Goal: Task Accomplishment & Management: Manage account settings

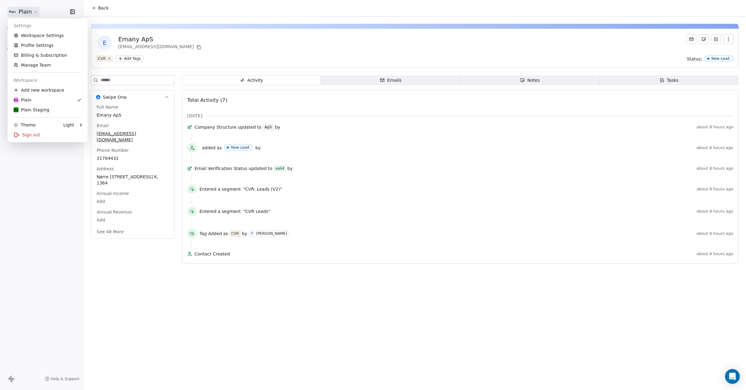
click at [25, 12] on html "Plain Contacts People Marketing Workflows Campaigns Sales Pipelines Sequences B…" at bounding box center [373, 195] width 746 height 390
click at [22, 11] on html "Plain Contacts People Marketing Workflows Campaigns Sales Pipelines Sequences B…" at bounding box center [373, 195] width 746 height 390
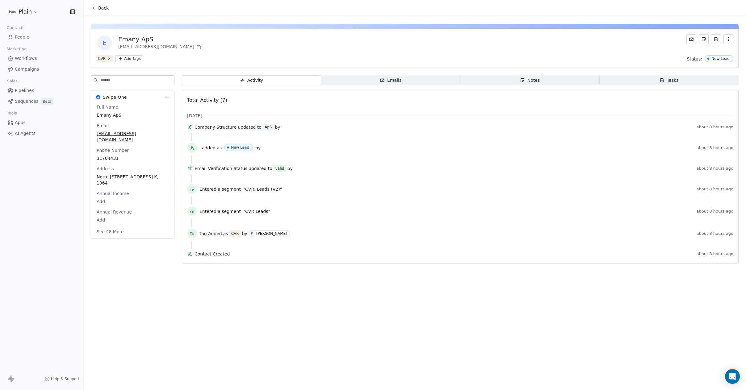
click at [23, 58] on span "Workflows" at bounding box center [26, 58] width 22 height 6
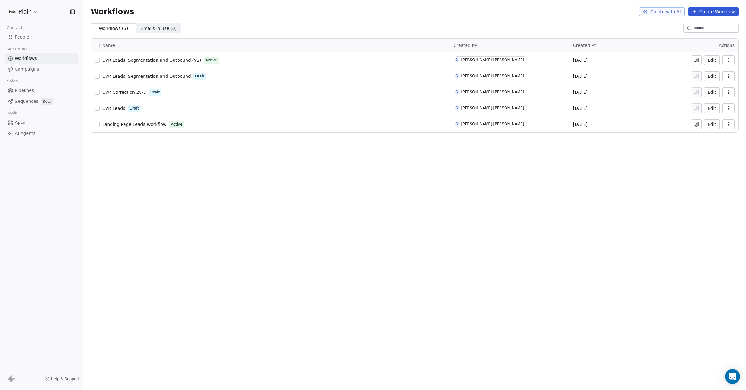
click at [20, 39] on span "People" at bounding box center [22, 37] width 15 height 6
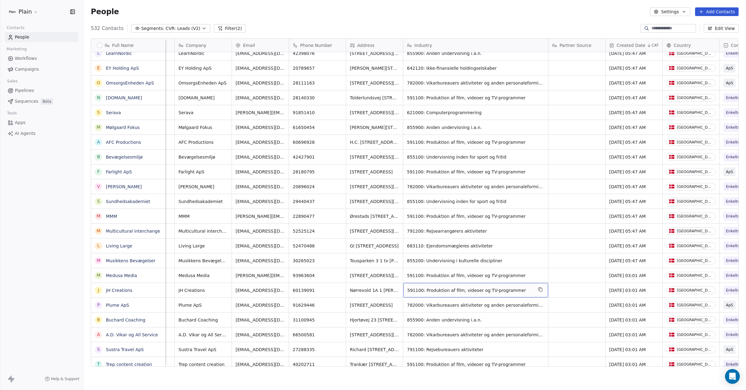
drag, startPoint x: 522, startPoint y: 292, endPoint x: 430, endPoint y: 288, distance: 92.1
click at [430, 291] on span "591100: Produktion af film, videoer og TV-programmer" at bounding box center [470, 290] width 126 height 6
click at [541, 267] on html "Plain Contacts People Marketing Workflows Campaigns Sales Pipelines Sequences B…" at bounding box center [373, 195] width 746 height 390
click at [521, 231] on html "Plain Contacts People Marketing Workflows Campaigns Sales Pipelines Sequences B…" at bounding box center [373, 195] width 746 height 390
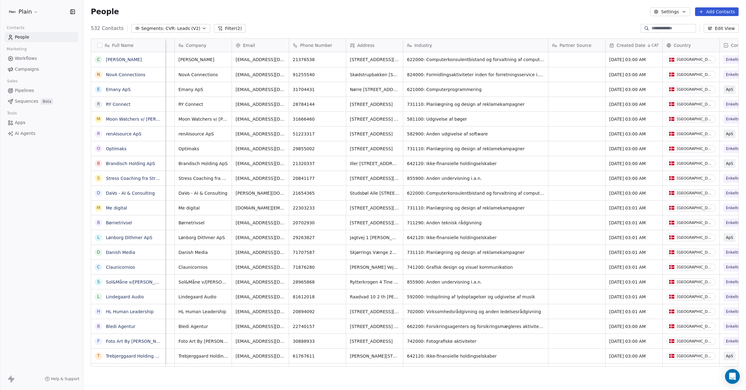
click at [152, 32] on button "Segments: CVR: Leads (V2)" at bounding box center [170, 28] width 79 height 9
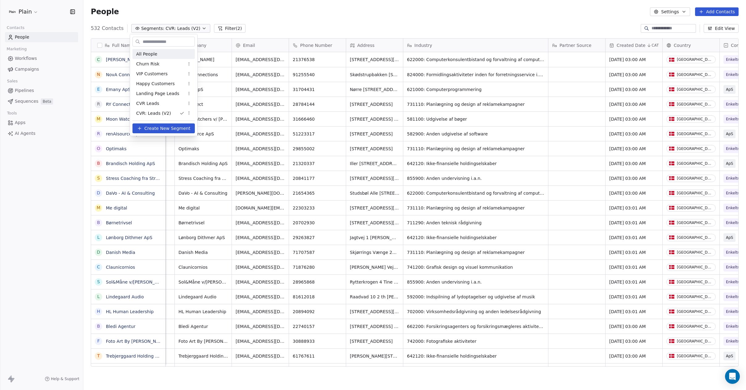
click at [153, 56] on span "All People" at bounding box center [146, 54] width 21 height 6
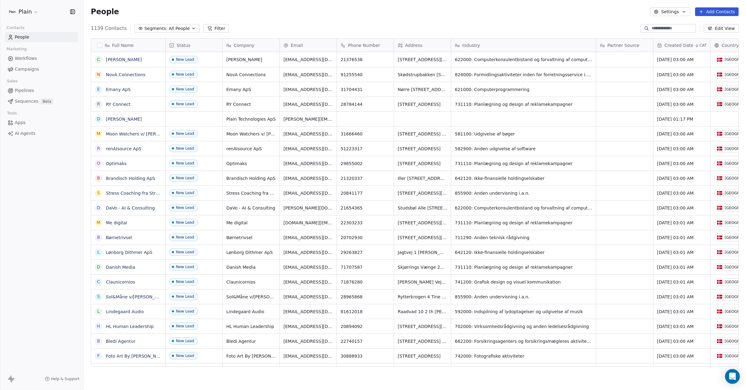
click at [211, 28] on button "Filter" at bounding box center [216, 28] width 26 height 9
click at [29, 23] on span "Add Filter" at bounding box center [25, 26] width 20 height 6
click at [32, 41] on span "Contact properties" at bounding box center [30, 40] width 40 height 6
click at [26, 92] on div "Email" at bounding box center [41, 92] width 63 height 6
click at [27, 86] on div "Contains" at bounding box center [41, 86] width 65 height 10
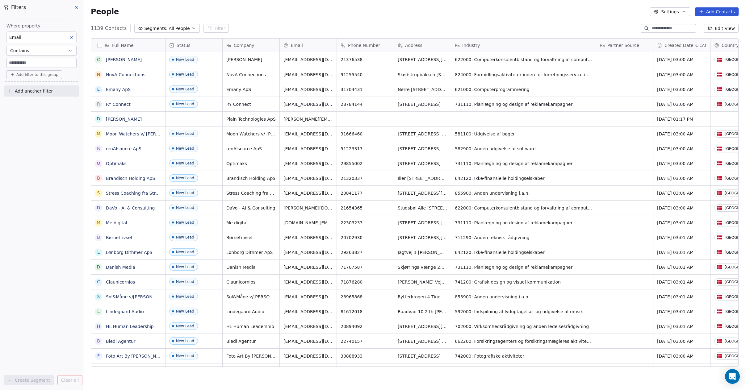
click at [29, 51] on button "Contains" at bounding box center [41, 51] width 70 height 10
click at [24, 94] on div "Does not contain" at bounding box center [41, 95] width 65 height 10
click at [24, 65] on input at bounding box center [41, 62] width 69 height 9
type input "*********"
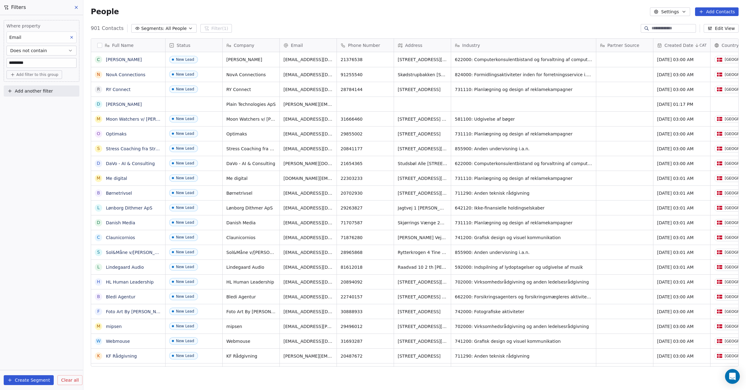
click at [165, 31] on span "All People" at bounding box center [175, 28] width 21 height 6
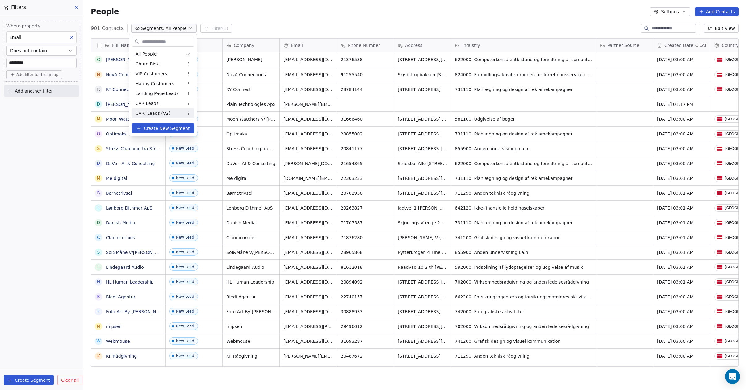
click at [157, 115] on span "CVR: Leads (V2)" at bounding box center [153, 113] width 35 height 6
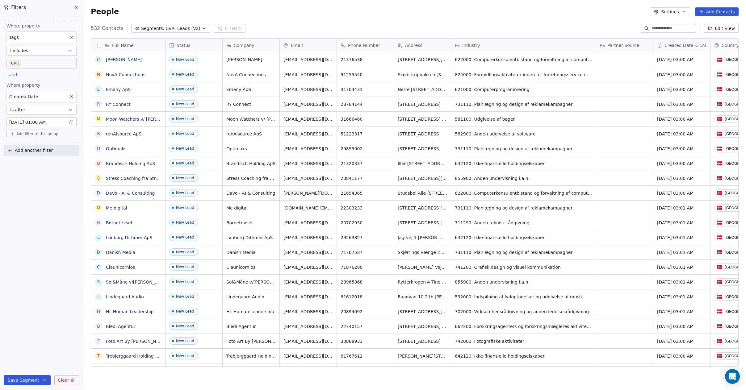
click at [29, 151] on span "Add another filter" at bounding box center [34, 150] width 38 height 6
click at [31, 164] on span "Contact properties" at bounding box center [30, 165] width 40 height 6
type input "*****"
click at [39, 184] on div "Email" at bounding box center [41, 187] width 63 height 6
click at [33, 234] on div "Does not contain" at bounding box center [41, 233] width 65 height 10
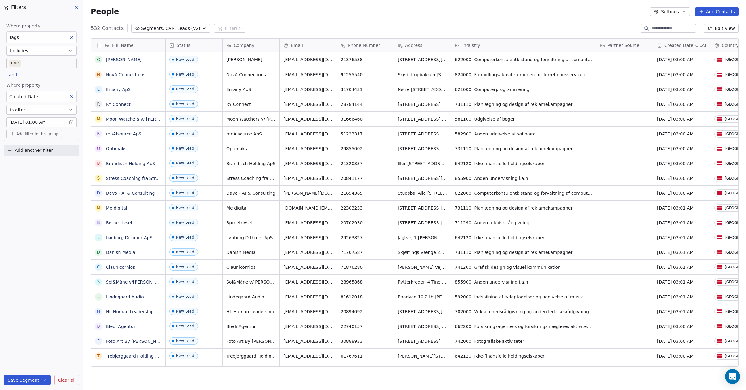
click at [33, 153] on span "Add another filter" at bounding box center [34, 150] width 38 height 6
click at [35, 165] on span "Contact properties" at bounding box center [30, 165] width 40 height 6
type input "*****"
click at [33, 186] on div "Email" at bounding box center [41, 187] width 63 height 6
click at [33, 233] on div "Does not contain" at bounding box center [41, 233] width 65 height 10
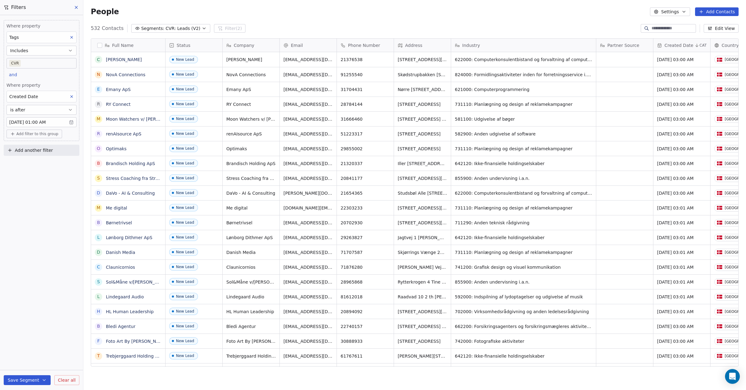
drag, startPoint x: 32, startPoint y: 311, endPoint x: 34, endPoint y: 302, distance: 9.0
click at [33, 306] on div "Where property Tags Includes CVR and Where property Created Date is after Jun 0…" at bounding box center [41, 202] width 83 height 375
drag, startPoint x: 28, startPoint y: 159, endPoint x: 28, endPoint y: 154, distance: 4.9
click at [28, 157] on div "Where property Tags Includes CVR and Where property Created Date is after Jun 0…" at bounding box center [41, 202] width 83 height 375
click at [28, 152] on span "Add another filter" at bounding box center [34, 150] width 38 height 6
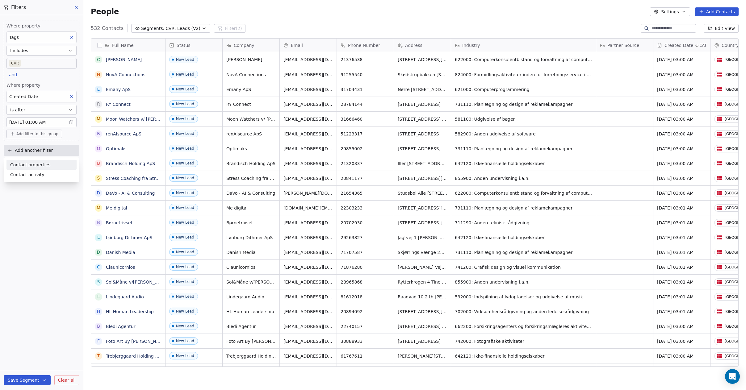
click at [28, 165] on span "Contact properties" at bounding box center [30, 165] width 40 height 6
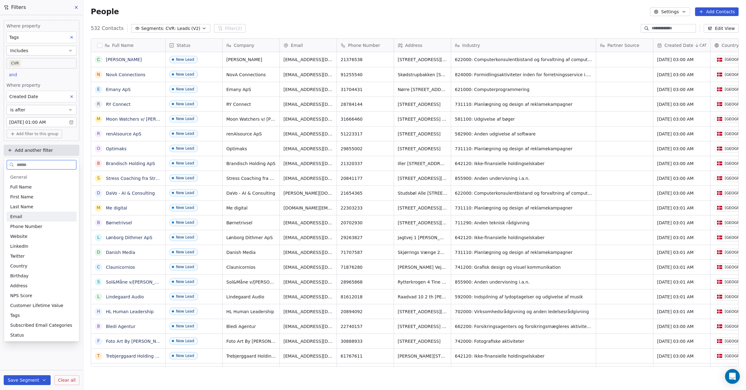
click at [30, 216] on div "Email" at bounding box center [41, 217] width 63 height 6
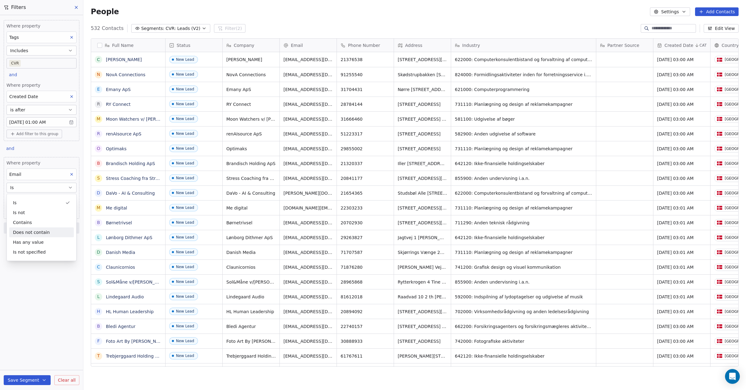
click at [26, 232] on div "Does not contain" at bounding box center [41, 233] width 65 height 10
click at [30, 133] on span "Add filter to this group" at bounding box center [37, 134] width 42 height 5
click at [28, 145] on span "Contact properties" at bounding box center [33, 147] width 40 height 6
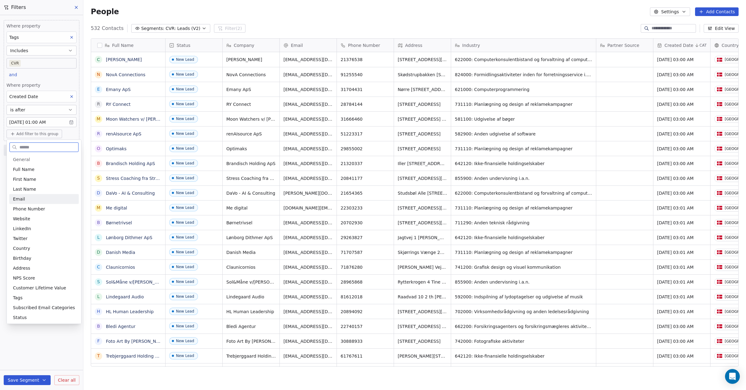
click at [26, 201] on div "Email" at bounding box center [44, 199] width 62 height 6
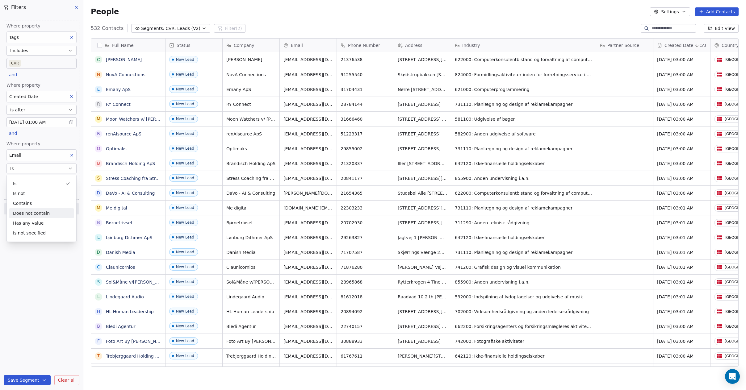
click at [27, 211] on div "Does not contain" at bounding box center [41, 213] width 65 height 10
click at [77, 4] on button at bounding box center [76, 7] width 9 height 9
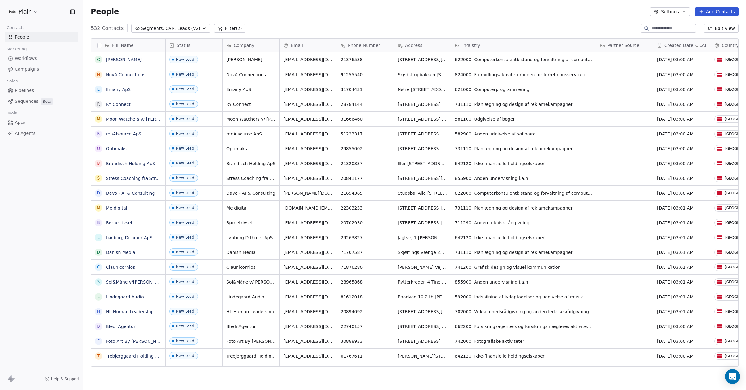
click at [190, 27] on span "CVR: Leads (V2)" at bounding box center [182, 28] width 35 height 6
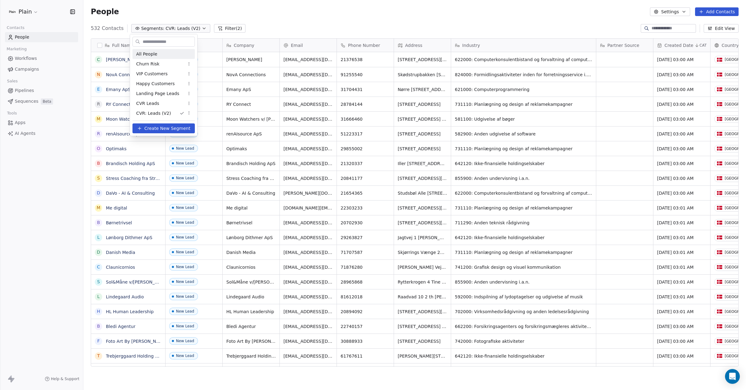
click at [152, 56] on span "All People" at bounding box center [146, 54] width 21 height 6
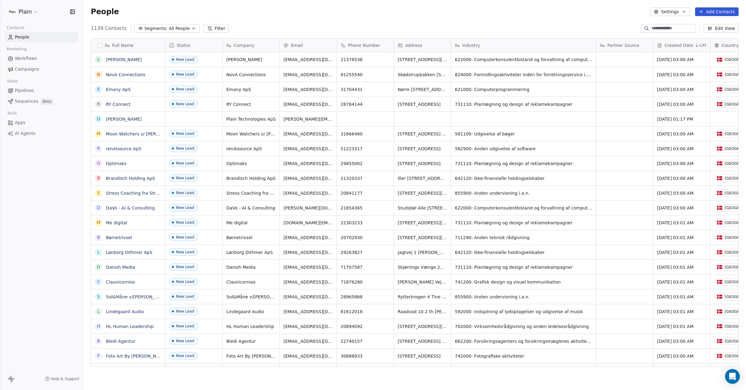
click at [216, 31] on button "Filter" at bounding box center [216, 28] width 26 height 9
click at [53, 22] on button "Add Filter" at bounding box center [42, 25] width 76 height 11
click at [43, 41] on span "Contact properties" at bounding box center [30, 40] width 40 height 6
type input "*****"
click at [41, 63] on div "Email" at bounding box center [41, 62] width 63 height 6
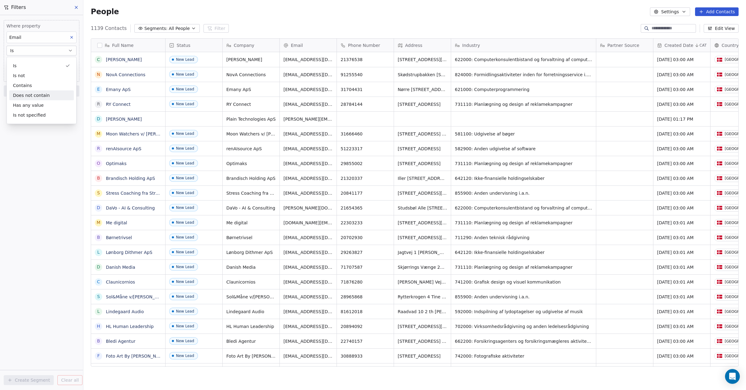
click at [32, 96] on div "Does not contain" at bounding box center [41, 95] width 65 height 10
click at [32, 63] on input at bounding box center [41, 62] width 69 height 9
type input "*********"
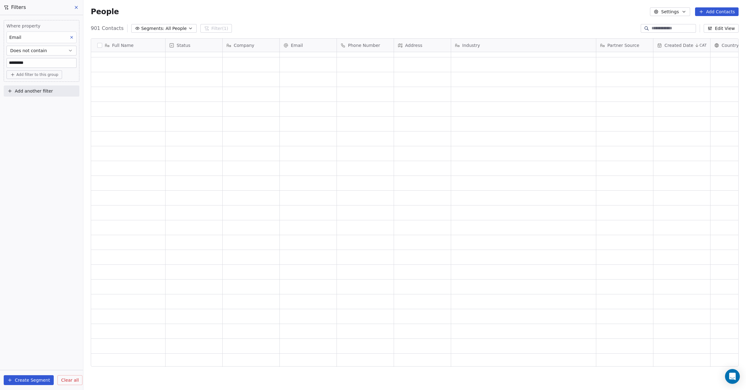
scroll to position [2248, 0]
click at [21, 77] on span "Add filter to this group" at bounding box center [37, 74] width 42 height 5
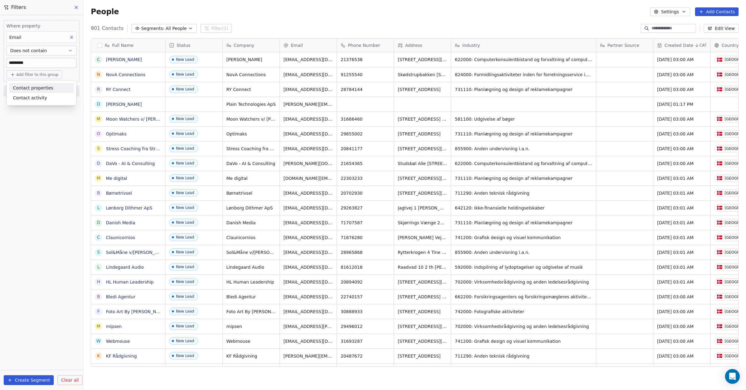
click at [24, 87] on span "Contact properties" at bounding box center [33, 88] width 40 height 6
type input "****"
click at [29, 106] on div "Created Date" at bounding box center [41, 110] width 65 height 10
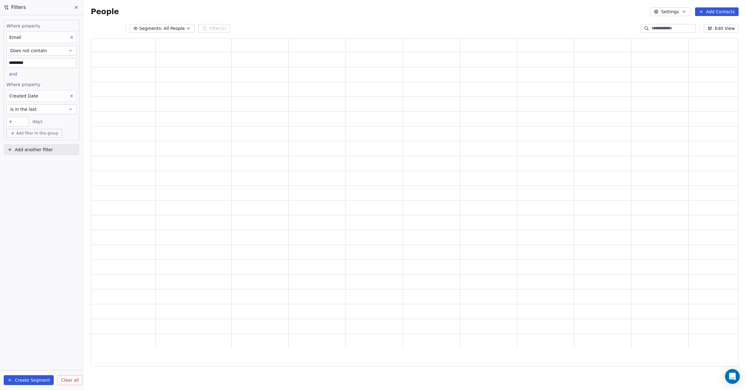
scroll to position [324, 643]
click at [25, 110] on span "is in the last" at bounding box center [23, 109] width 27 height 6
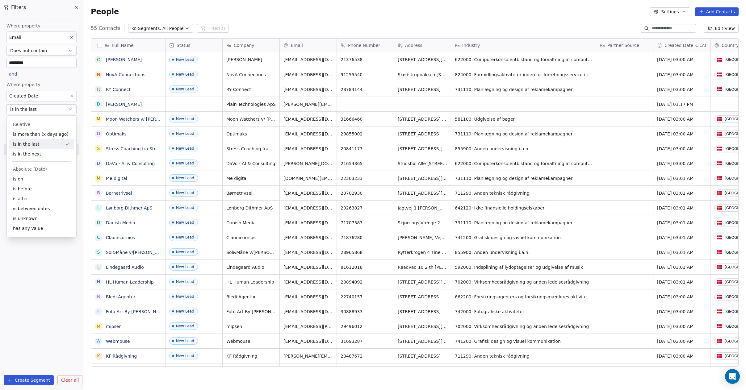
scroll to position [339, 658]
click at [31, 194] on div "is after" at bounding box center [41, 199] width 65 height 10
click at [26, 120] on body "Plain Contacts People Marketing Workflows Campaigns Sales Pipelines Sequences B…" at bounding box center [373, 195] width 746 height 390
click at [18, 137] on icon "Go to previous month" at bounding box center [18, 137] width 1 height 2
click at [69, 158] on button "1" at bounding box center [67, 158] width 10 height 10
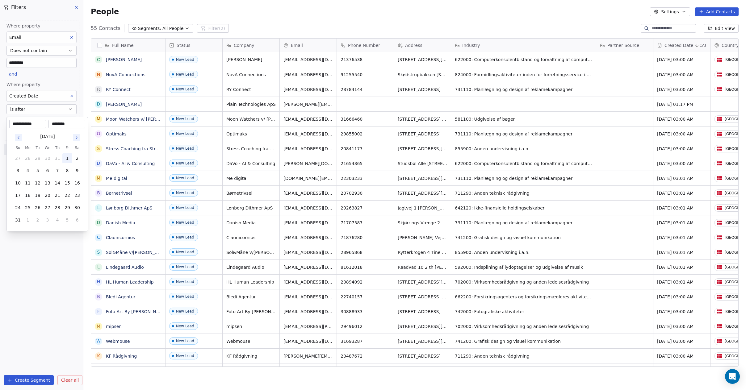
type input "**********"
click at [64, 286] on html "Plain Contacts People Marketing Workflows Campaigns Sales Pipelines Sequences B…" at bounding box center [373, 195] width 746 height 390
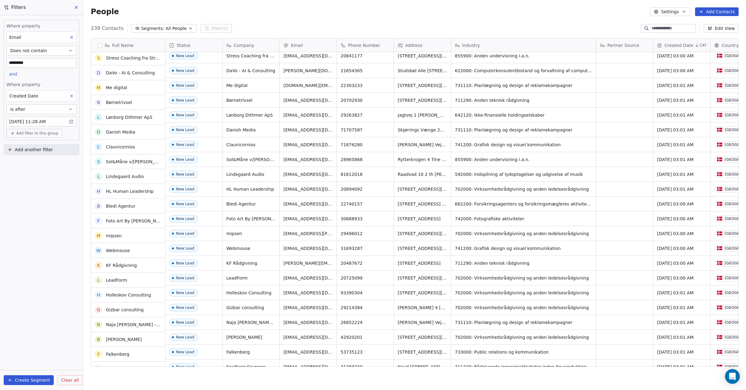
scroll to position [93, 0]
click at [37, 136] on button "Add filter to this group" at bounding box center [34, 133] width 56 height 9
click at [27, 150] on div "Contact properties" at bounding box center [41, 147] width 65 height 10
type input "******"
click at [29, 178] on span "Company Structure" at bounding box center [34, 179] width 42 height 6
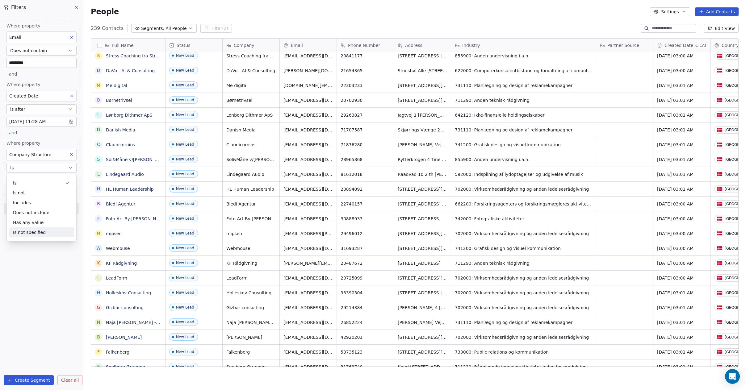
click at [57, 275] on div "Where property Email Does not contain ********* and Where property Created Date…" at bounding box center [41, 202] width 83 height 375
click at [33, 182] on body "Plain Contacts People Marketing Workflows Campaigns Sales Pipelines Sequences B…" at bounding box center [373, 195] width 746 height 390
click at [35, 213] on div "ApS" at bounding box center [46, 213] width 62 height 7
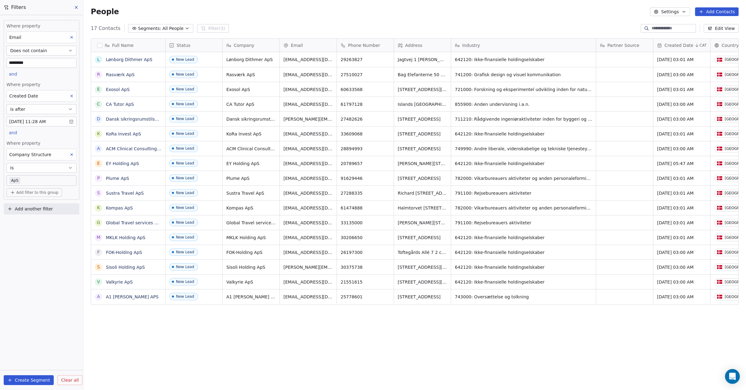
scroll to position [339, 658]
click at [30, 181] on body "Plain Contacts People Marketing Workflows Campaigns Sales Pipelines Sequences B…" at bounding box center [373, 195] width 746 height 390
click at [75, 199] on div "Enkeltmandsvirksomhed" at bounding box center [46, 198] width 62 height 7
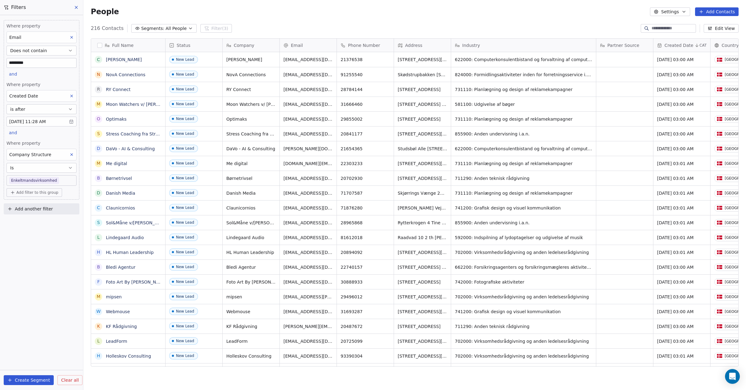
click at [68, 178] on body "Plain Contacts People Marketing Workflows Campaigns Sales Pipelines Sequences B…" at bounding box center [373, 195] width 746 height 390
click at [46, 222] on div "ApS" at bounding box center [46, 221] width 62 height 7
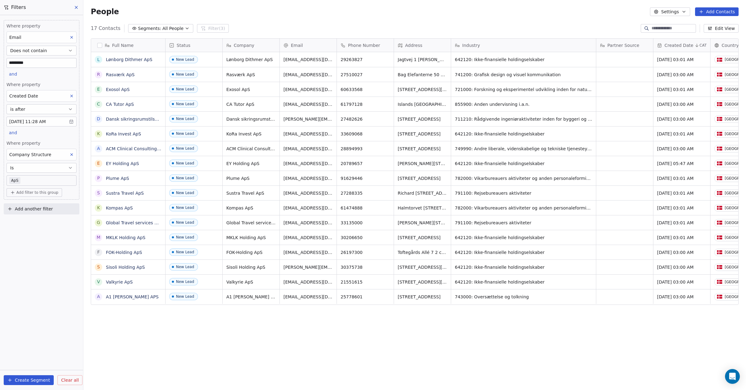
click at [78, 7] on icon at bounding box center [76, 7] width 5 height 5
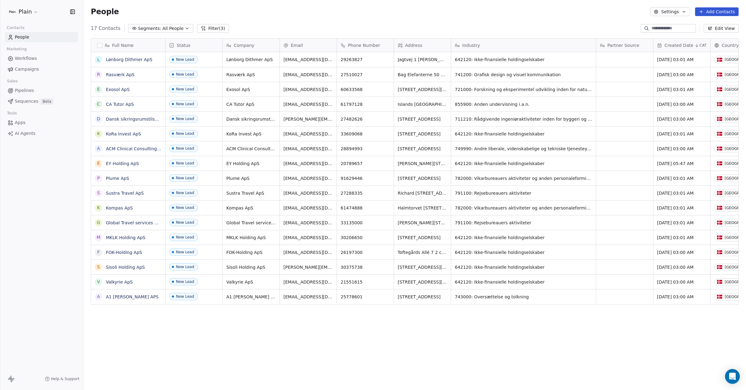
click at [24, 40] on link "People" at bounding box center [41, 37] width 73 height 10
click at [25, 61] on span "Workflows" at bounding box center [26, 58] width 22 height 6
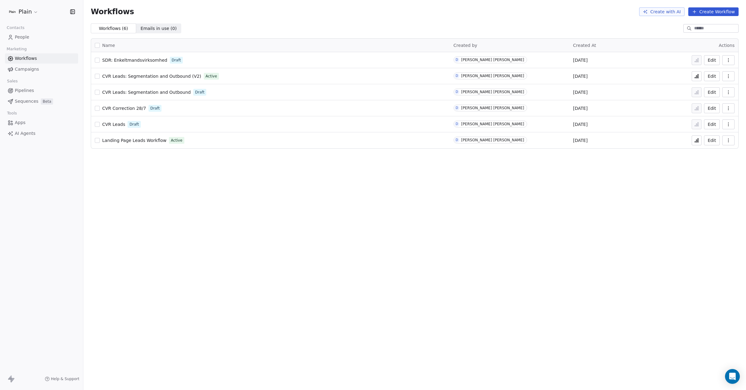
click at [123, 76] on span "CVR Leads: Segmentation and Outbound (V2)" at bounding box center [151, 76] width 99 height 5
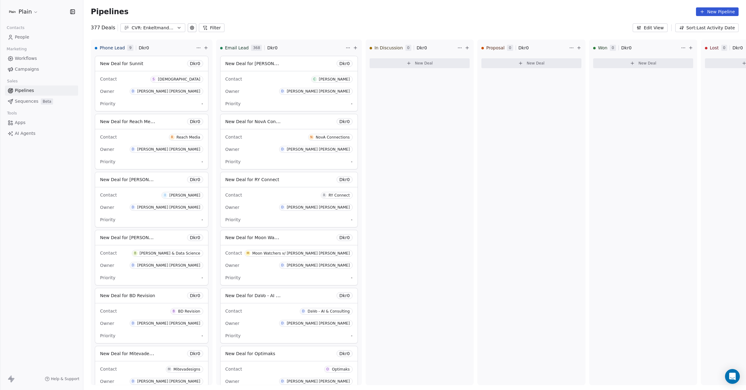
click at [20, 39] on span "People" at bounding box center [22, 37] width 15 height 6
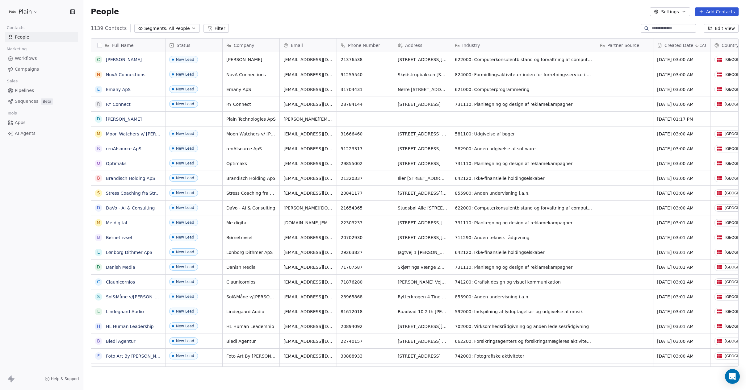
scroll to position [339, 658]
click at [153, 29] on span "Segments:" at bounding box center [155, 28] width 23 height 6
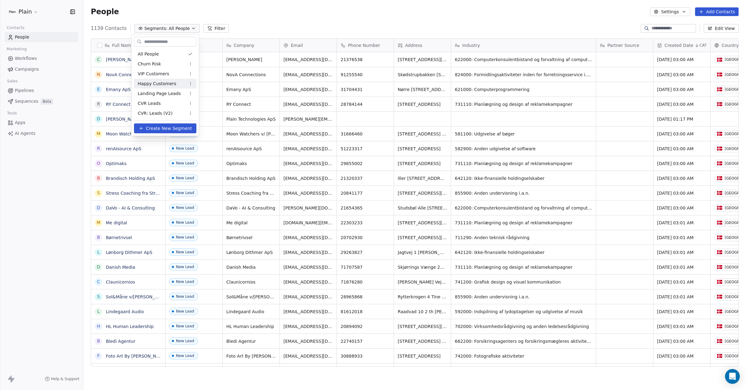
click at [21, 56] on html "Plain Contacts People Marketing Workflows Campaigns Sales Pipelines Sequences B…" at bounding box center [373, 195] width 746 height 390
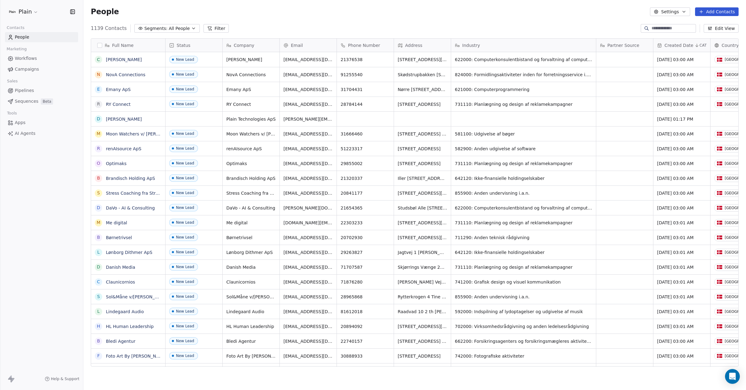
click at [21, 92] on span "Pipelines" at bounding box center [24, 90] width 19 height 6
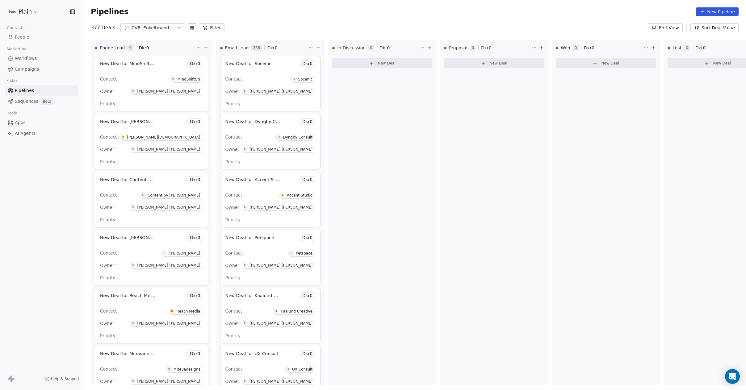
click at [135, 32] on button "CVR: Enkeltmandsvirksomhed (V2)" at bounding box center [152, 27] width 65 height 9
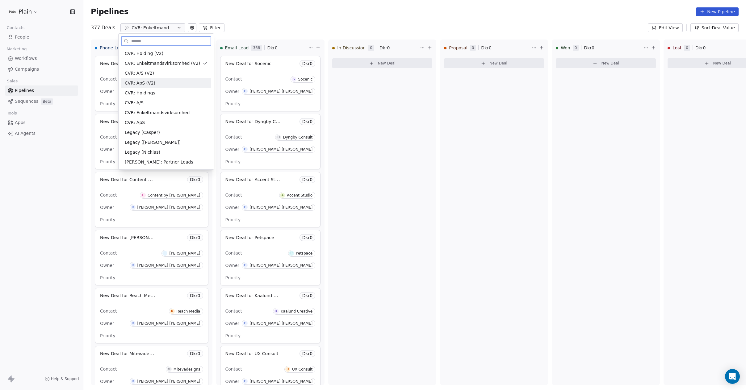
click at [156, 83] on div "CVR: ApS (V2)" at bounding box center [166, 83] width 83 height 6
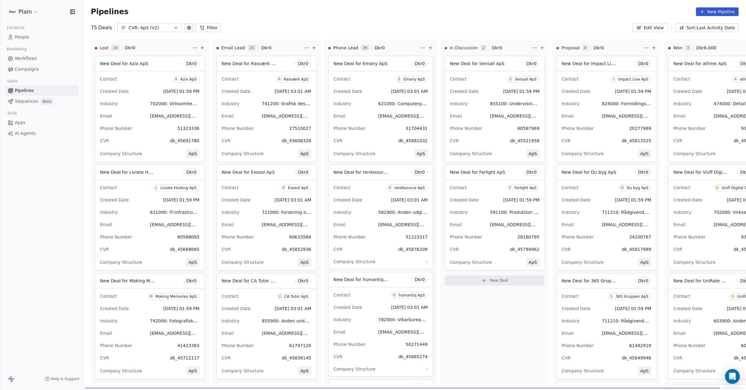
click at [154, 26] on div "CVR: ApS (V2)" at bounding box center [149, 28] width 43 height 6
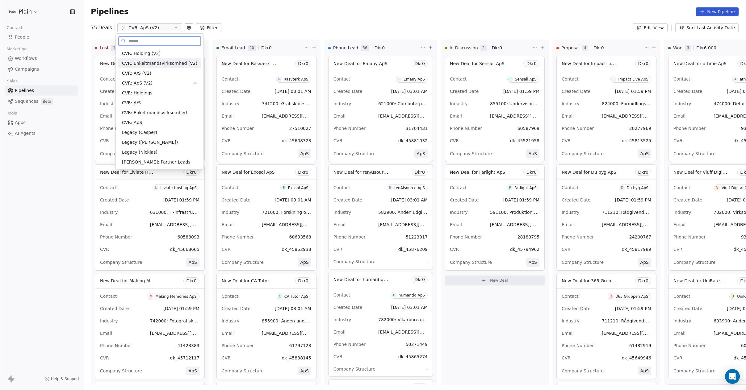
click at [153, 60] on span "CVR: Enkeltmandsvirksomhed (V2)" at bounding box center [159, 63] width 75 height 6
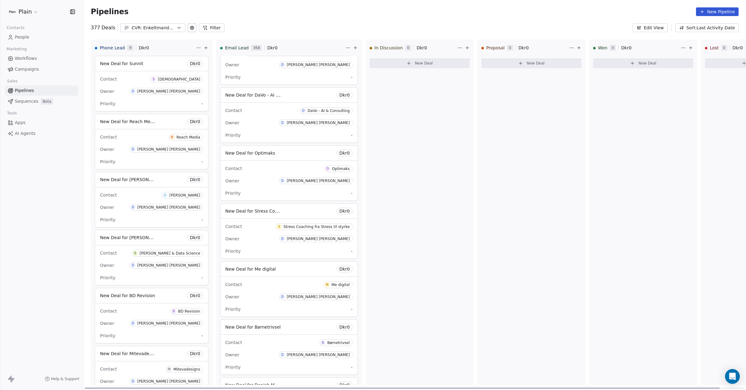
click at [184, 48] on html "Plain Contacts People Marketing Workflows Campaigns Sales Pipelines Sequences B…" at bounding box center [373, 195] width 746 height 390
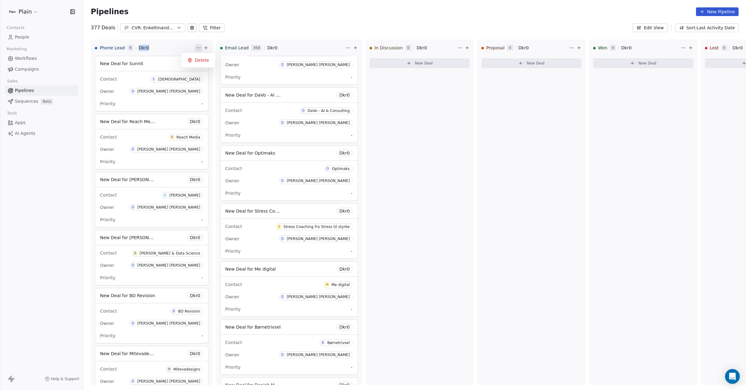
click at [174, 44] on html "Plain Contacts People Marketing Workflows Campaigns Sales Pipelines Sequences B…" at bounding box center [373, 195] width 746 height 390
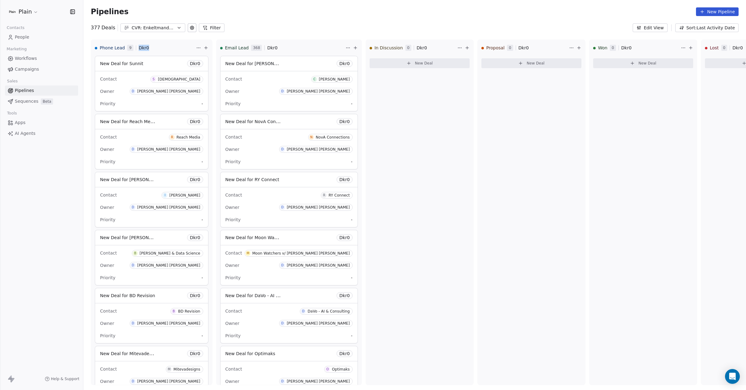
click at [28, 101] on span "Sequences" at bounding box center [26, 101] width 23 height 6
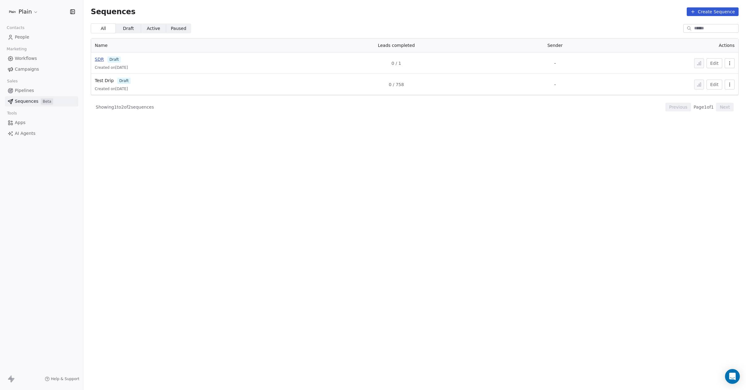
click at [99, 61] on span "SDR" at bounding box center [99, 59] width 9 height 5
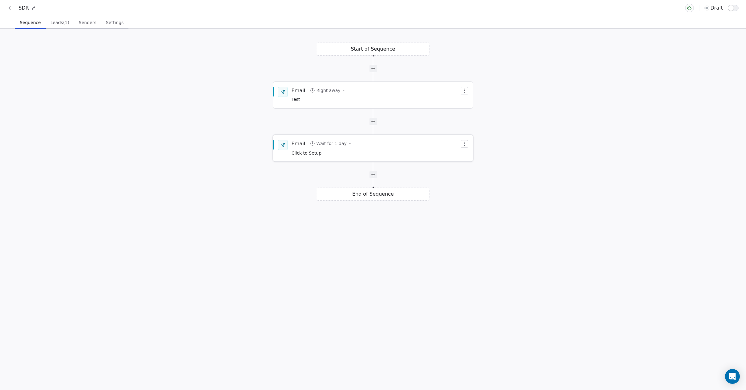
click at [341, 143] on div "Wait for 1 day" at bounding box center [331, 143] width 30 height 6
click at [396, 174] on button "Cancel" at bounding box center [393, 174] width 22 height 10
drag, startPoint x: 371, startPoint y: 193, endPoint x: 455, endPoint y: 205, distance: 84.8
click at [455, 205] on div "Start of Sequence Email Right away Test End of Sequence Email Wait for 1 day Cl…" at bounding box center [373, 210] width 746 height 362
click at [12, 8] on icon at bounding box center [10, 8] width 6 height 6
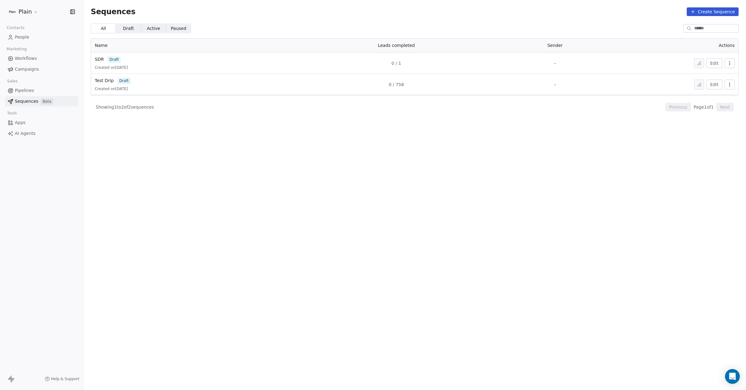
click at [18, 55] on span "Workflows" at bounding box center [26, 58] width 22 height 6
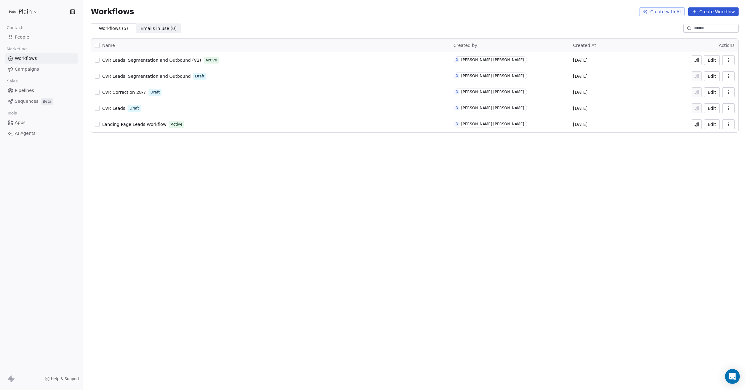
click at [703, 11] on button "Create Workflow" at bounding box center [713, 11] width 50 height 9
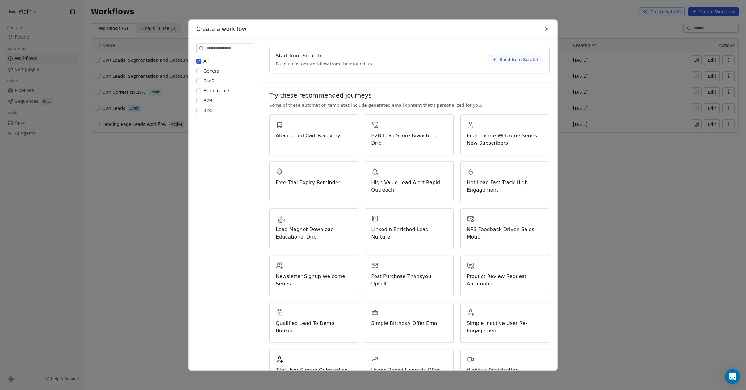
click at [226, 48] on input at bounding box center [230, 48] width 48 height 9
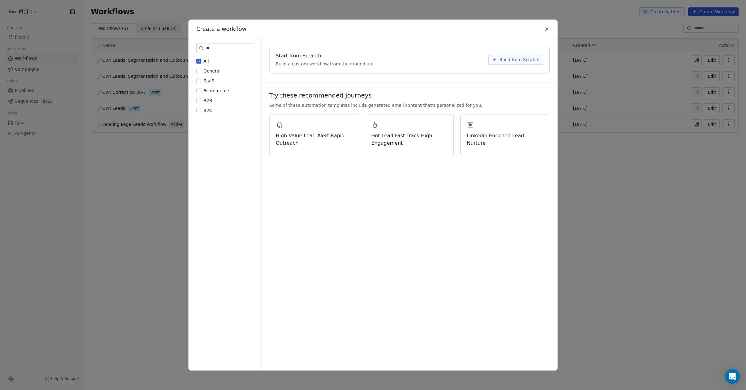
type input "*"
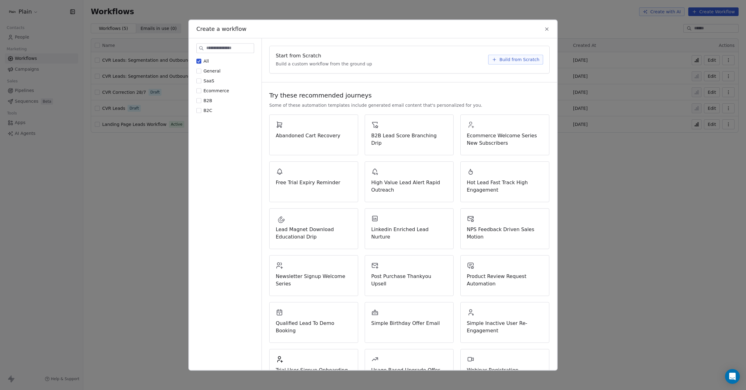
click at [530, 58] on span "Build from Scratch" at bounding box center [519, 59] width 40 height 6
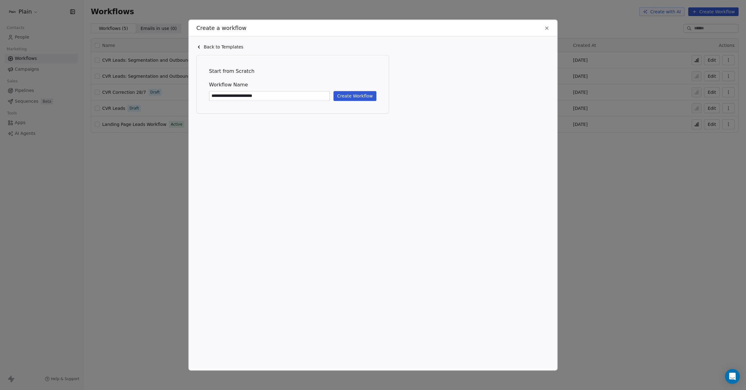
type input "**********"
click at [358, 97] on button "Create Workflow" at bounding box center [354, 96] width 43 height 10
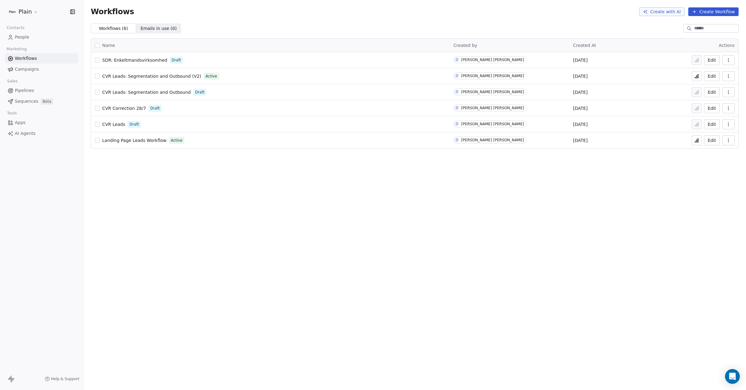
click at [128, 58] on span "SDR: Enkeltmandsvirksomhed" at bounding box center [134, 60] width 65 height 5
click at [695, 75] on icon at bounding box center [696, 76] width 5 height 5
click at [136, 56] on div "SDR: Enkeltmandsvirksomhed Draft" at bounding box center [270, 60] width 351 height 9
click at [136, 60] on span "SDR: Enkeltmandsvirksomhed" at bounding box center [134, 60] width 65 height 5
click at [153, 74] on span "CVR Leads: Segmentation and Outbound (V2)" at bounding box center [151, 76] width 99 height 5
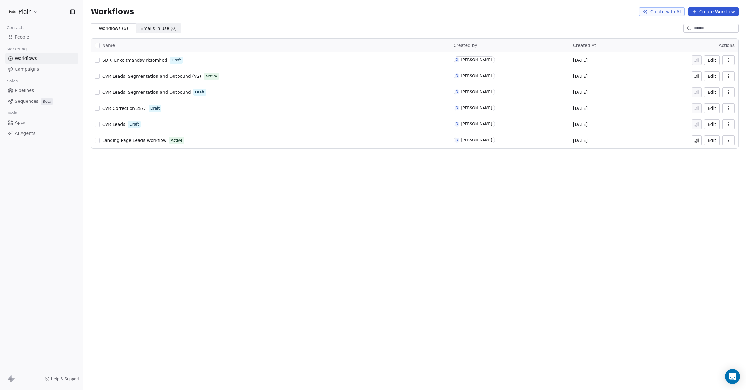
click at [23, 93] on span "Pipelines" at bounding box center [24, 90] width 19 height 6
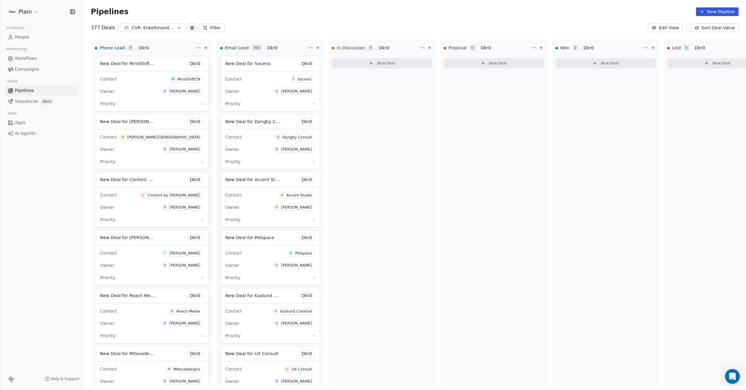
click at [163, 30] on div "CVR: Enkeltmandsvirksomhed (V2)" at bounding box center [153, 28] width 43 height 6
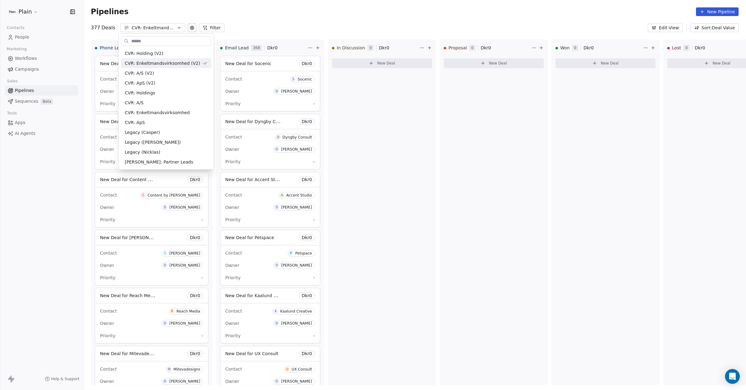
click at [162, 29] on html "Plain Contacts People Marketing Workflows Campaigns Sales Pipelines Sequences B…" at bounding box center [373, 195] width 746 height 390
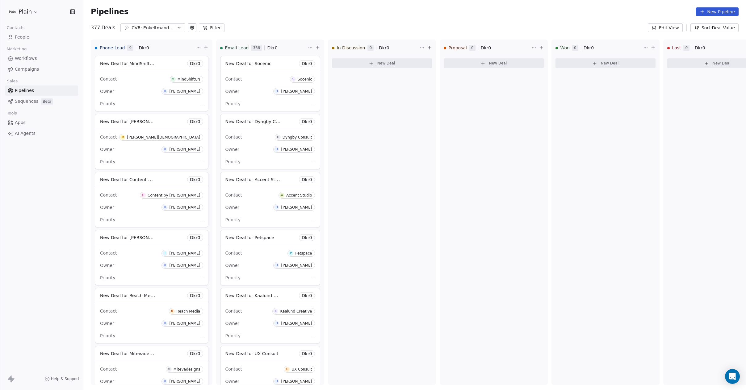
click at [726, 14] on button "New Pipeline" at bounding box center [717, 11] width 43 height 9
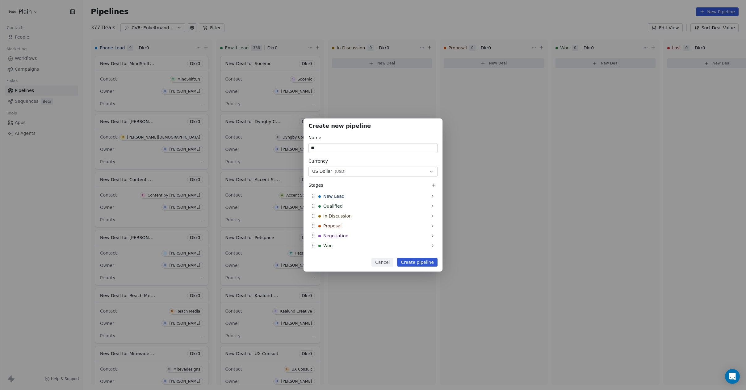
type input "*"
click at [316, 146] on input "**********" at bounding box center [373, 148] width 128 height 9
click at [383, 150] on input "**********" at bounding box center [373, 148] width 128 height 9
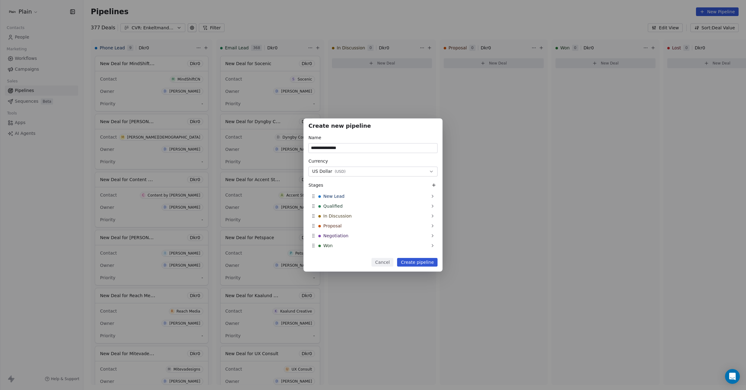
type input "**********"
click at [370, 174] on button "US Dollar ( USD )" at bounding box center [372, 172] width 129 height 10
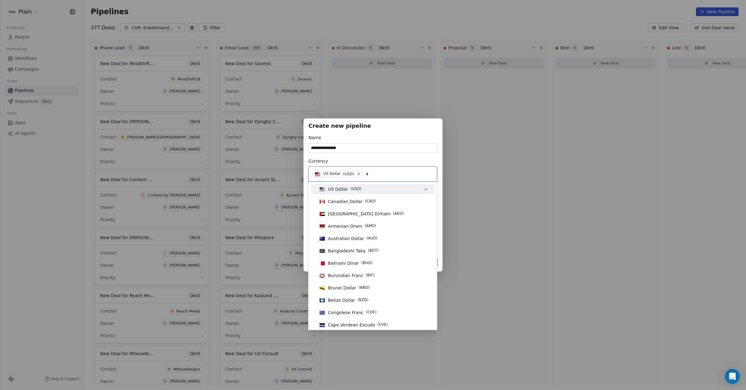
type input "*"
click at [358, 176] on icon at bounding box center [359, 174] width 4 height 4
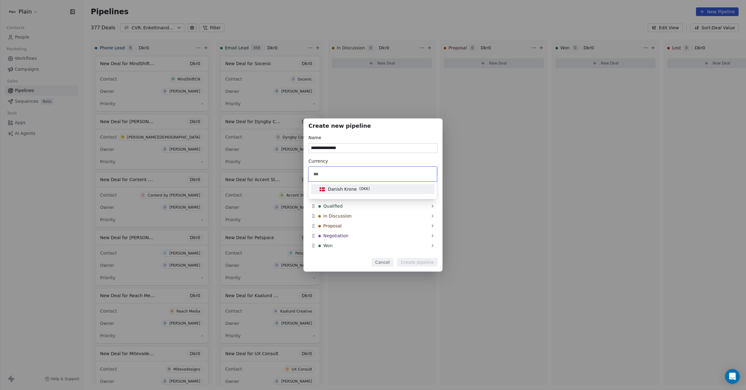
type input "***"
click at [365, 193] on div "Danish Krone ( DKK )" at bounding box center [372, 189] width 119 height 10
click at [338, 196] on span "New Lead" at bounding box center [333, 196] width 21 height 6
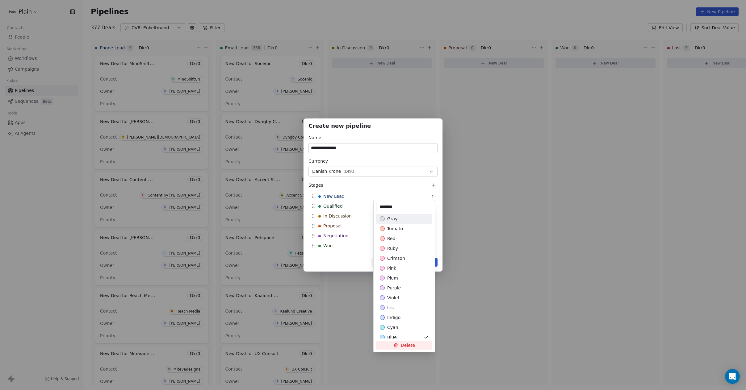
click at [381, 205] on input "********" at bounding box center [404, 207] width 54 height 6
type input "**********"
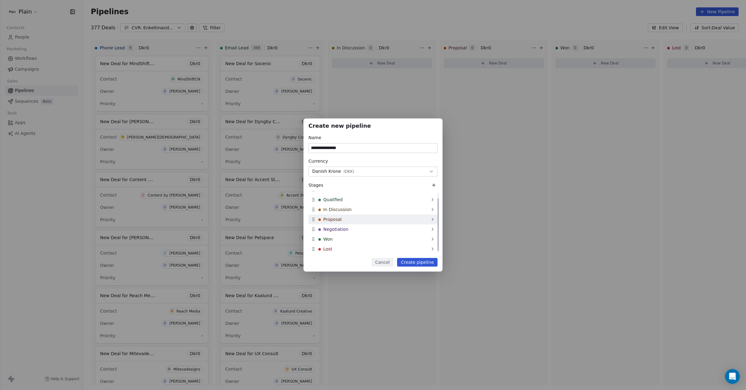
scroll to position [6, 0]
click at [433, 230] on icon at bounding box center [432, 229] width 1 height 2
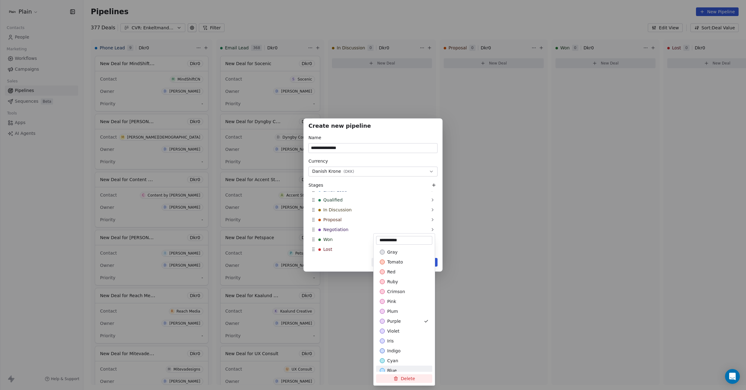
click at [409, 380] on button "Delete" at bounding box center [404, 379] width 56 height 9
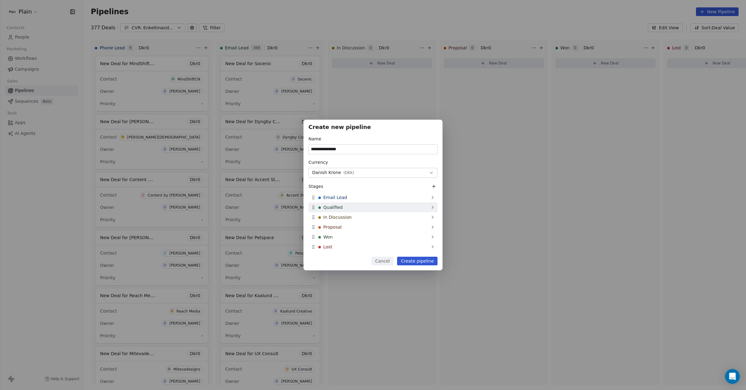
click at [433, 207] on icon at bounding box center [432, 207] width 1 height 2
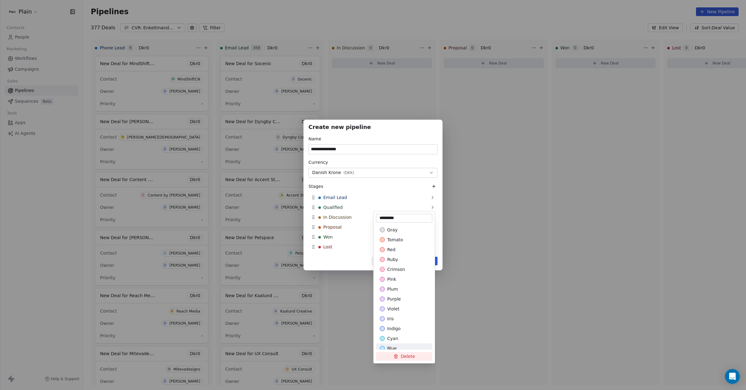
click at [408, 357] on button "Delete" at bounding box center [404, 356] width 56 height 9
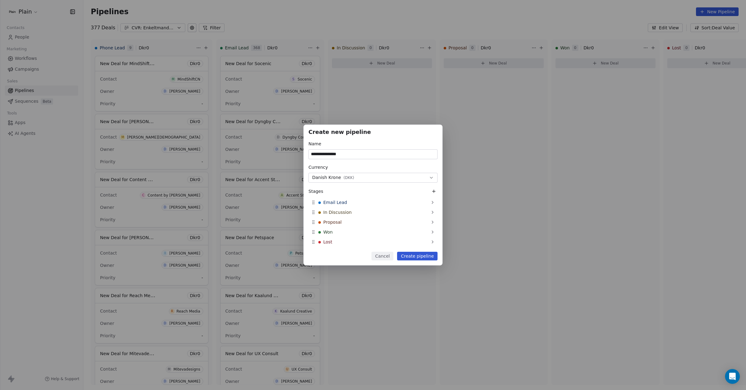
click at [357, 155] on input "**********" at bounding box center [373, 154] width 128 height 9
click at [324, 154] on input "**********" at bounding box center [373, 154] width 128 height 9
drag, startPoint x: 312, startPoint y: 155, endPoint x: 337, endPoint y: 153, distance: 25.4
click at [337, 153] on input "**********" at bounding box center [373, 154] width 128 height 9
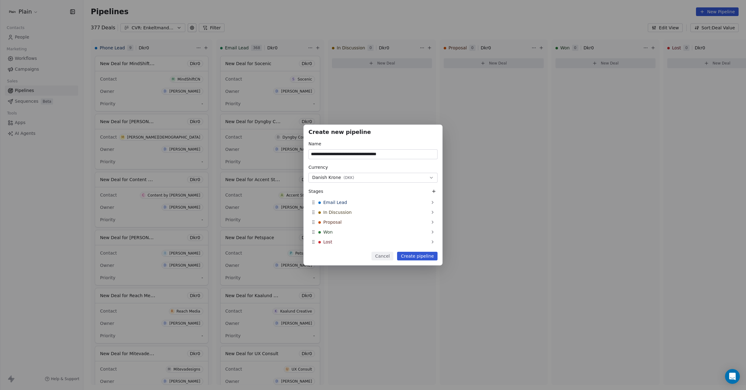
type input "**********"
click at [408, 257] on button "Create pipeline" at bounding box center [417, 256] width 40 height 9
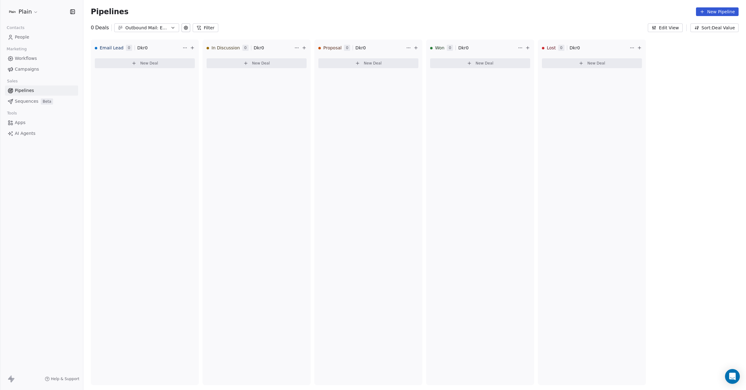
click at [165, 30] on div "Outbound Mail: Enkeltmandsvirksomhed (SDR)" at bounding box center [146, 28] width 43 height 6
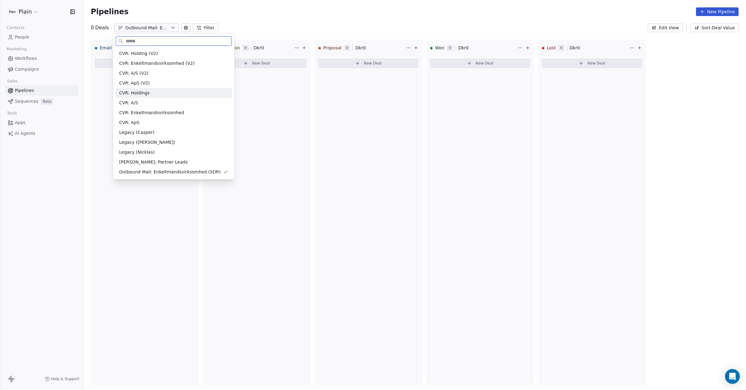
click at [158, 94] on div "CVR: Holdings" at bounding box center [173, 93] width 109 height 6
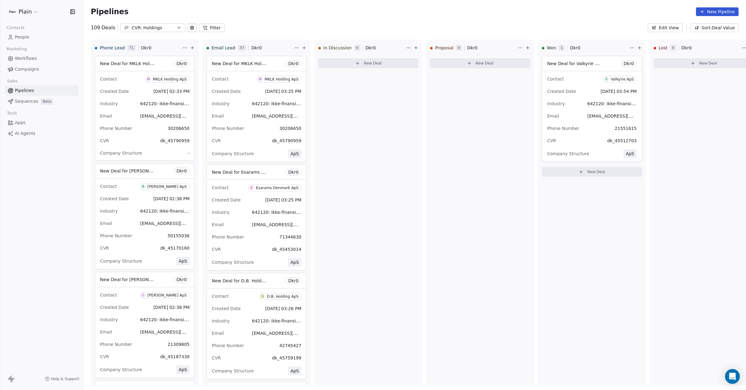
click at [191, 29] on icon at bounding box center [192, 27] width 5 height 5
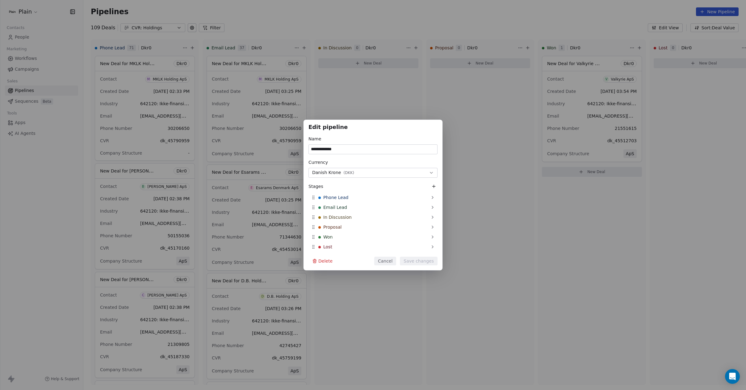
click at [322, 259] on button "Delete" at bounding box center [322, 261] width 28 height 9
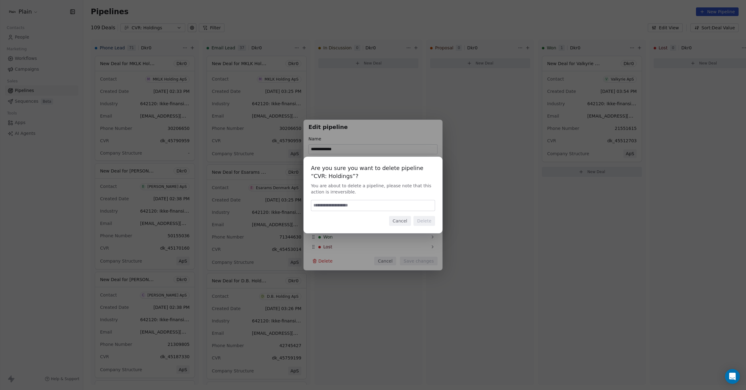
click at [378, 208] on input at bounding box center [372, 205] width 123 height 10
click at [376, 207] on input "******" at bounding box center [372, 205] width 123 height 10
type input "******"
click at [429, 223] on button "Delete" at bounding box center [424, 221] width 22 height 10
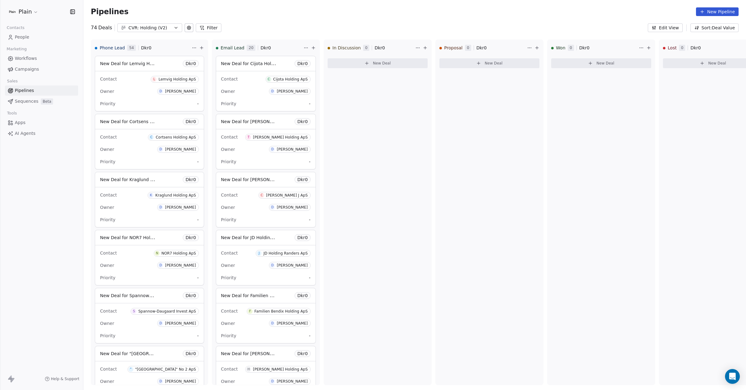
click at [142, 31] on button "CVR: Holding (V2)" at bounding box center [149, 27] width 65 height 9
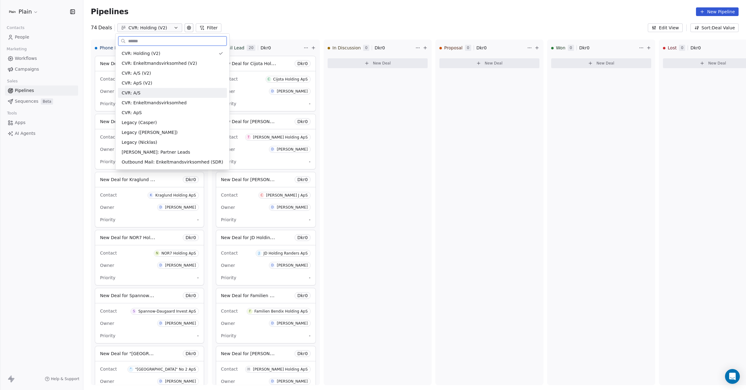
click at [153, 94] on div "CVR: A/S" at bounding box center [173, 93] width 102 height 6
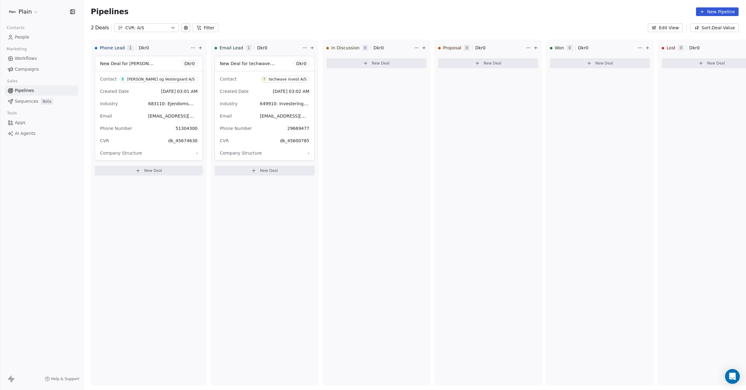
click at [185, 27] on icon at bounding box center [185, 27] width 1 height 1
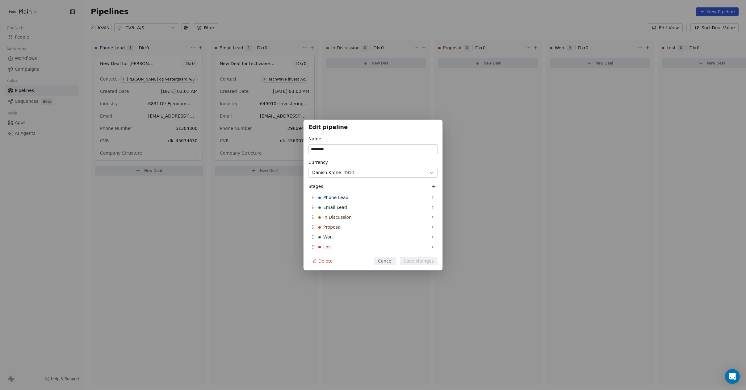
click at [321, 265] on div "Edit pipeline Name ******** Currency Danish Krone ( DKK ) Stages Phone Lead Ema…" at bounding box center [372, 195] width 139 height 151
click at [321, 265] on button "Delete" at bounding box center [322, 261] width 28 height 9
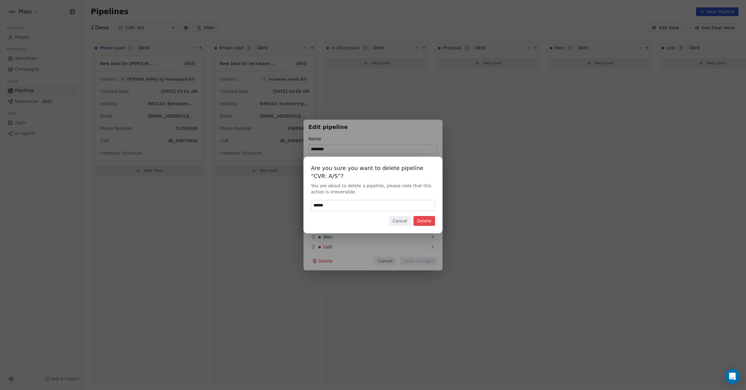
type input "******"
click at [425, 218] on button "Delete" at bounding box center [424, 221] width 22 height 10
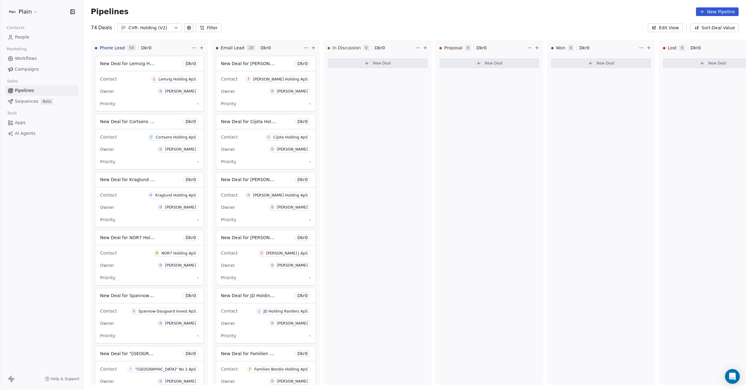
click at [125, 29] on button "CVR: Holding (V2)" at bounding box center [149, 27] width 65 height 9
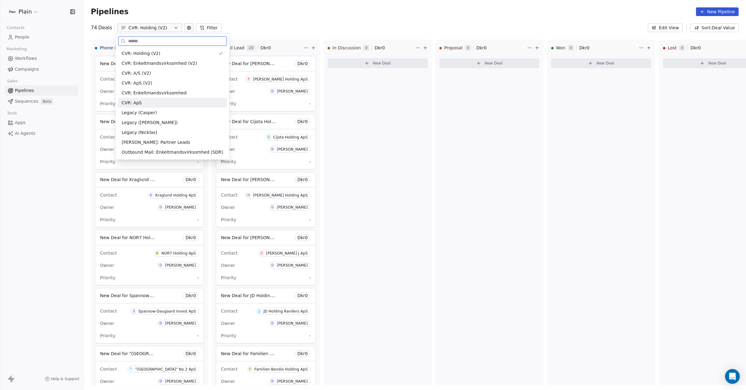
click at [142, 100] on div "CVR: ApS" at bounding box center [173, 103] width 102 height 6
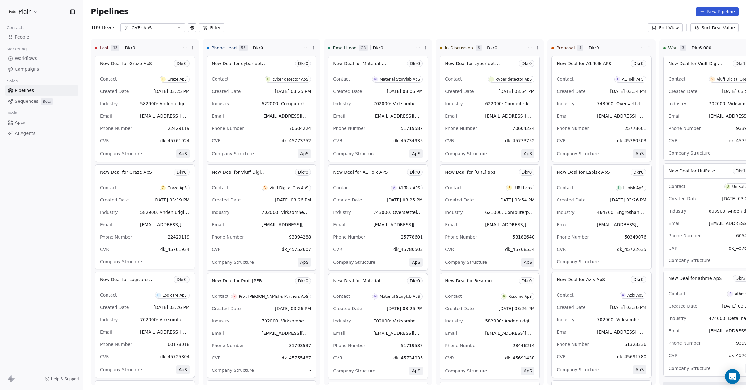
click at [190, 27] on icon at bounding box center [192, 27] width 5 height 5
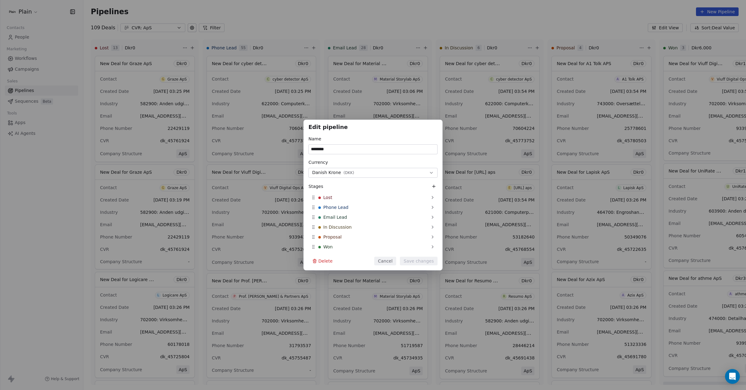
click at [339, 150] on input "********" at bounding box center [373, 149] width 128 height 9
click at [327, 262] on button "Delete" at bounding box center [322, 261] width 28 height 9
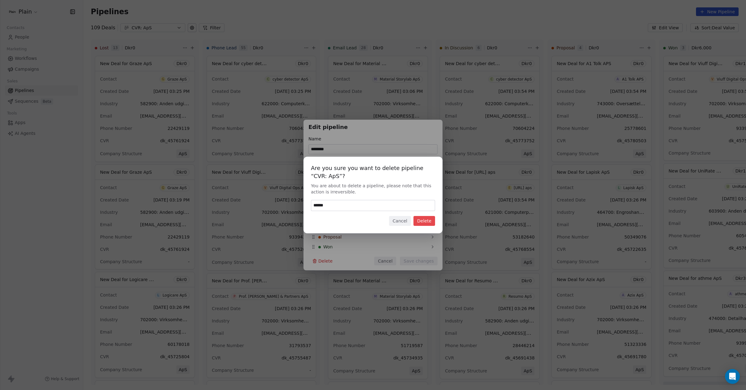
type input "******"
click at [428, 219] on button "Delete" at bounding box center [424, 221] width 22 height 10
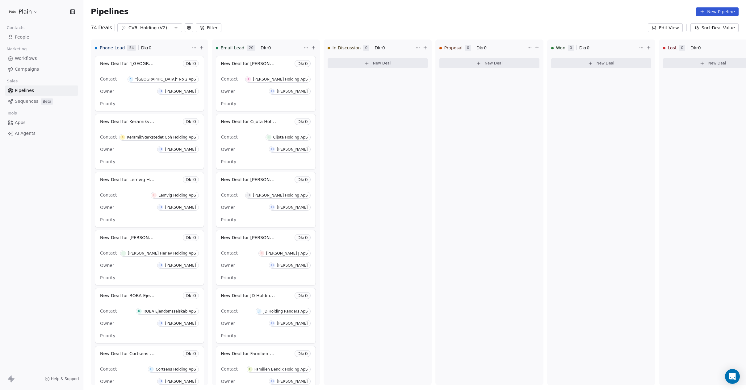
click at [142, 33] on div "Pipelines New Pipeline 74 Deals CVR: Holding (V2) Filter Edit View Sort: Deal V…" at bounding box center [414, 195] width 663 height 390
click at [142, 29] on div "CVR: Holding (V2)" at bounding box center [149, 28] width 43 height 6
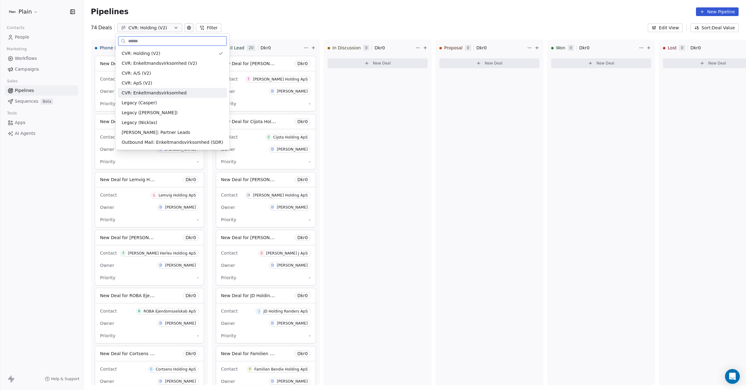
click at [154, 94] on span "CVR: Enkeltmandsvirksomhed" at bounding box center [154, 93] width 65 height 6
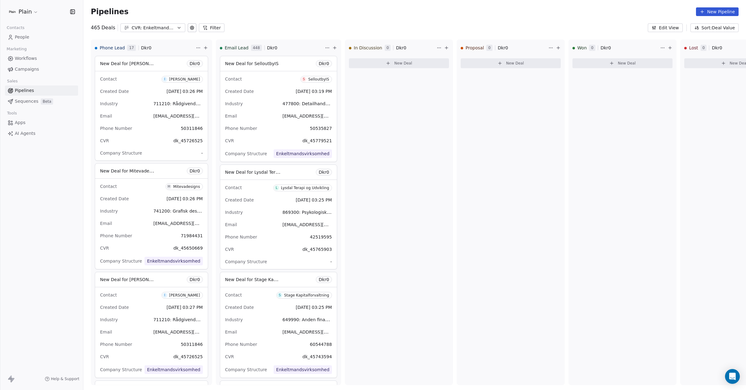
click at [192, 27] on icon at bounding box center [192, 27] width 5 height 5
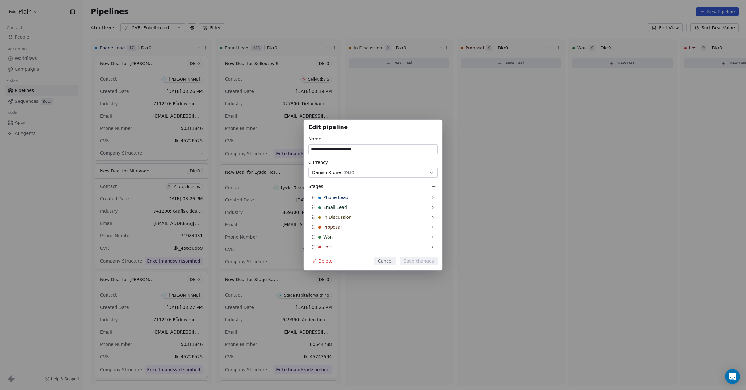
click at [328, 257] on button "Delete" at bounding box center [322, 261] width 28 height 9
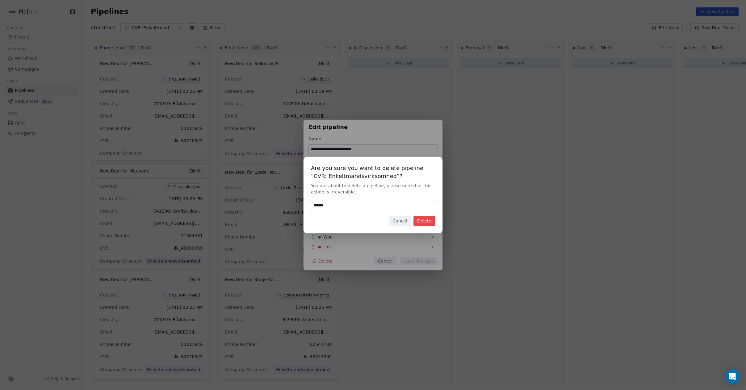
type input "******"
click at [430, 226] on button "Delete" at bounding box center [424, 221] width 22 height 10
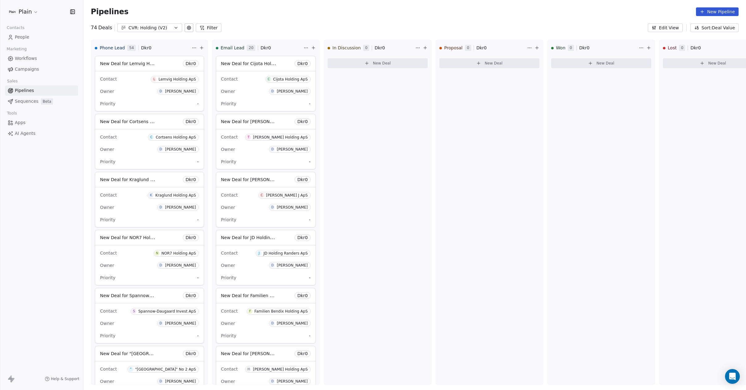
click at [130, 28] on div "CVR: Holding (V2)" at bounding box center [149, 28] width 43 height 6
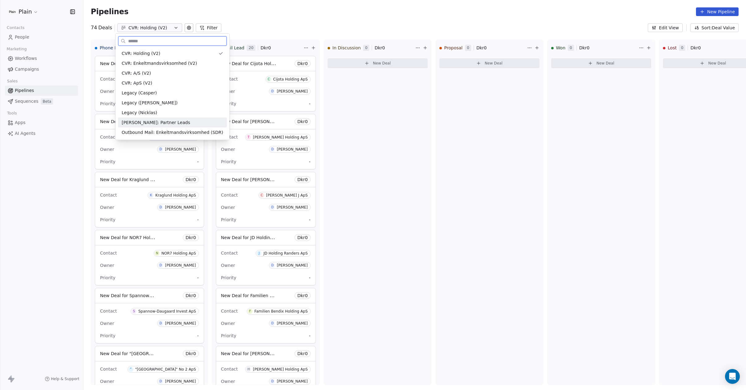
click at [152, 123] on span "Daniel: Partner Leads" at bounding box center [156, 122] width 69 height 6
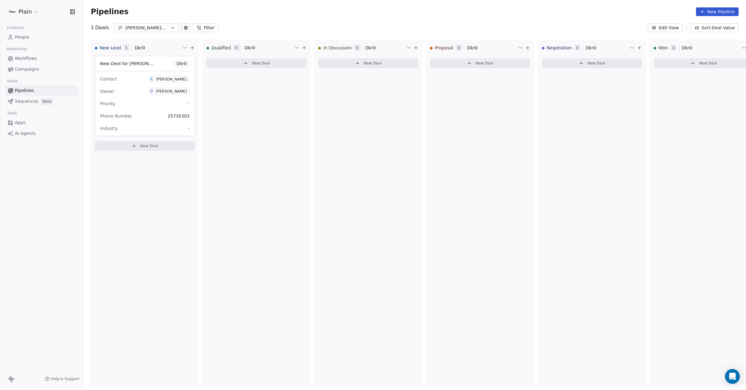
click at [142, 27] on div "Daniel: Partner Leads" at bounding box center [146, 28] width 43 height 6
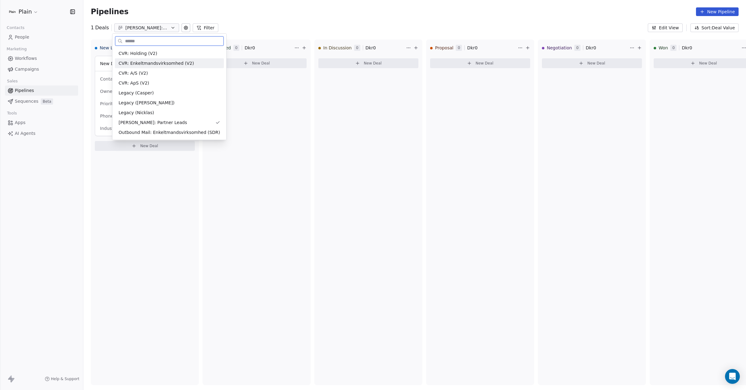
click at [140, 60] on span "CVR: Enkeltmandsvirksomhed (V2)" at bounding box center [156, 63] width 75 height 6
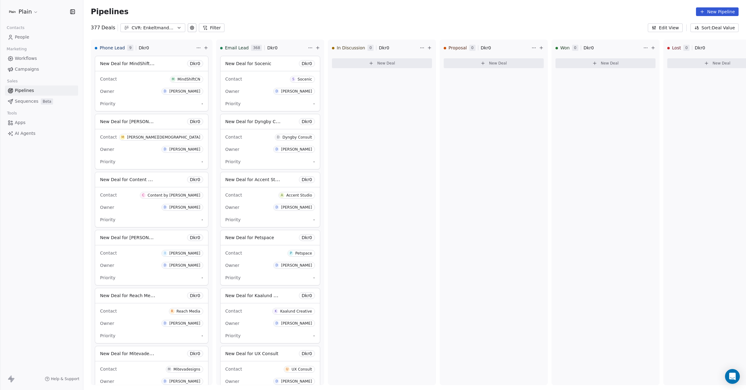
click at [272, 16] on div "Pipelines New Pipeline" at bounding box center [414, 11] width 663 height 23
click at [140, 25] on div "CVR: Enkeltmandsvirksomhed (V2)" at bounding box center [153, 28] width 43 height 6
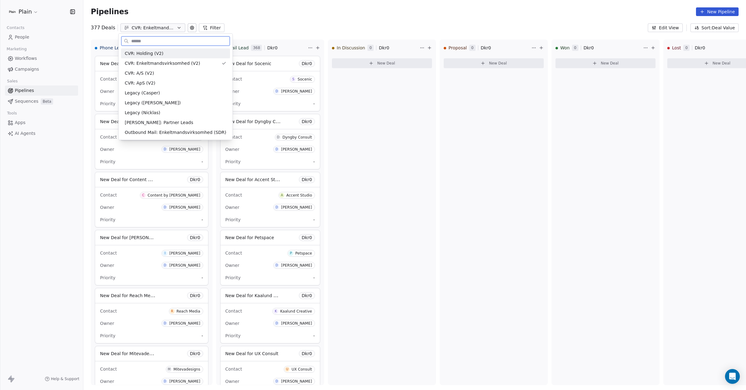
click at [142, 53] on span "CVR: Holding (V2)" at bounding box center [144, 53] width 39 height 6
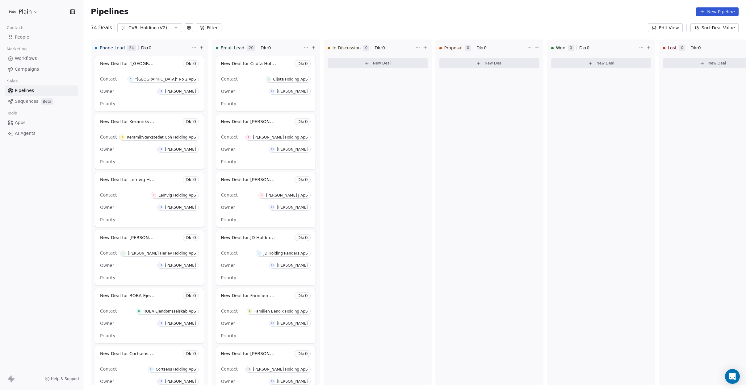
click at [144, 29] on div "CVR: Holding (V2)" at bounding box center [149, 28] width 43 height 6
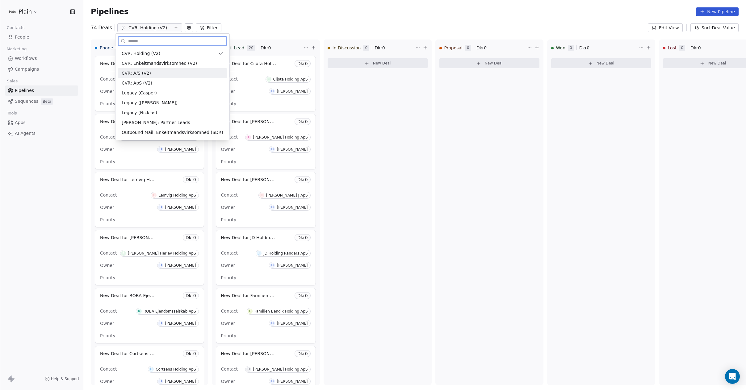
click at [153, 74] on div "CVR: A/S (V2)" at bounding box center [173, 73] width 102 height 6
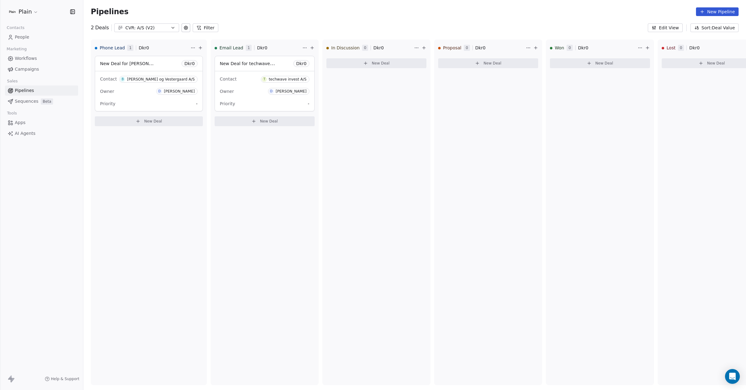
click at [149, 27] on div "CVR: A/S (V2)" at bounding box center [146, 28] width 43 height 6
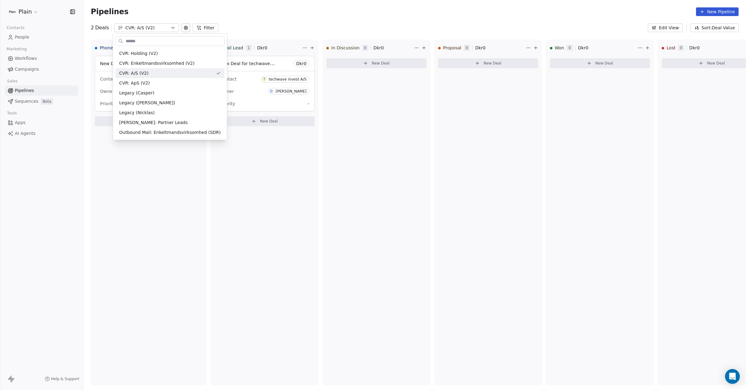
click at [297, 14] on html "Plain Contacts People Marketing Workflows Campaigns Sales Pipelines Sequences B…" at bounding box center [373, 195] width 746 height 390
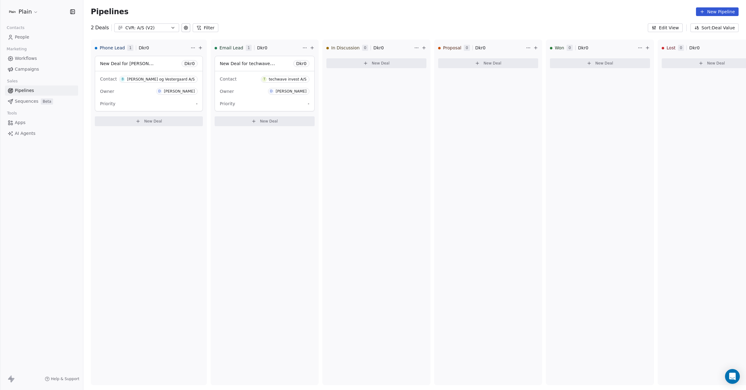
click at [157, 27] on div "CVR: A/S (V2)" at bounding box center [146, 28] width 43 height 6
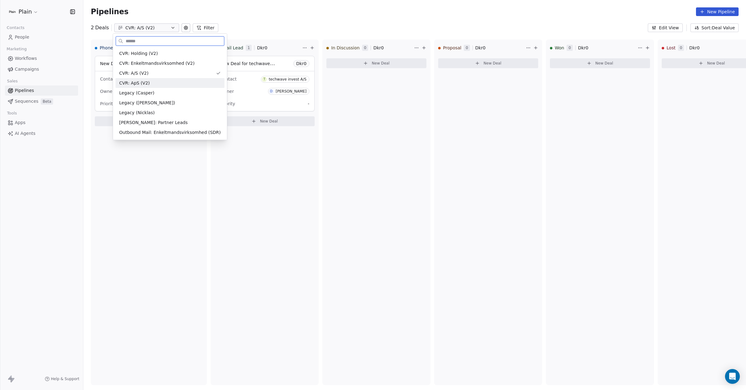
click at [135, 80] on span "CVR: ApS (V2)" at bounding box center [134, 83] width 31 height 6
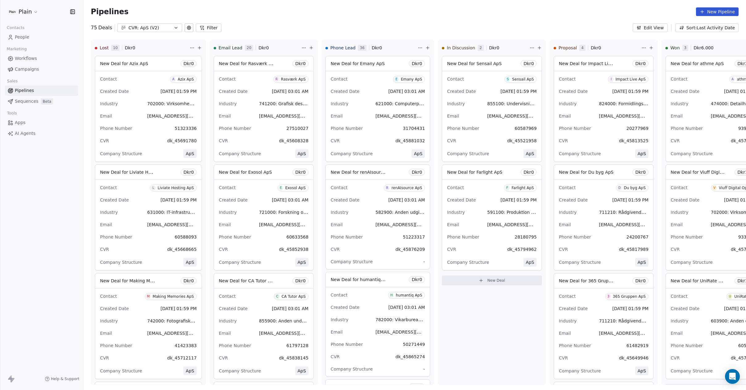
click at [128, 27] on div "CVR: ApS (V2)" at bounding box center [149, 28] width 43 height 6
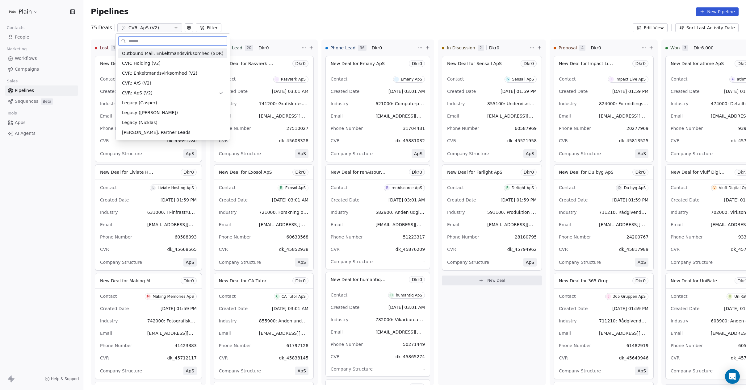
click at [178, 52] on span "Outbound Mail: Enkeltmandsvirksomhed (SDR)" at bounding box center [173, 53] width 102 height 6
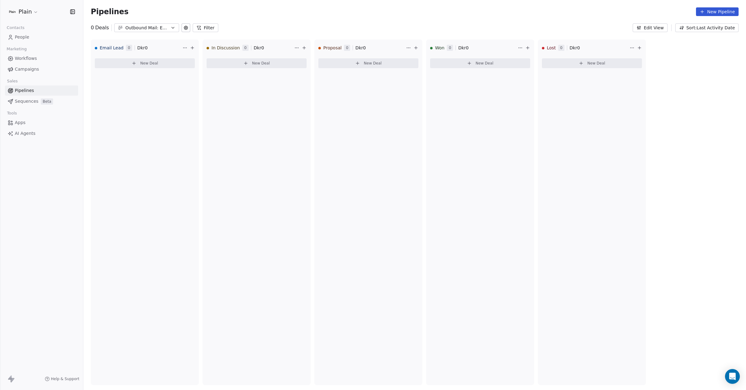
click at [184, 27] on icon at bounding box center [186, 28] width 4 height 4
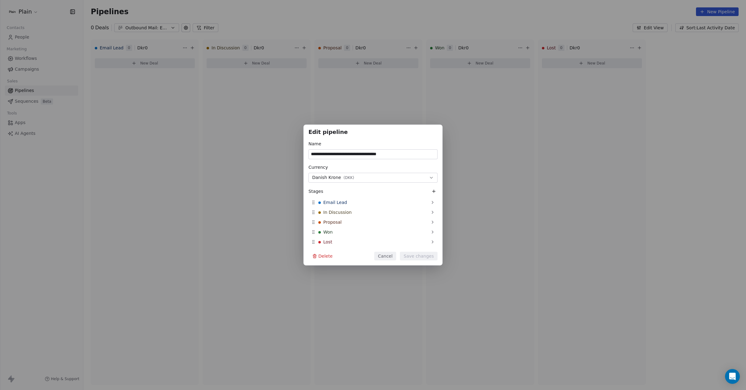
click at [336, 154] on input "**********" at bounding box center [373, 154] width 128 height 9
click at [332, 154] on input "**********" at bounding box center [373, 154] width 128 height 9
type input "**********"
click at [418, 260] on button "Save changes" at bounding box center [419, 256] width 38 height 9
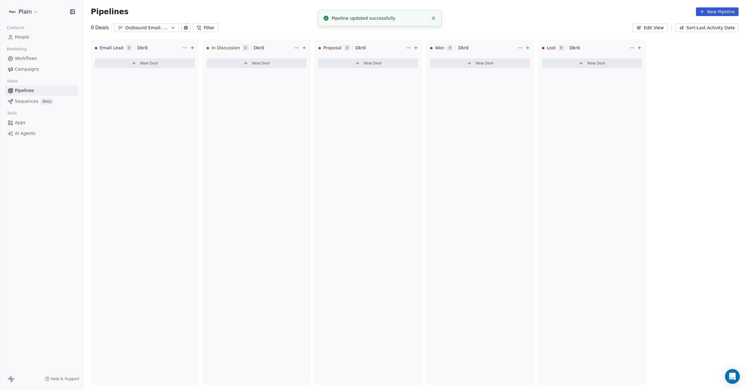
click at [149, 28] on div "Outbound Email: Enkeltmandsvirksomhed (SDR)" at bounding box center [146, 28] width 43 height 6
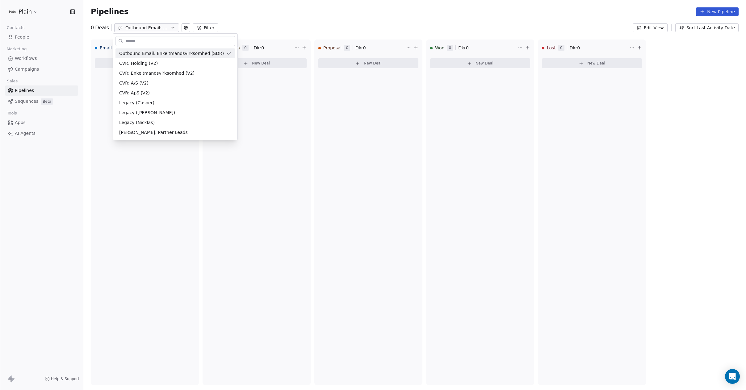
click at [178, 14] on html "Plain Contacts People Marketing Workflows Campaigns Sales Pipelines Sequences B…" at bounding box center [373, 195] width 746 height 390
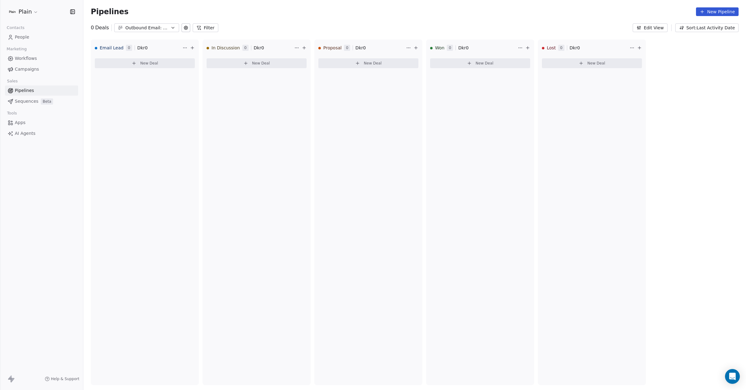
click at [206, 27] on button "Filter" at bounding box center [206, 27] width 26 height 9
click at [41, 25] on button "Add Filter" at bounding box center [42, 25] width 76 height 11
drag, startPoint x: 51, startPoint y: 9, endPoint x: 67, endPoint y: 4, distance: 16.7
click at [51, 9] on html "Plain Contacts People Marketing Workflows Campaigns Sales Pipelines Sequences B…" at bounding box center [373, 195] width 746 height 390
click at [77, 6] on icon at bounding box center [76, 7] width 5 height 5
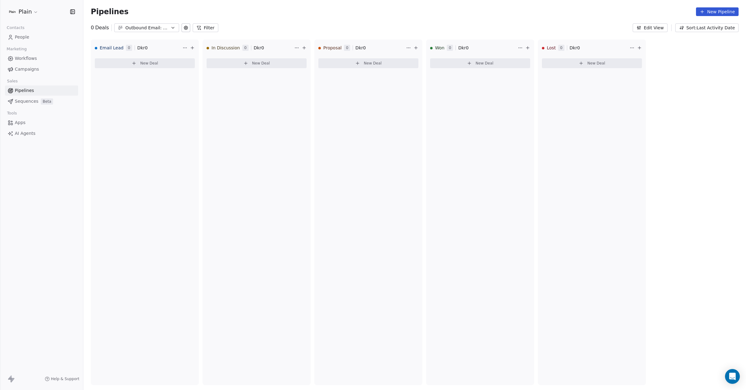
click at [182, 28] on button at bounding box center [186, 27] width 9 height 9
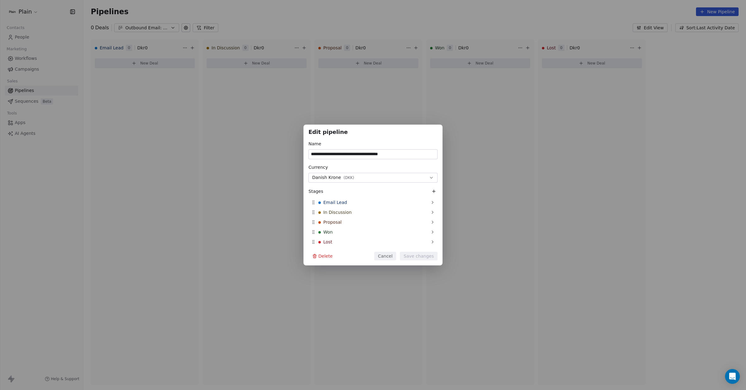
click at [616, 97] on div "**********" at bounding box center [373, 195] width 746 height 390
click at [662, 51] on div "**********" at bounding box center [373, 195] width 746 height 390
click at [380, 257] on button "Cancel" at bounding box center [385, 256] width 22 height 9
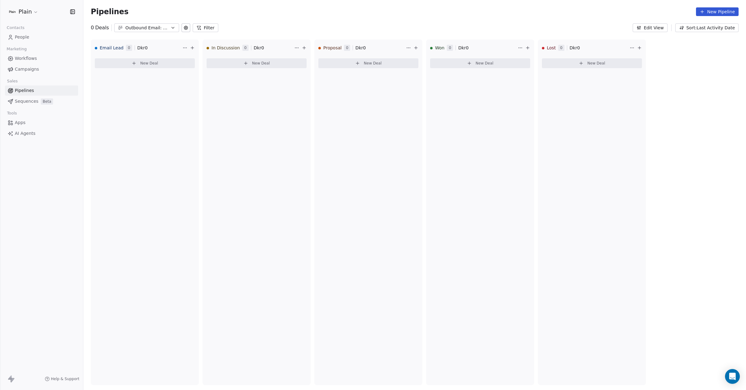
click at [716, 7] on button "New Pipeline" at bounding box center [717, 11] width 43 height 9
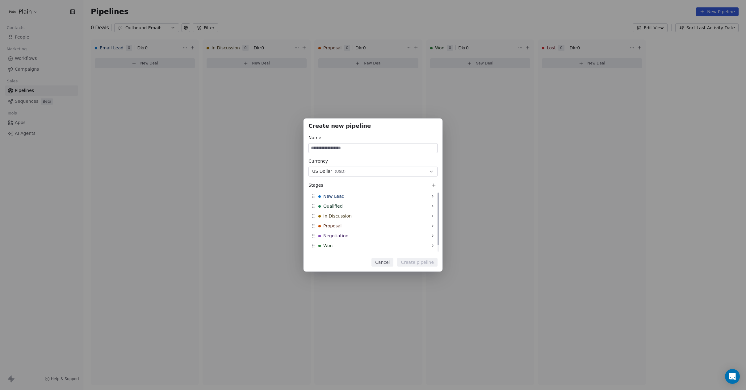
click at [388, 261] on button "Cancel" at bounding box center [382, 262] width 22 height 9
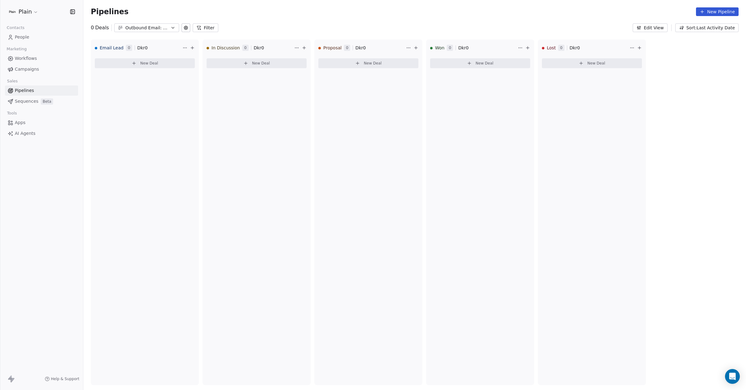
click at [38, 236] on div "Plain Contacts People Marketing Workflows Campaigns Sales Pipelines Sequences B…" at bounding box center [41, 195] width 83 height 390
click at [139, 60] on button "New Deal" at bounding box center [145, 63] width 100 height 10
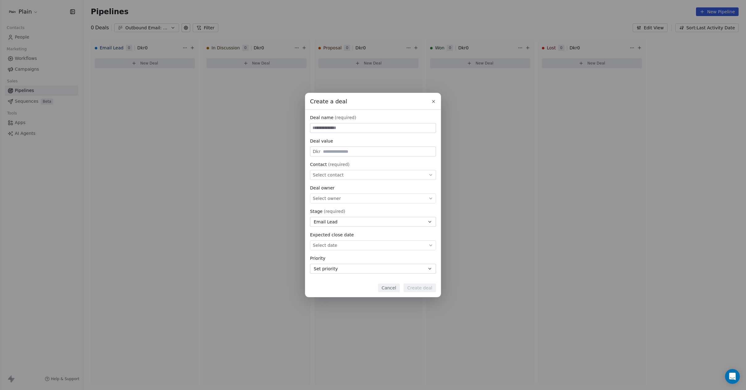
click at [387, 289] on button "Cancel" at bounding box center [389, 288] width 22 height 9
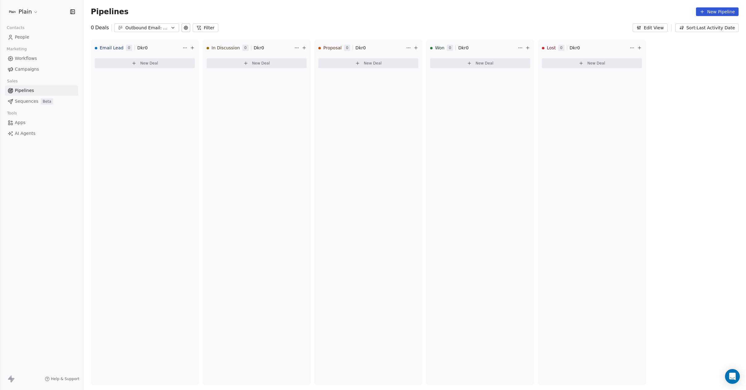
click at [20, 35] on span "People" at bounding box center [22, 37] width 15 height 6
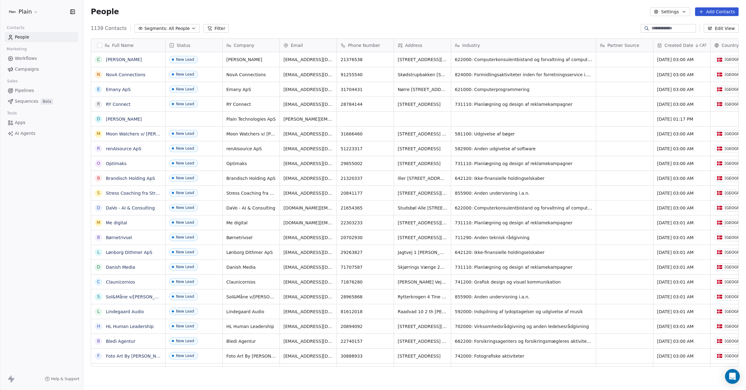
scroll to position [339, 658]
click at [22, 61] on span "Workflows" at bounding box center [26, 58] width 22 height 6
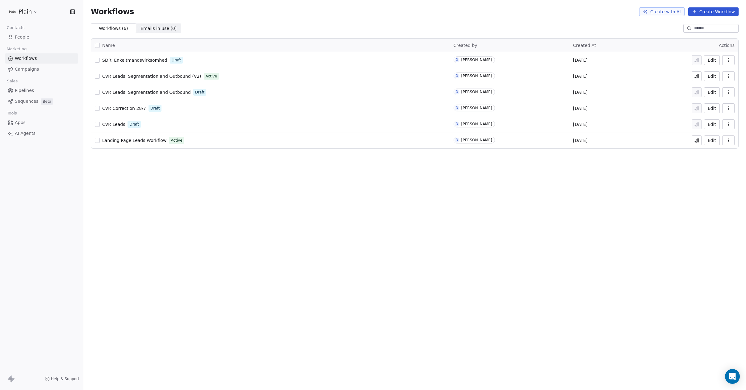
click at [716, 11] on button "Create Workflow" at bounding box center [713, 11] width 50 height 9
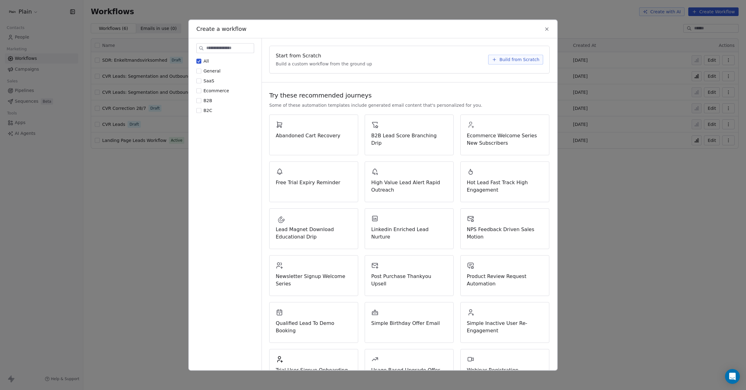
click at [515, 65] on div "Start from Scratch Build a custom workflow from the ground up Build from Scratch" at bounding box center [410, 59] width 280 height 27
click at [513, 60] on span "Build from Scratch" at bounding box center [519, 59] width 40 height 6
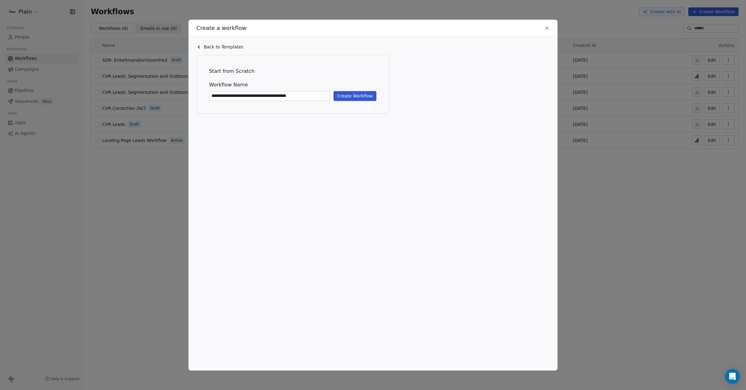
type input "**********"
click at [362, 98] on button "Create Workflow" at bounding box center [354, 96] width 43 height 10
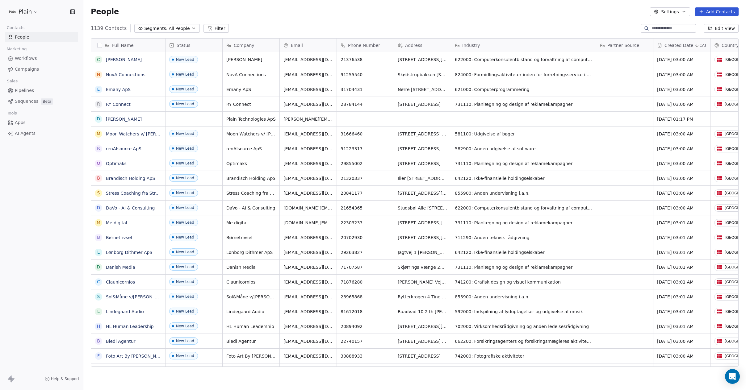
scroll to position [339, 658]
click at [27, 61] on span "Workflows" at bounding box center [26, 58] width 22 height 6
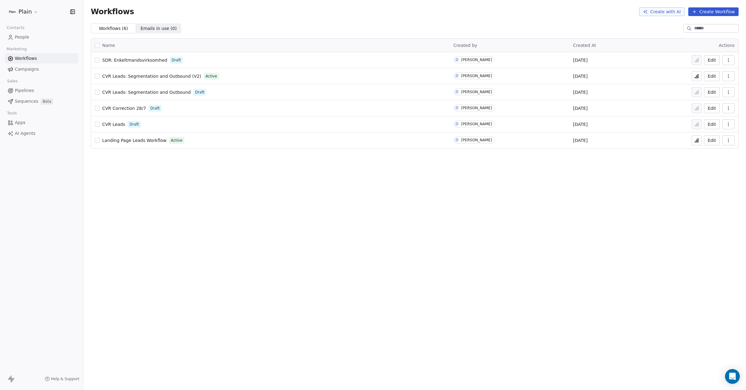
click at [138, 60] on span "SDR: Enkeltmandsvirksomhed" at bounding box center [134, 60] width 65 height 5
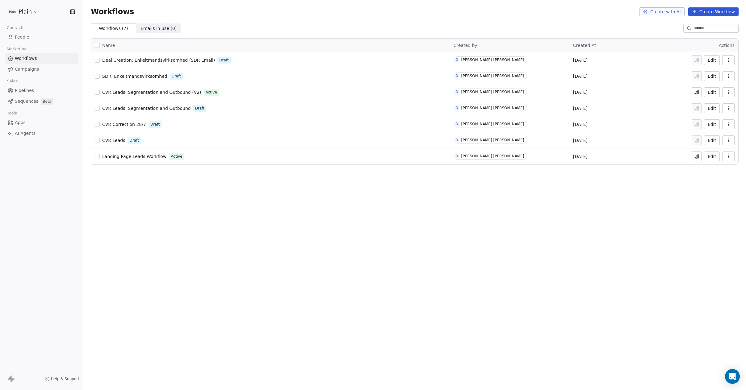
click at [99, 59] on div "Deal Creation: Enkeltmandsvirksomhed (SDR Email) Draft" at bounding box center [270, 60] width 351 height 9
click at [97, 60] on button "button" at bounding box center [97, 60] width 5 height 5
click at [732, 60] on button "button" at bounding box center [728, 60] width 12 height 10
click at [710, 106] on span "Delete" at bounding box center [709, 105] width 14 height 6
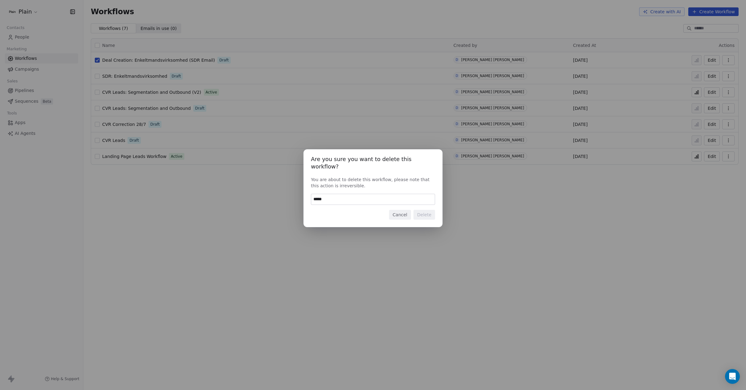
type input "******"
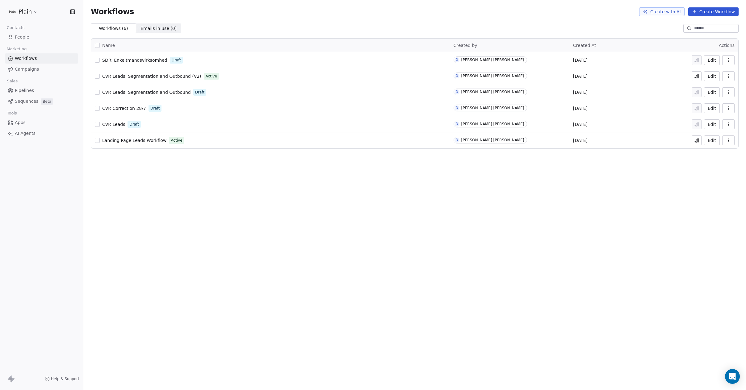
click at [28, 36] on span "People" at bounding box center [22, 37] width 15 height 6
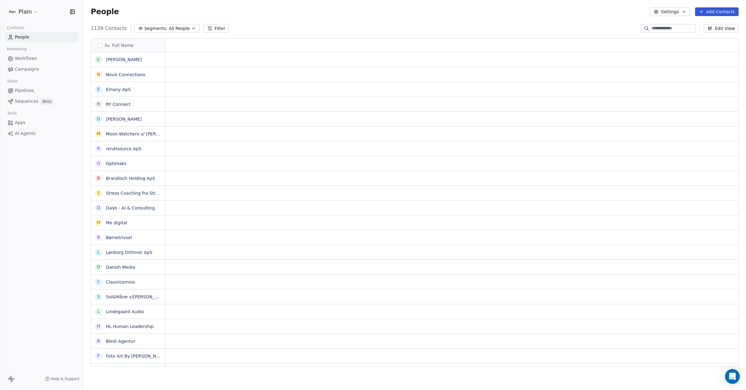
scroll to position [339, 658]
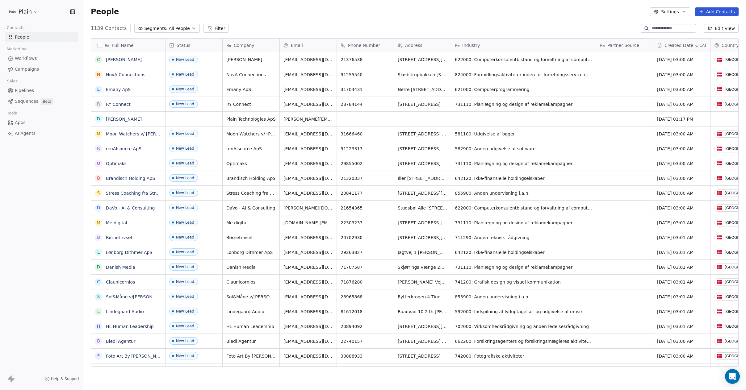
click at [176, 27] on span "All People" at bounding box center [179, 28] width 21 height 6
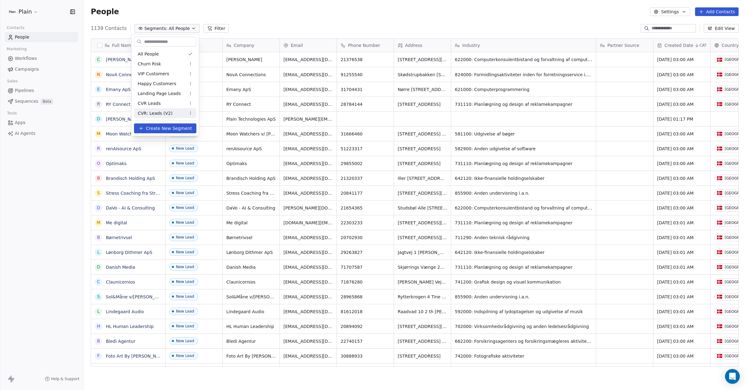
click at [158, 127] on span "Create New Segment" at bounding box center [169, 128] width 46 height 6
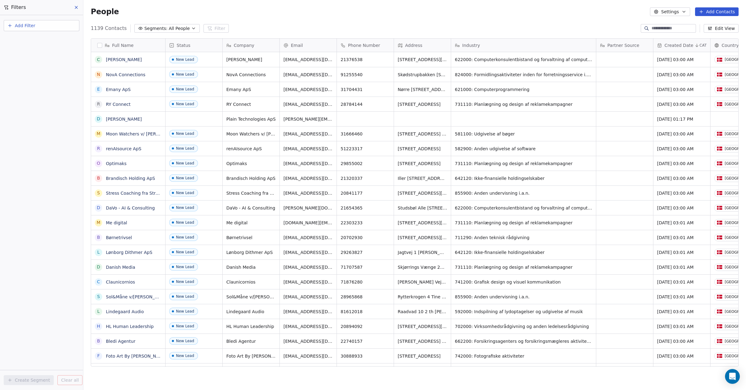
click at [32, 26] on span "Add Filter" at bounding box center [25, 26] width 20 height 6
click at [25, 41] on span "Contact properties" at bounding box center [30, 40] width 40 height 6
type input "*****"
click at [31, 61] on div "Email" at bounding box center [41, 62] width 63 height 6
click at [37, 36] on div "Email" at bounding box center [41, 37] width 70 height 12
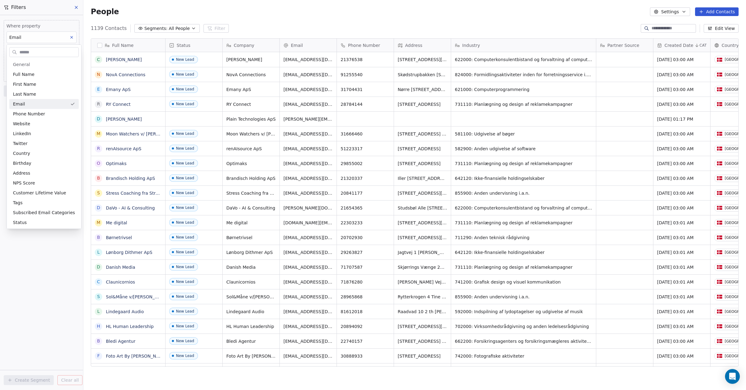
click at [72, 37] on html "Plain Contacts People Marketing Workflows Campaigns Sales Pipelines Sequences B…" at bounding box center [373, 195] width 746 height 390
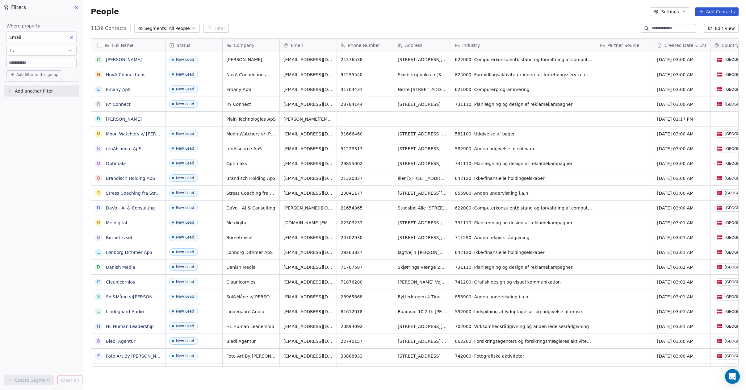
click at [71, 38] on icon at bounding box center [71, 37] width 4 height 4
click at [22, 22] on button "Add Filter" at bounding box center [42, 25] width 76 height 11
click at [32, 40] on span "Contact properties" at bounding box center [30, 40] width 40 height 6
type input "*****"
click at [34, 64] on div "Email" at bounding box center [41, 62] width 63 height 6
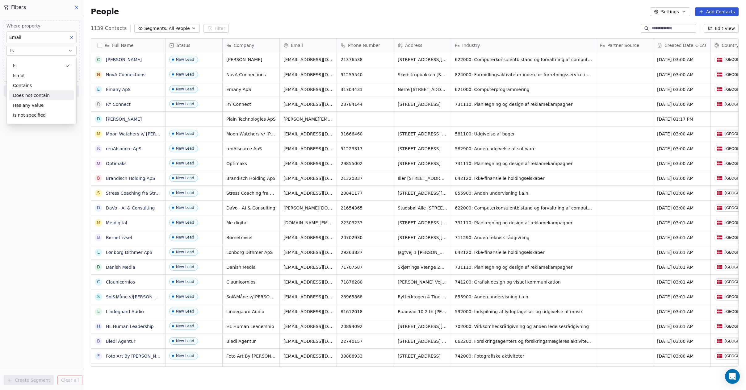
click at [32, 95] on div "Does not contain" at bounding box center [41, 95] width 65 height 10
click at [27, 60] on input at bounding box center [41, 62] width 69 height 9
type input "*********"
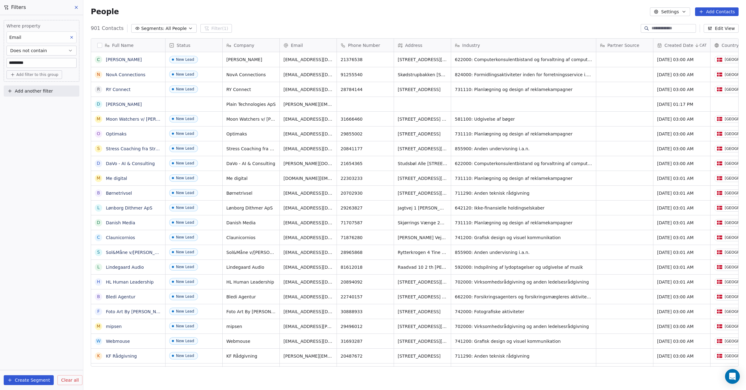
click at [38, 77] on span "Add filter to this group" at bounding box center [37, 74] width 42 height 5
click at [34, 88] on span "Contact properties" at bounding box center [33, 88] width 40 height 6
type input "*****"
click at [33, 121] on html "Plain Contacts People Marketing Workflows Campaigns Sales Pipelines Sequences B…" at bounding box center [373, 195] width 746 height 390
click at [31, 75] on span "Add filter to this group" at bounding box center [37, 74] width 42 height 5
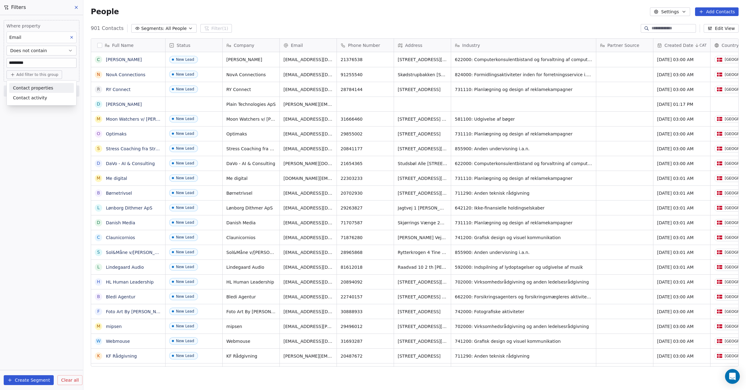
click at [41, 86] on span "Contact properties" at bounding box center [33, 88] width 40 height 6
type input "*****"
click at [50, 114] on div "Company Structure" at bounding box center [41, 110] width 65 height 10
click at [38, 108] on button "Is" at bounding box center [41, 109] width 70 height 10
click at [25, 124] on body "Plain Contacts People Marketing Workflows Campaigns Sales Pipelines Sequences B…" at bounding box center [373, 195] width 746 height 390
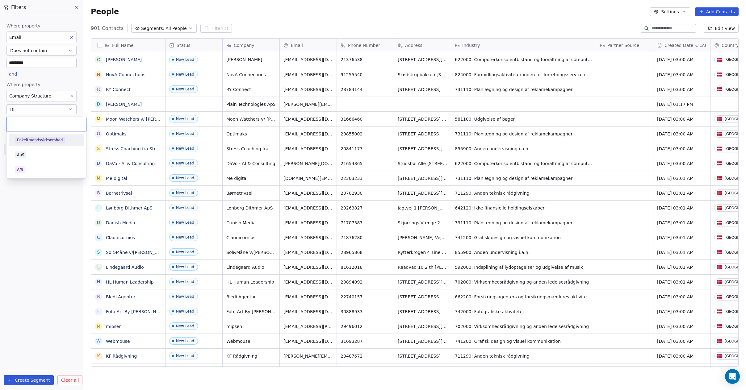
click at [39, 140] on div "Enkeltmandsvirksomhed" at bounding box center [40, 140] width 46 height 6
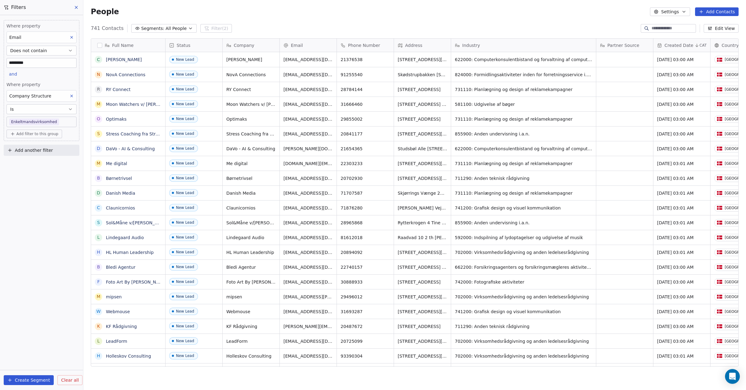
drag, startPoint x: 41, startPoint y: 168, endPoint x: 40, endPoint y: 159, distance: 9.3
click at [41, 168] on div "Where property Email Does not contain ********* and Where property Company Stru…" at bounding box center [41, 202] width 83 height 375
click at [33, 136] on span "Add filter to this group" at bounding box center [37, 134] width 42 height 5
click at [33, 148] on span "Contact properties" at bounding box center [33, 147] width 40 height 6
type input "*****"
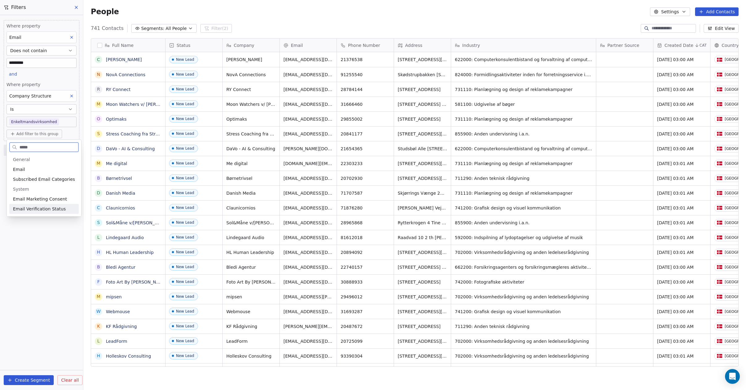
click at [55, 210] on span "Email Verification Status" at bounding box center [39, 209] width 53 height 6
click at [38, 167] on button "Is" at bounding box center [41, 169] width 70 height 10
click at [36, 183] on body "Plain Contacts People Marketing Workflows Campaigns Sales Pipelines Sequences B…" at bounding box center [373, 195] width 746 height 390
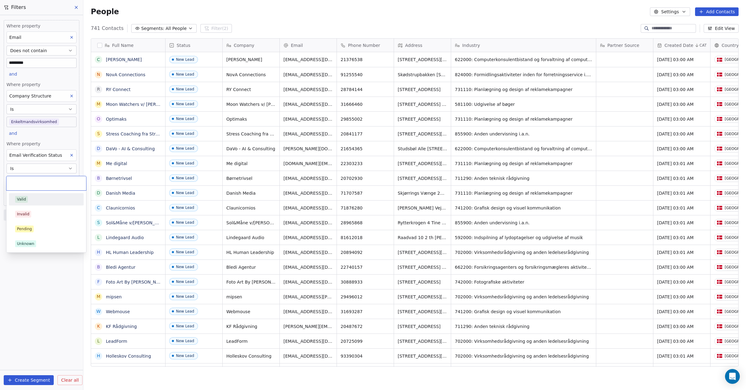
click at [40, 201] on div "Valid" at bounding box center [46, 199] width 62 height 7
click at [72, 37] on icon at bounding box center [72, 37] width 2 height 2
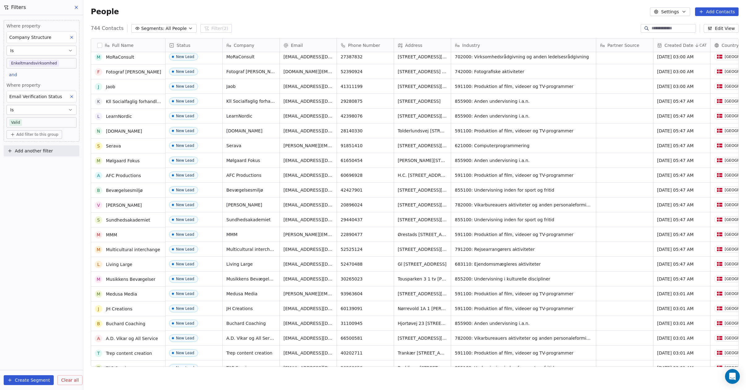
scroll to position [0, 0]
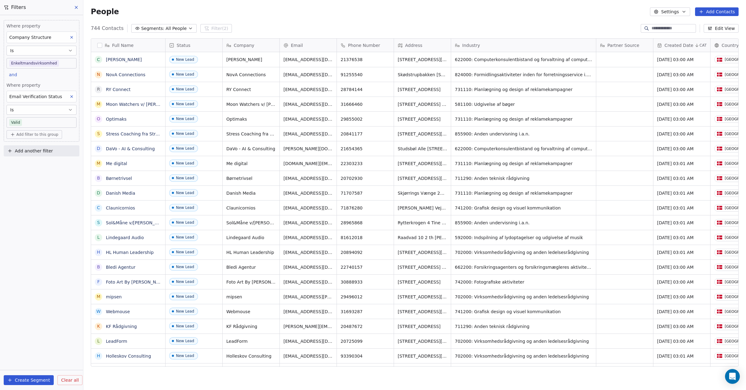
click at [39, 240] on div "Where property Company Structure Is Enkeltmandsvirksomhed and Where property Em…" at bounding box center [41, 202] width 83 height 375
click at [44, 245] on div "Where property Company Structure Is Enkeltmandsvirksomhed and Where property Em…" at bounding box center [41, 202] width 83 height 375
click at [44, 246] on div "Where property Company Structure Is Enkeltmandsvirksomhed and Where property Em…" at bounding box center [41, 202] width 83 height 375
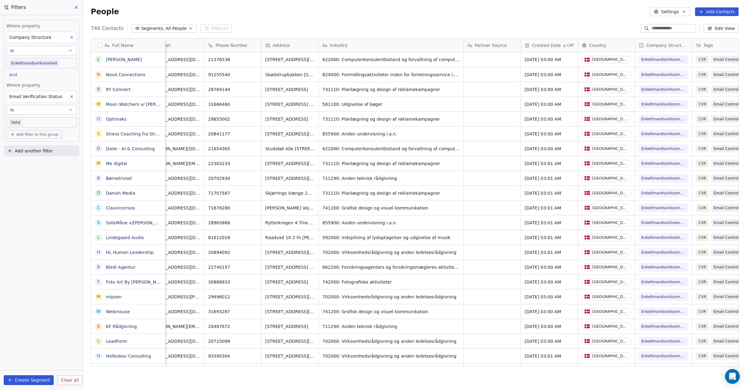
scroll to position [0, 391]
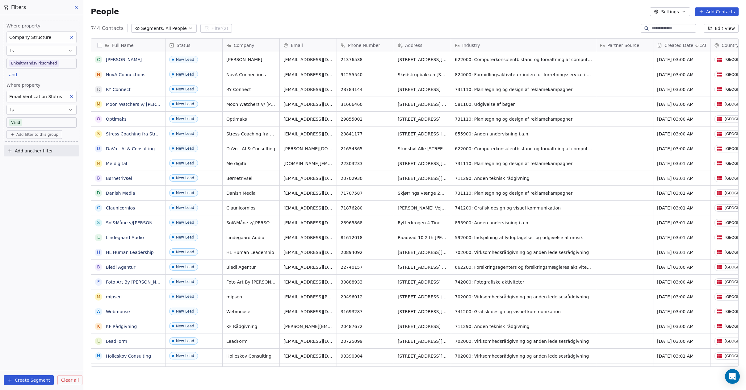
click at [29, 379] on button "Create Segment" at bounding box center [29, 380] width 50 height 10
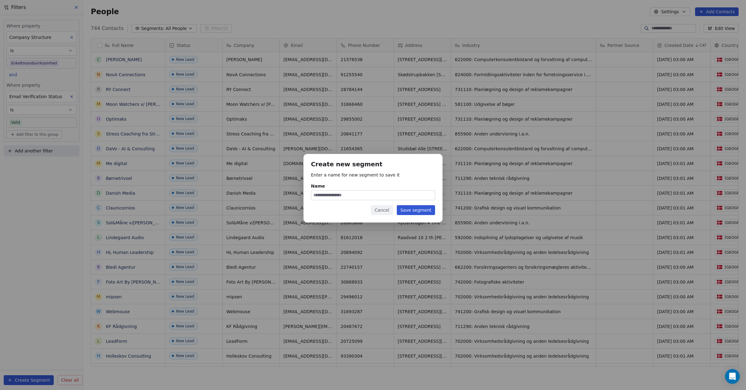
click at [382, 208] on button "Cancel" at bounding box center [382, 210] width 22 height 10
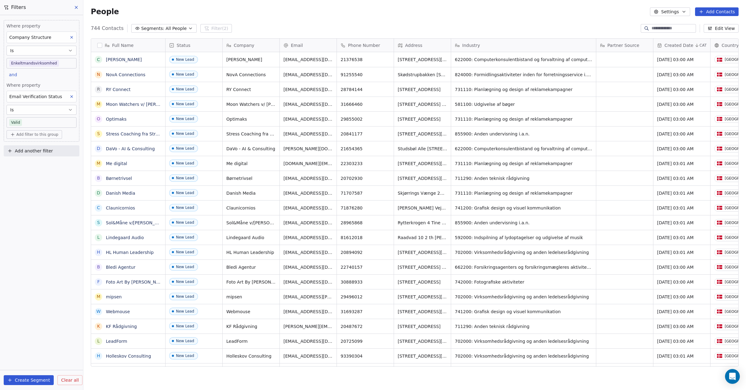
click at [34, 122] on body "Plain Contacts People Marketing Workflows Campaigns Sales Pipelines Sequences B…" at bounding box center [373, 195] width 746 height 390
click at [40, 159] on div "Invalid" at bounding box center [46, 156] width 70 height 10
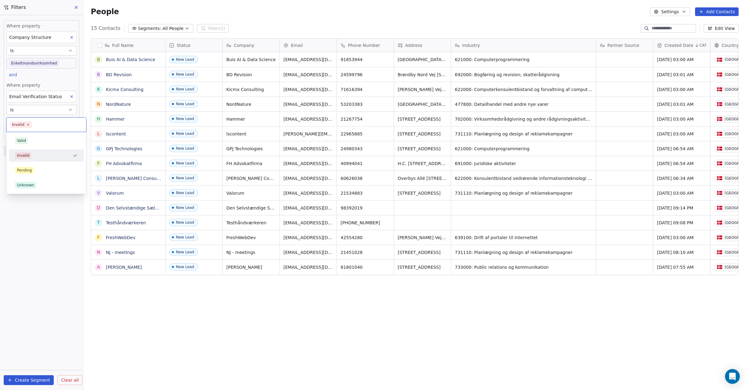
click at [53, 119] on body "Plain Contacts People Marketing Workflows Campaigns Sales Pipelines Sequences B…" at bounding box center [373, 195] width 746 height 390
click at [52, 172] on div "Pending" at bounding box center [46, 170] width 62 height 7
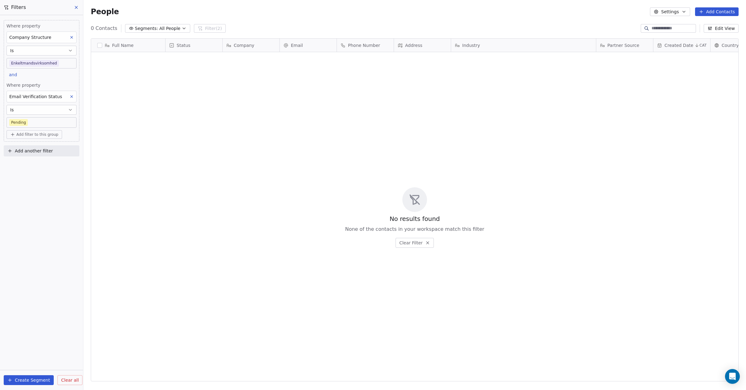
click at [51, 122] on body "Plain Contacts People Marketing Workflows Campaigns Sales Pipelines Sequences B…" at bounding box center [373, 195] width 746 height 390
click at [46, 185] on div "Unknown" at bounding box center [46, 185] width 62 height 7
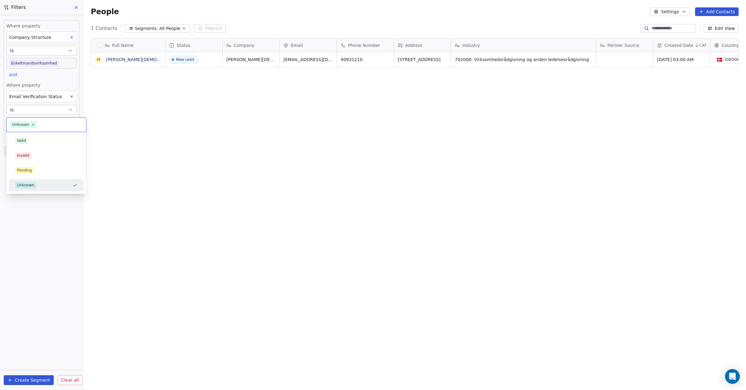
click at [51, 122] on body "Plain Contacts People Marketing Workflows Campaigns Sales Pipelines Sequences B…" at bounding box center [373, 195] width 746 height 390
click at [47, 171] on div "Pending" at bounding box center [46, 170] width 62 height 7
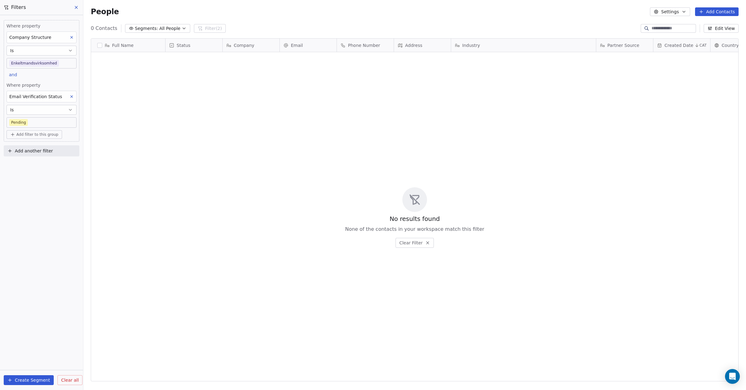
click at [34, 380] on button "Create Segment" at bounding box center [29, 380] width 50 height 10
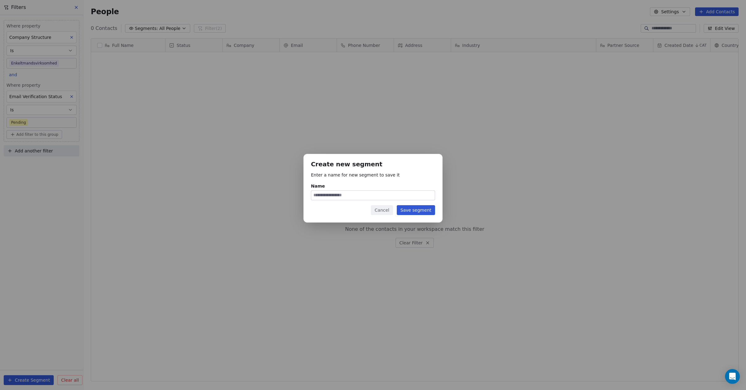
click at [364, 194] on input "Name" at bounding box center [372, 195] width 123 height 9
type input "*"
click at [336, 195] on input "**********" at bounding box center [372, 195] width 123 height 9
drag, startPoint x: 385, startPoint y: 196, endPoint x: 515, endPoint y: 199, distance: 130.0
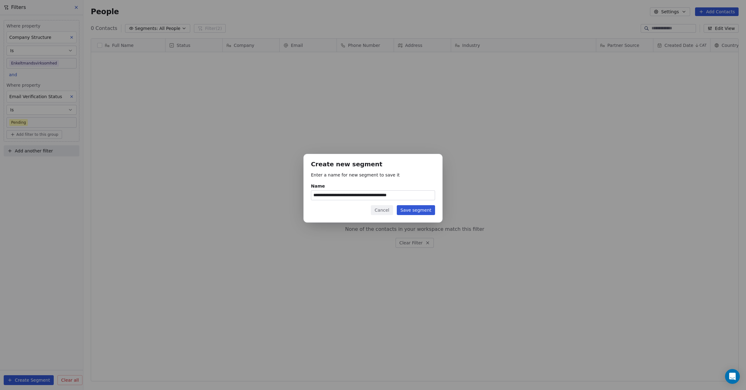
click at [515, 199] on div "**********" at bounding box center [373, 195] width 746 height 102
type input "**********"
click at [411, 213] on button "Save segment" at bounding box center [416, 210] width 38 height 10
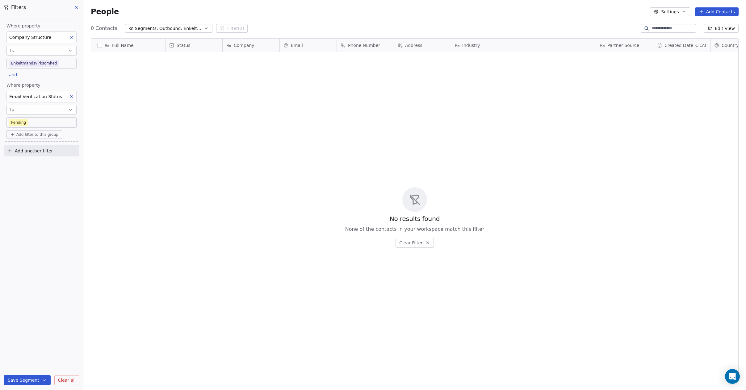
click at [75, 5] on icon at bounding box center [76, 7] width 5 height 5
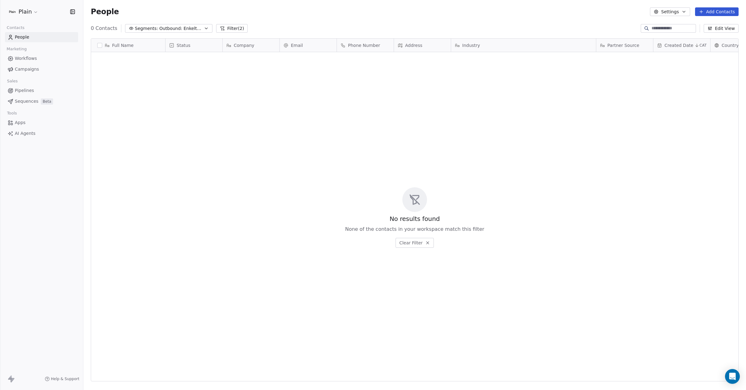
click at [154, 26] on span "Segments:" at bounding box center [146, 28] width 23 height 6
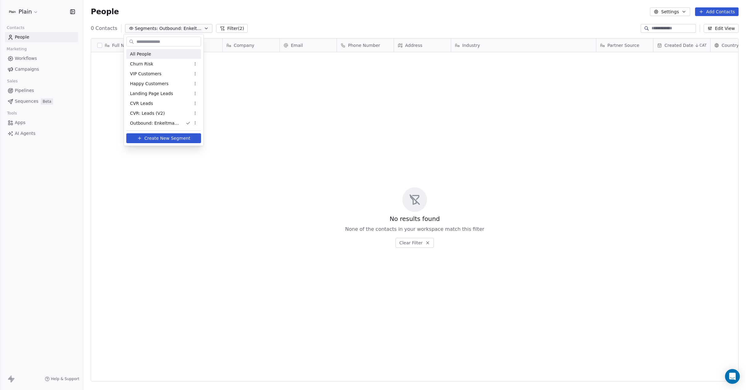
click at [158, 56] on div "All People" at bounding box center [163, 54] width 75 height 10
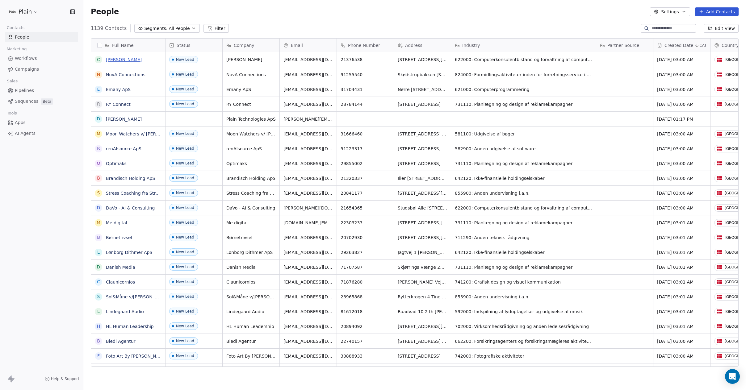
click at [121, 59] on link "Casper Glasius" at bounding box center [124, 59] width 36 height 5
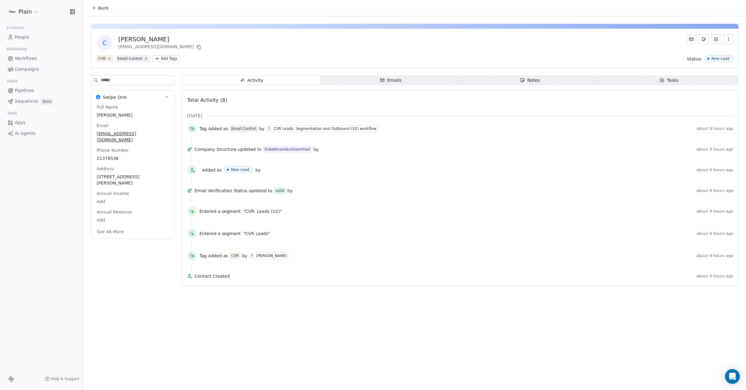
click at [113, 226] on button "See 48 More" at bounding box center [110, 231] width 35 height 11
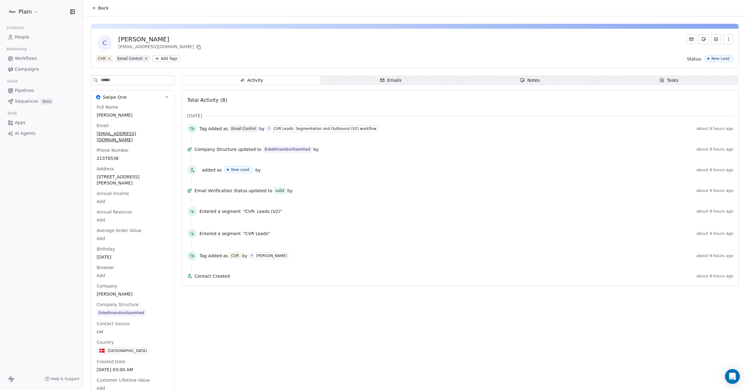
click at [95, 8] on icon at bounding box center [94, 8] width 3 height 0
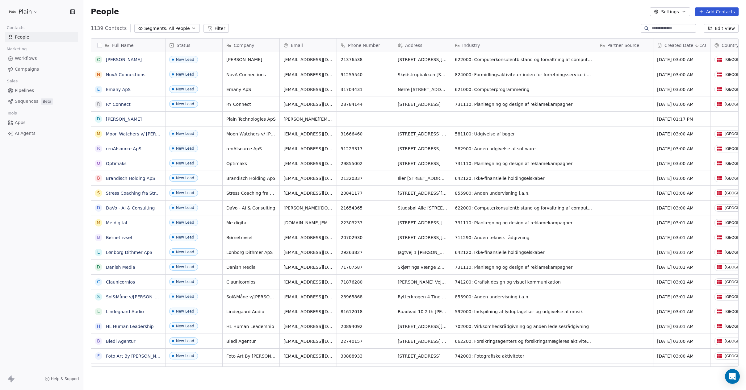
scroll to position [339, 658]
click at [683, 44] on span "Created Date" at bounding box center [678, 45] width 29 height 6
click at [683, 67] on span "Sort Descending" at bounding box center [683, 68] width 36 height 6
click at [674, 43] on span "Created Date" at bounding box center [678, 45] width 29 height 6
click at [684, 57] on span "Sort Ascending" at bounding box center [681, 58] width 33 height 6
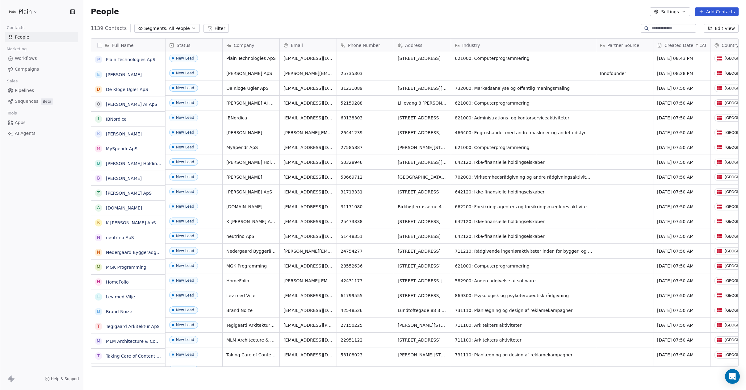
scroll to position [1, 0]
click at [207, 28] on icon at bounding box center [209, 28] width 5 height 5
click at [11, 27] on icon "button" at bounding box center [9, 25] width 5 height 5
click at [29, 42] on span "Contact properties" at bounding box center [30, 40] width 40 height 6
type input "*******"
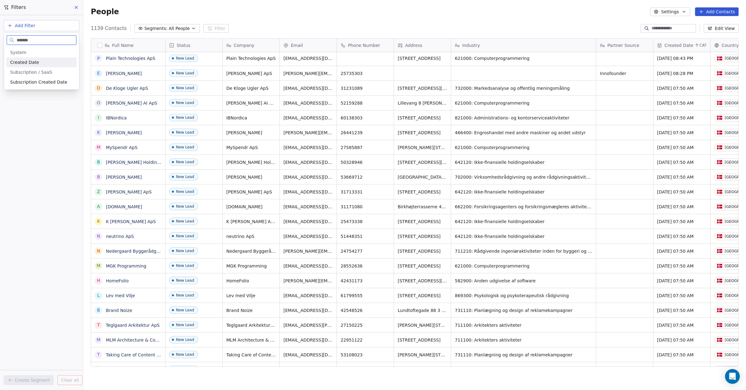
click at [25, 61] on span "Created Date" at bounding box center [24, 62] width 29 height 6
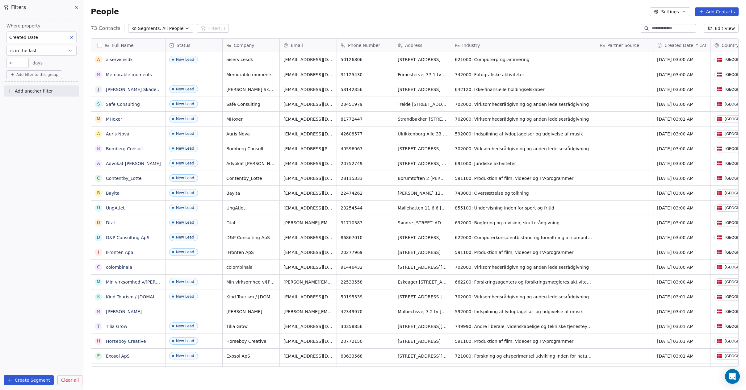
scroll to position [5, 5]
click at [25, 35] on span "Created Date" at bounding box center [23, 37] width 29 height 5
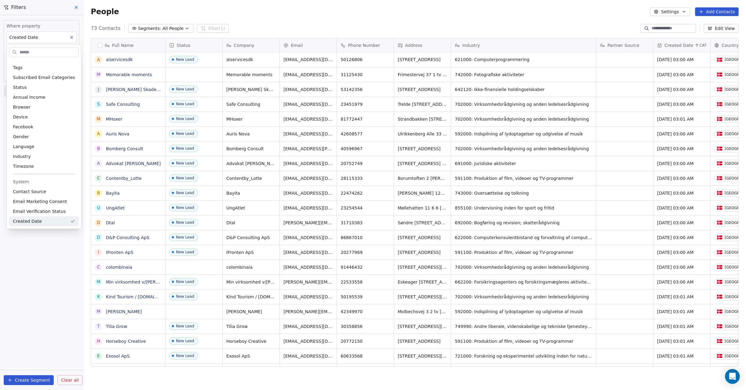
click at [28, 24] on html "Plain Contacts People Marketing Workflows Campaigns Sales Pipelines Sequences B…" at bounding box center [373, 195] width 746 height 390
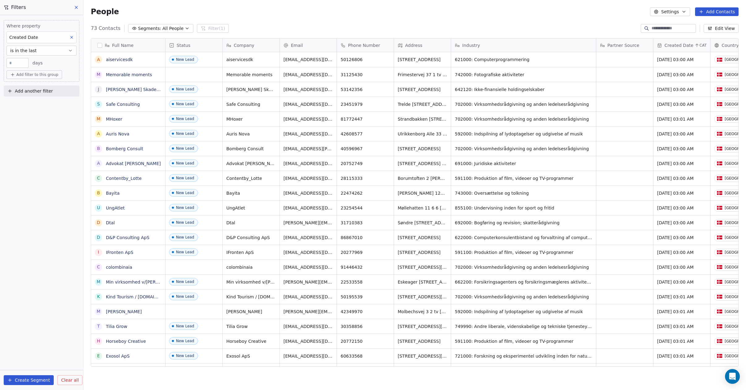
click at [29, 54] on button "is in the last" at bounding box center [41, 51] width 70 height 10
click at [32, 132] on div "is before" at bounding box center [41, 130] width 65 height 10
click at [23, 61] on body "Plain Contacts People Marketing Workflows Campaigns Sales Pipelines Sequences B…" at bounding box center [373, 195] width 746 height 390
click at [23, 79] on button "Go to previous month" at bounding box center [18, 79] width 9 height 9
click at [20, 79] on icon "Go to previous month" at bounding box center [18, 79] width 5 height 5
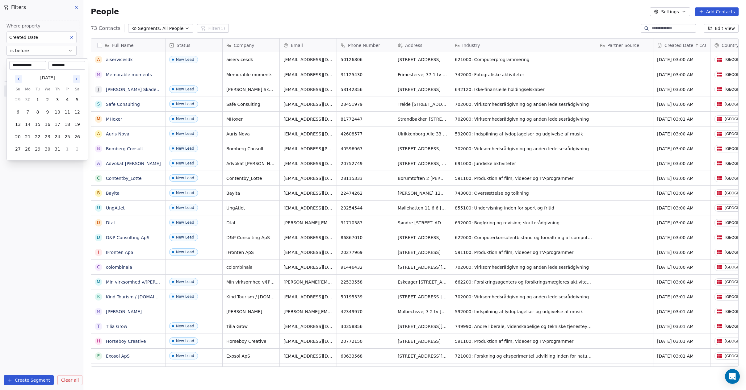
click at [20, 79] on icon "Go to previous month" at bounding box center [18, 79] width 5 height 5
click at [79, 149] on button "31" at bounding box center [77, 149] width 10 height 10
type input "**********"
click at [70, 65] on input "********" at bounding box center [67, 65] width 34 height 6
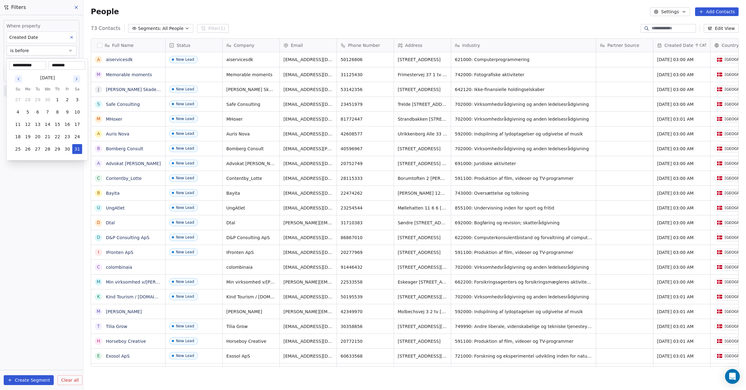
drag, startPoint x: 62, startPoint y: 65, endPoint x: 42, endPoint y: 63, distance: 20.5
click at [42, 63] on div "**********" at bounding box center [47, 65] width 76 height 9
type input "********"
click at [58, 219] on html "Plain Contacts People Marketing Workflows Campaigns Sales Pipelines Sequences B…" at bounding box center [373, 195] width 746 height 390
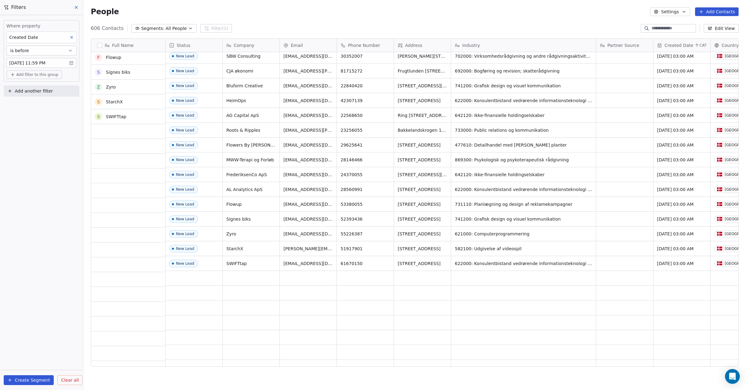
scroll to position [2440, 0]
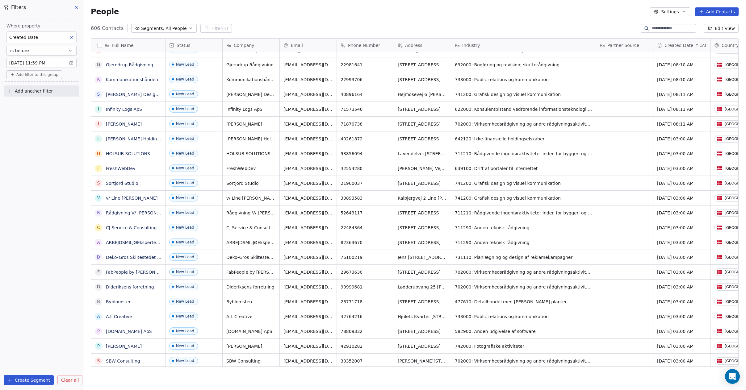
click at [672, 46] on span "Created Date" at bounding box center [678, 45] width 29 height 6
click at [686, 60] on span "Sort Ascending" at bounding box center [681, 58] width 33 height 6
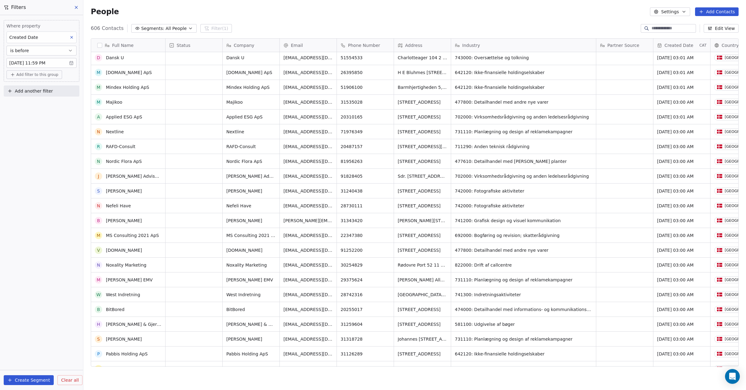
scroll to position [117, 0]
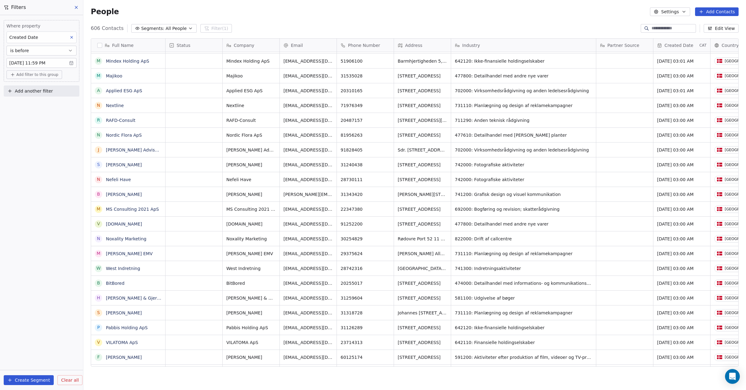
click at [30, 75] on span "Add filter to this group" at bounding box center [37, 74] width 42 height 5
click at [29, 181] on html "Plain Contacts People Marketing Workflows Campaigns Sales Pipelines Sequences B…" at bounding box center [373, 195] width 746 height 390
click at [183, 23] on div "606 Contacts Segments: All People Filter (1) Edit View" at bounding box center [414, 28] width 663 height 10
click at [178, 26] on span "All People" at bounding box center [175, 28] width 21 height 6
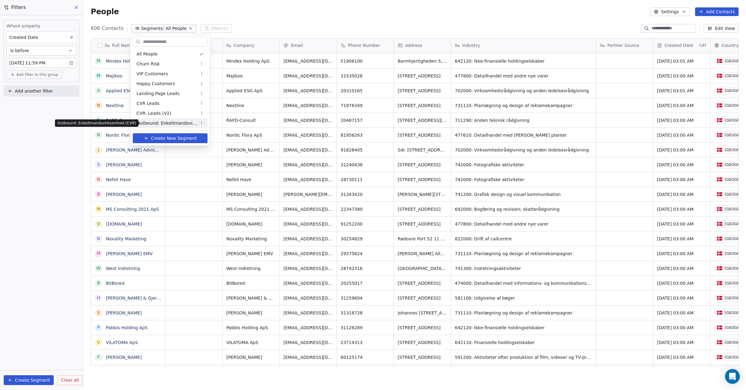
click at [159, 125] on span "Outbound: Enkeltmandsvirksomhed (CVR)" at bounding box center [166, 123] width 61 height 6
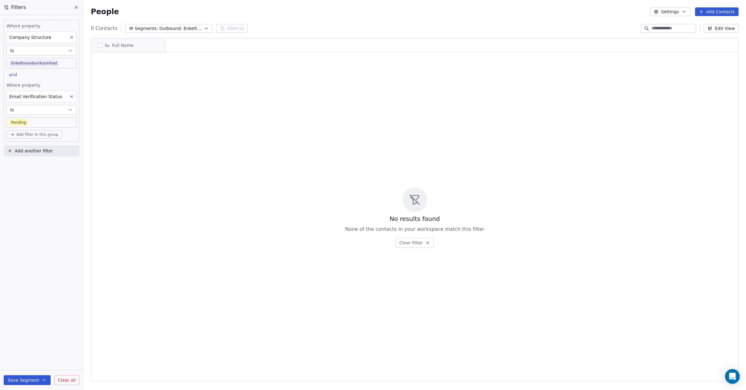
scroll to position [339, 658]
click at [40, 136] on span "Add filter to this group" at bounding box center [37, 134] width 42 height 5
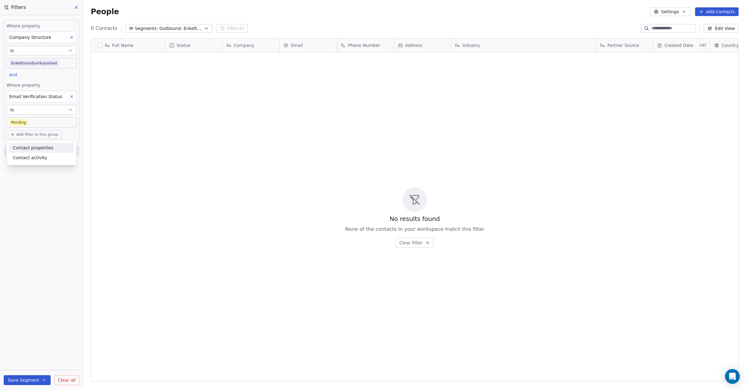
click at [38, 150] on span "Contact properties" at bounding box center [33, 148] width 40 height 6
type input "*"
type input "***"
click at [28, 169] on span "Created Date" at bounding box center [27, 170] width 29 height 6
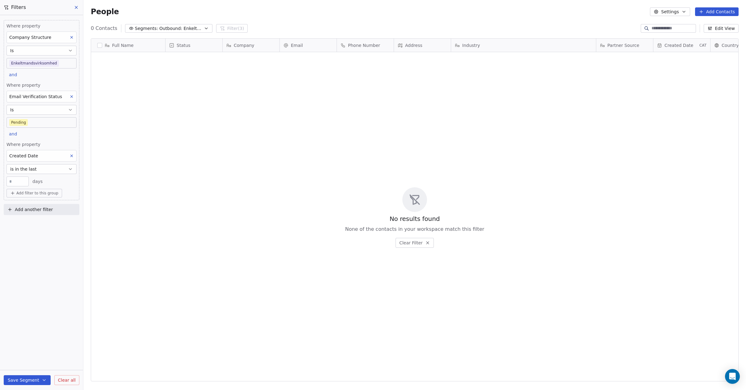
scroll to position [339, 658]
click at [31, 168] on span "is in the last" at bounding box center [23, 169] width 27 height 6
click at [30, 258] on div "is after" at bounding box center [41, 259] width 65 height 10
click at [36, 183] on body "**********" at bounding box center [373, 195] width 746 height 390
click at [19, 198] on icon "Go to previous month" at bounding box center [18, 197] width 5 height 5
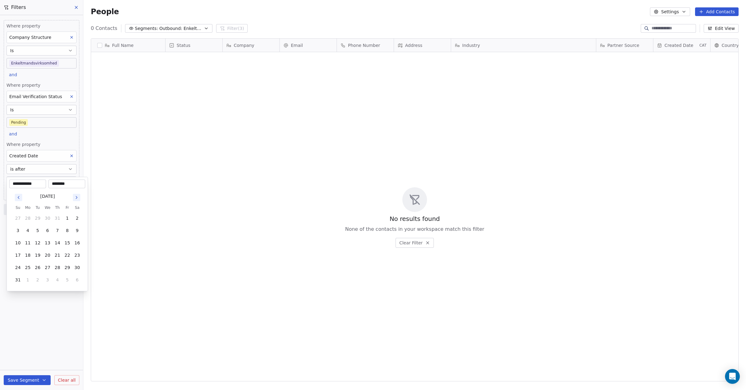
click at [19, 198] on icon "Go to previous month" at bounding box center [18, 197] width 5 height 5
click at [18, 199] on icon "Go to previous month" at bounding box center [18, 197] width 5 height 5
click at [19, 219] on button "1" at bounding box center [18, 218] width 10 height 10
type input "**********"
click at [55, 185] on input "********" at bounding box center [67, 184] width 34 height 6
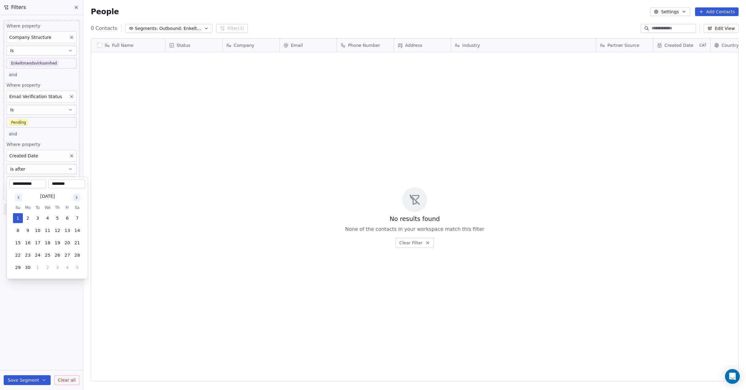
type input "********"
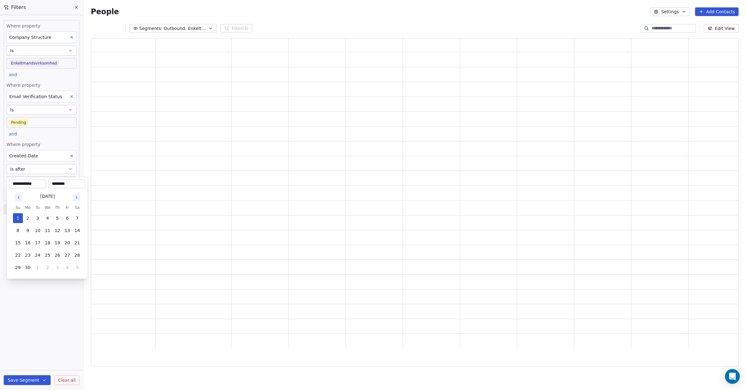
click at [38, 305] on html "**********" at bounding box center [373, 195] width 746 height 390
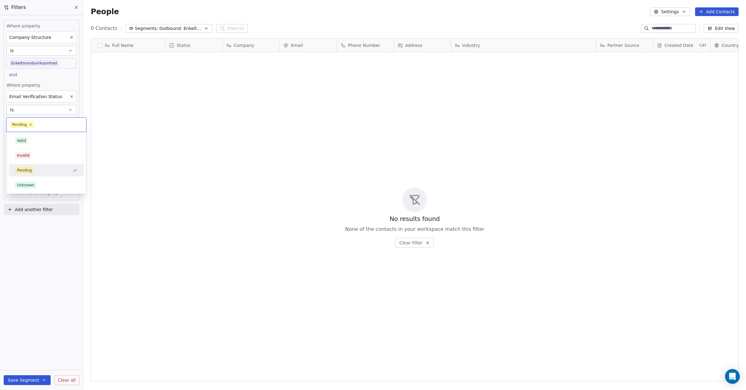
click at [38, 123] on body "Plain Contacts People Marketing Workflows Campaigns Sales Pipelines Sequences B…" at bounding box center [373, 195] width 746 height 390
click at [37, 140] on div "Valid" at bounding box center [46, 140] width 62 height 7
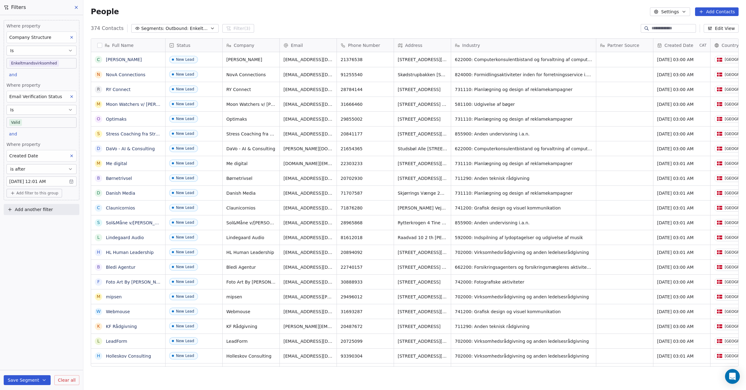
click at [47, 122] on body "Plain Contacts People Marketing Workflows Campaigns Sales Pipelines Sequences B…" at bounding box center [373, 195] width 746 height 390
click at [48, 170] on div "Pending" at bounding box center [46, 170] width 62 height 7
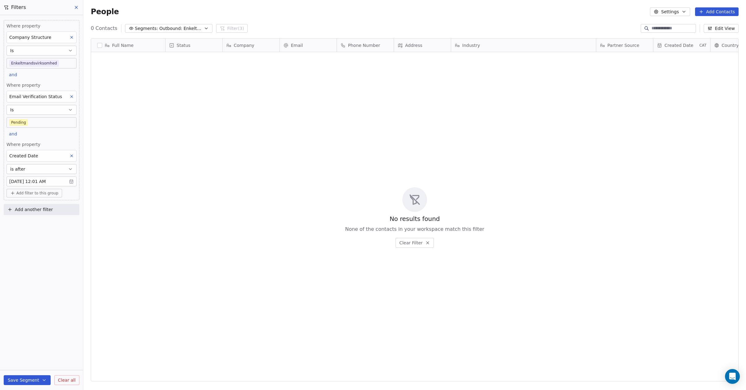
click at [35, 380] on button "Save Segment" at bounding box center [27, 380] width 47 height 10
click at [43, 363] on span "Update existing segment" at bounding box center [45, 365] width 54 height 6
click at [74, 7] on icon at bounding box center [76, 7] width 5 height 5
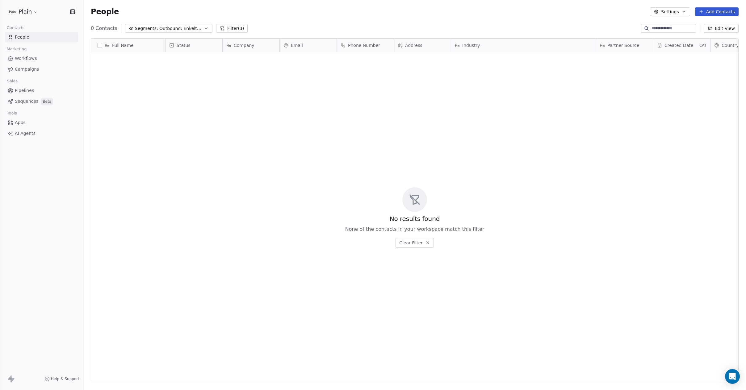
click at [18, 36] on span "People" at bounding box center [22, 37] width 15 height 6
click at [24, 59] on span "Workflows" at bounding box center [26, 58] width 22 height 6
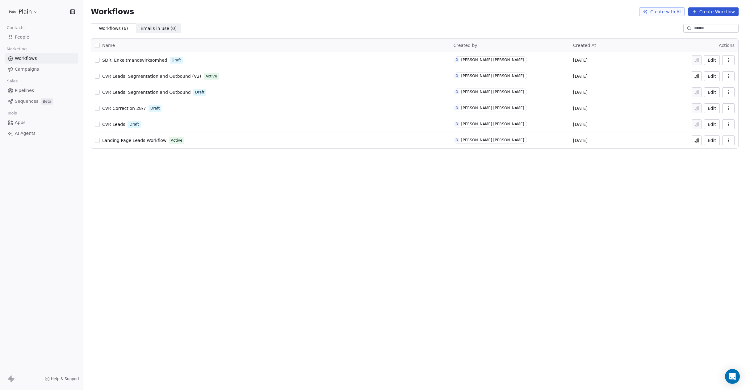
click at [19, 34] on span "People" at bounding box center [22, 37] width 15 height 6
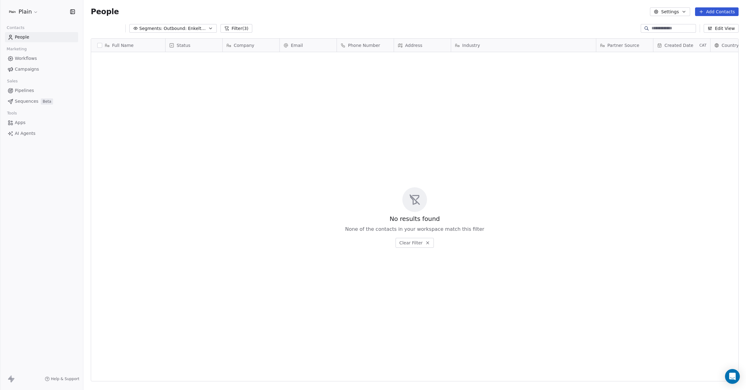
scroll to position [339, 658]
click at [161, 30] on span "Outbound: Enkeltmandsvirksomhed (CVR)" at bounding box center [180, 28] width 43 height 6
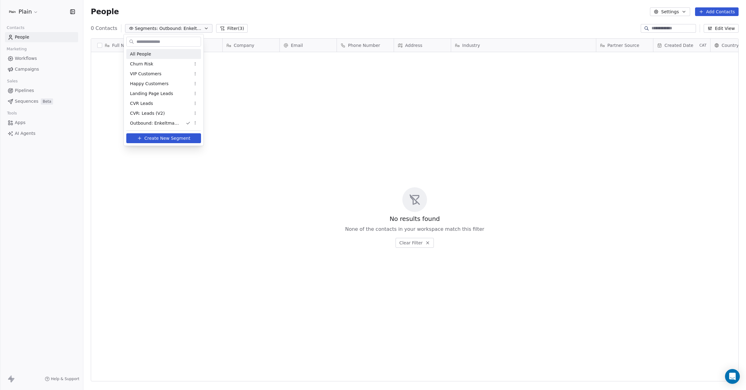
click at [154, 56] on div "All People" at bounding box center [163, 54] width 75 height 10
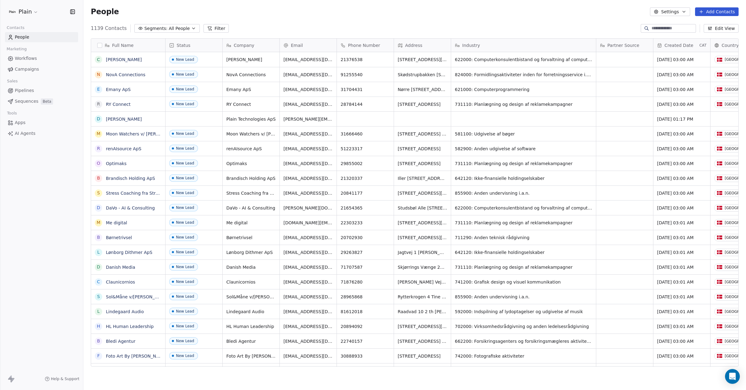
click at [27, 11] on html "Plain Contacts People Marketing Workflows Campaigns Sales Pipelines Sequences B…" at bounding box center [373, 195] width 746 height 390
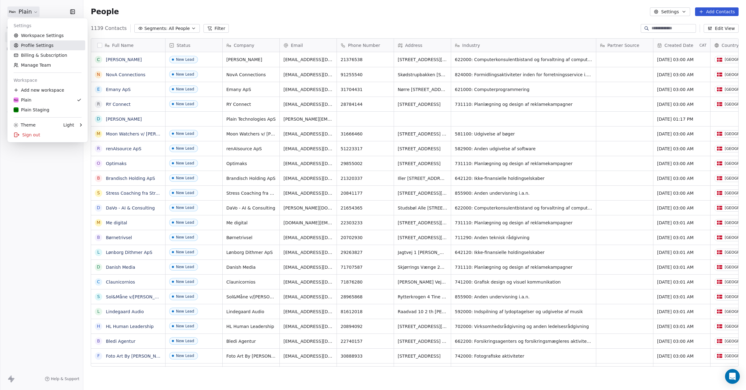
click at [38, 40] on link "Profile Settings" at bounding box center [47, 45] width 75 height 10
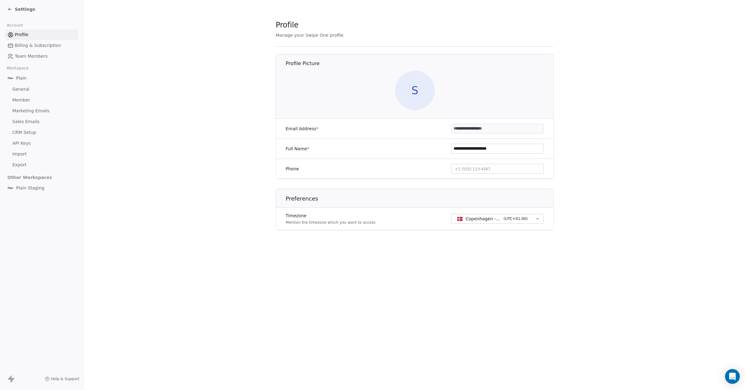
click at [22, 119] on span "Sales Emails" at bounding box center [25, 122] width 27 height 6
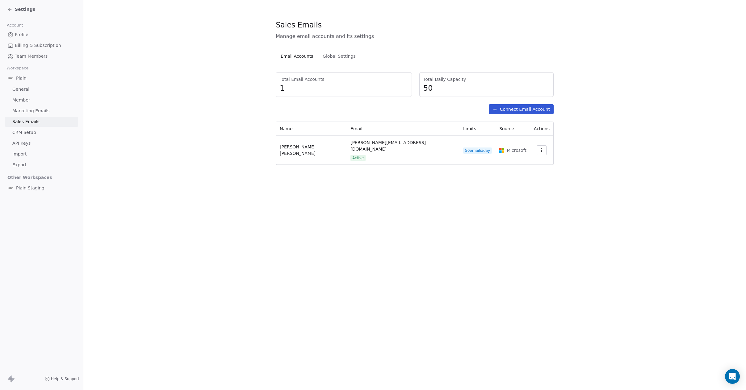
click at [530, 107] on button "Connect Email Account" at bounding box center [521, 109] width 65 height 10
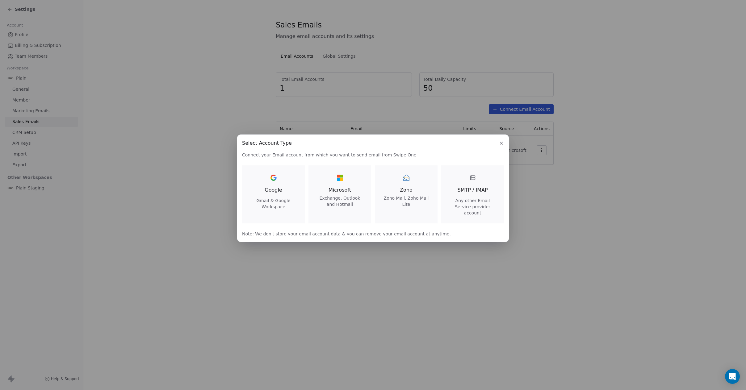
click at [344, 191] on span "Microsoft" at bounding box center [340, 189] width 48 height 7
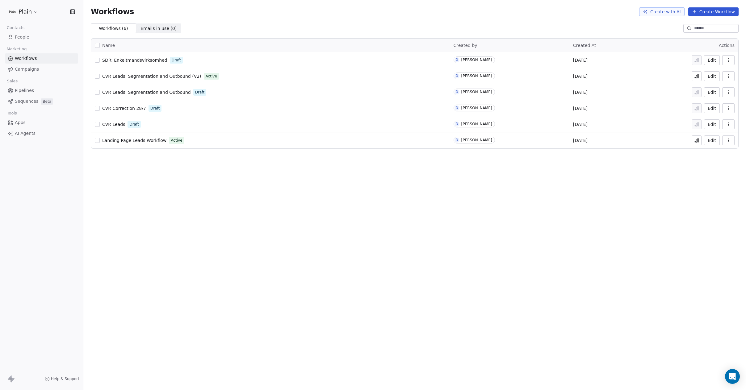
click at [19, 36] on span "People" at bounding box center [22, 37] width 15 height 6
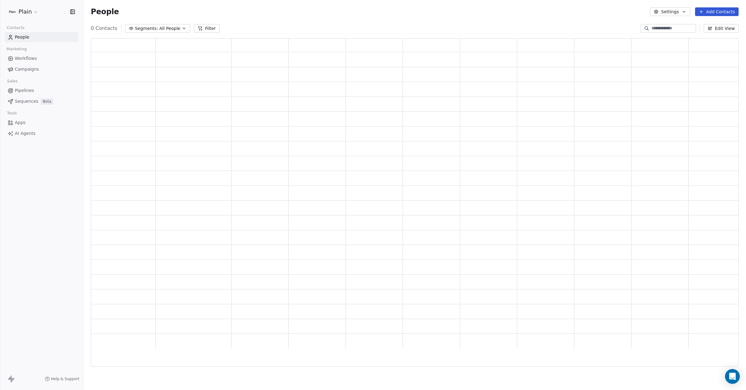
scroll to position [324, 643]
click at [152, 29] on span "Segments:" at bounding box center [150, 28] width 23 height 6
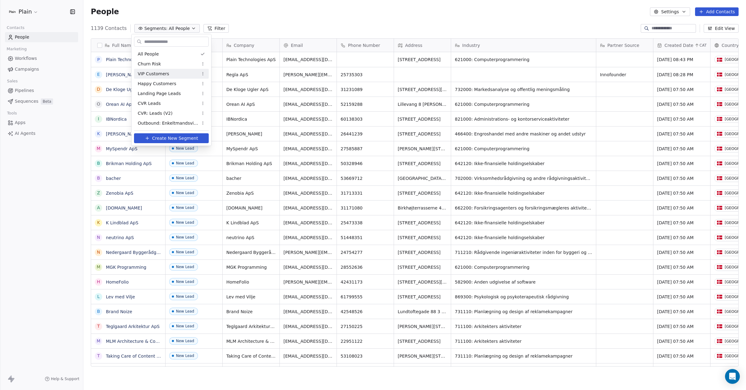
scroll to position [339, 658]
click at [153, 115] on span "CVR: Leads (V2)" at bounding box center [155, 113] width 35 height 6
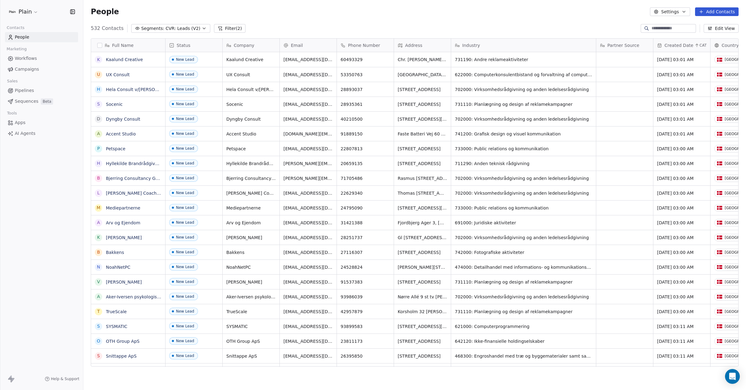
click at [21, 14] on html "Plain Contacts People Marketing Workflows Campaigns Sales Pipelines Sequences B…" at bounding box center [373, 195] width 746 height 390
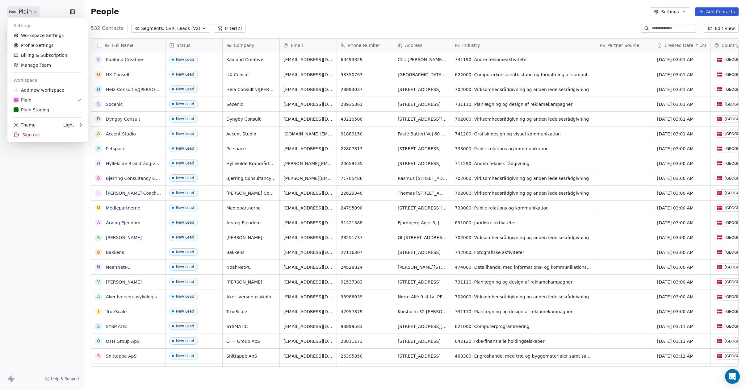
click at [66, 183] on html "Plain Contacts People Marketing Workflows Campaigns Sales Pipelines Sequences B…" at bounding box center [373, 195] width 746 height 390
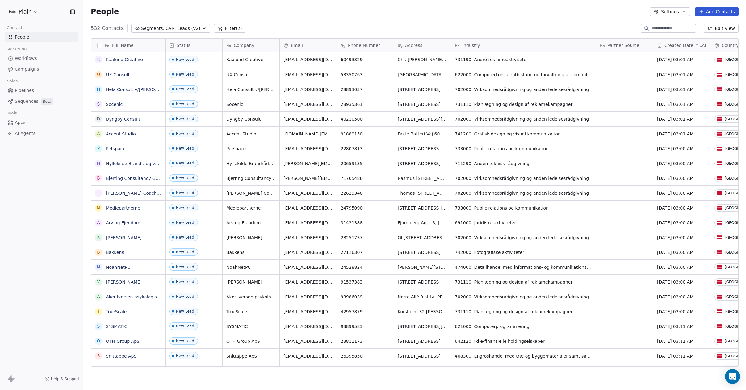
click at [26, 58] on span "Workflows" at bounding box center [26, 58] width 22 height 6
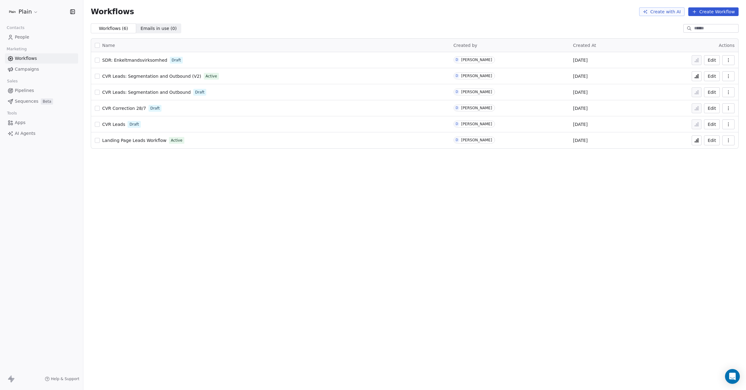
click at [27, 70] on span "Campaigns" at bounding box center [27, 69] width 24 height 6
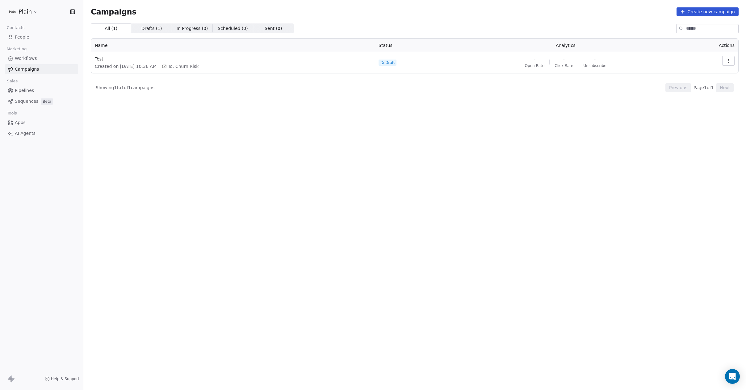
click at [709, 11] on button "Create new campaign" at bounding box center [707, 11] width 62 height 9
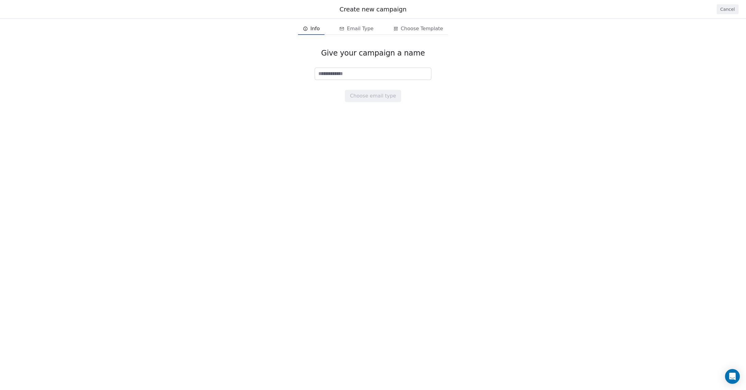
click at [356, 77] on input at bounding box center [373, 74] width 116 height 12
click at [726, 6] on button "Cancel" at bounding box center [728, 9] width 22 height 10
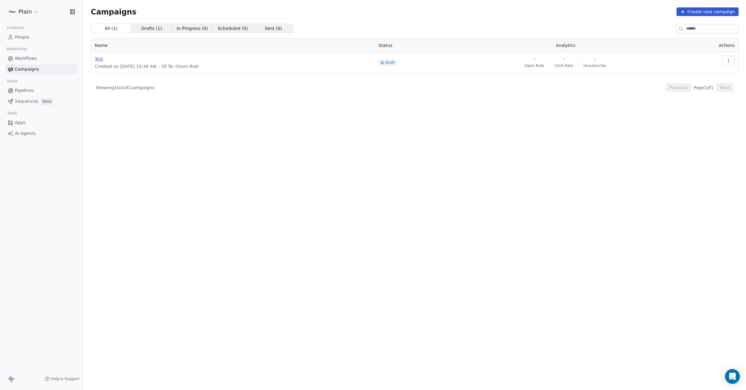
click at [97, 57] on span "Test" at bounding box center [233, 59] width 276 height 6
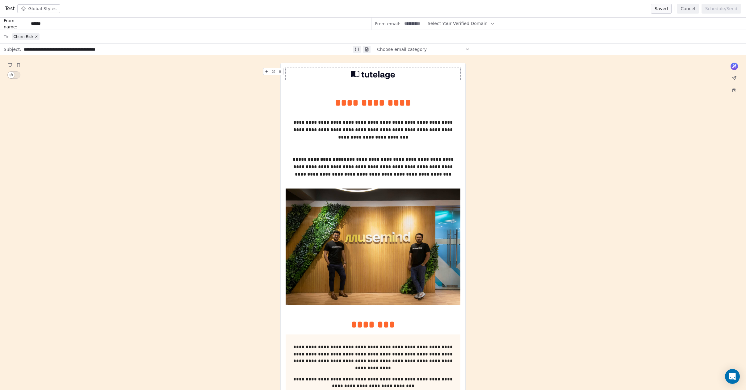
click at [688, 8] on button "Cancel" at bounding box center [688, 9] width 22 height 10
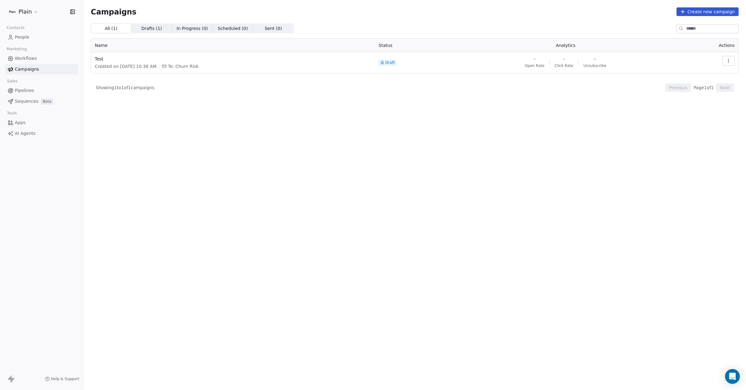
click at [23, 91] on span "Pipelines" at bounding box center [24, 90] width 19 height 6
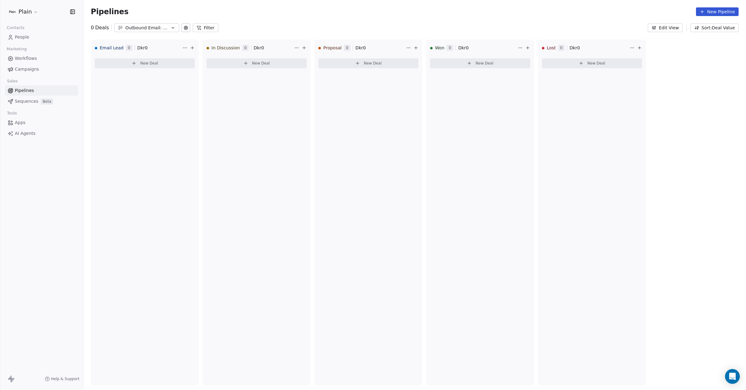
click at [665, 30] on button "Edit View" at bounding box center [665, 27] width 35 height 9
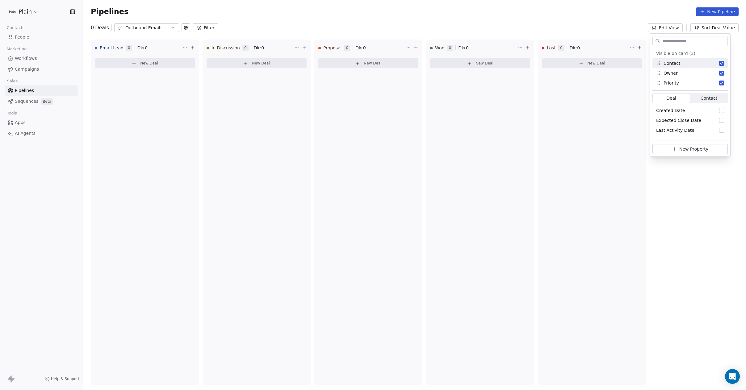
click at [611, 17] on div "Pipelines New Pipeline" at bounding box center [414, 11] width 663 height 23
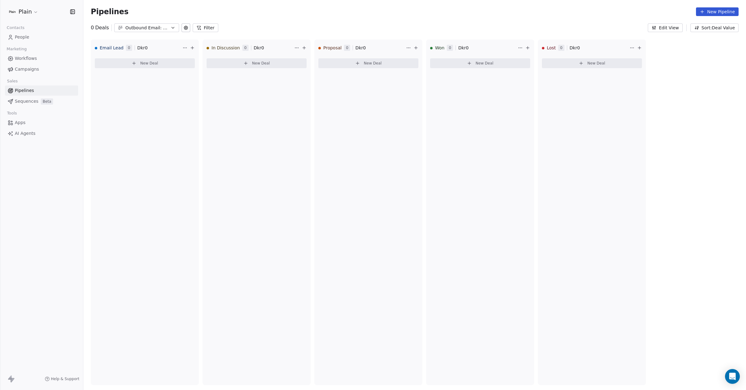
click at [186, 28] on icon at bounding box center [186, 28] width 4 height 4
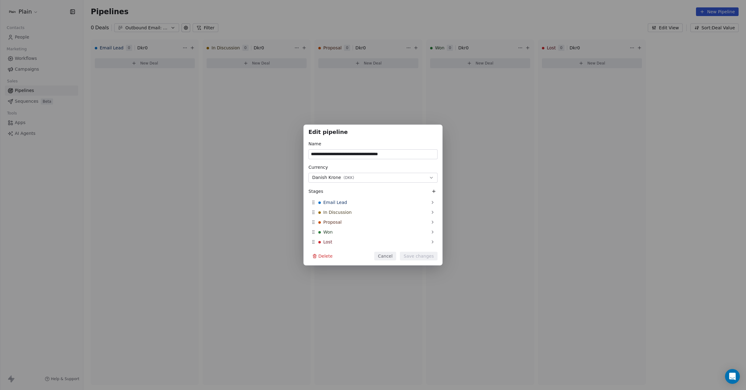
click at [431, 190] on button at bounding box center [433, 191] width 7 height 7
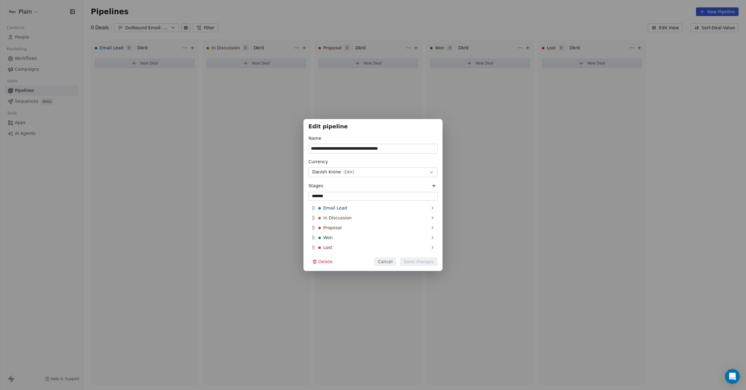
type input "*******"
click at [402, 183] on div "Stages" at bounding box center [372, 185] width 129 height 7
click at [337, 197] on input "*******" at bounding box center [373, 196] width 127 height 6
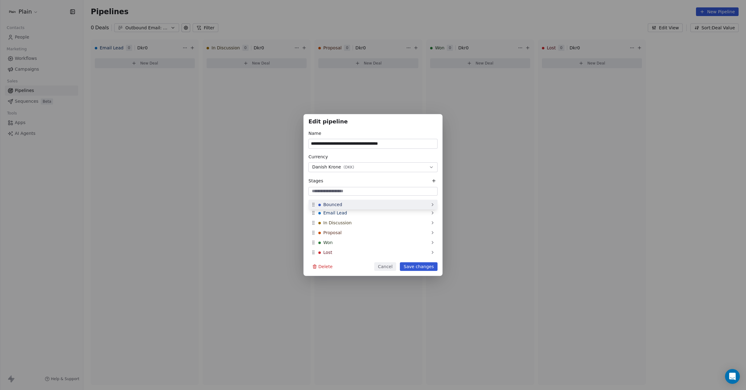
drag, startPoint x: 314, startPoint y: 253, endPoint x: 317, endPoint y: 206, distance: 48.0
click at [317, 206] on div "Bounced" at bounding box center [372, 205] width 129 height 10
click at [314, 203] on icon at bounding box center [313, 203] width 5 height 5
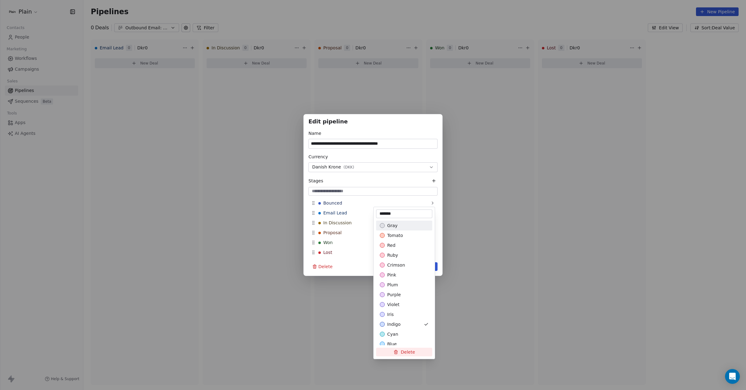
click at [348, 202] on div "**********" at bounding box center [373, 195] width 746 height 162
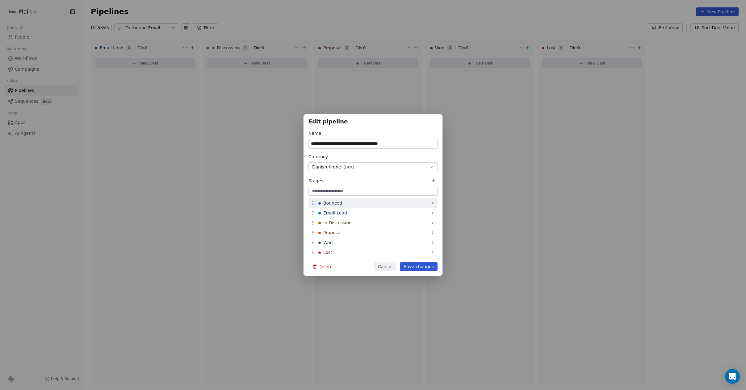
click at [331, 203] on span "Bounced" at bounding box center [332, 203] width 19 height 6
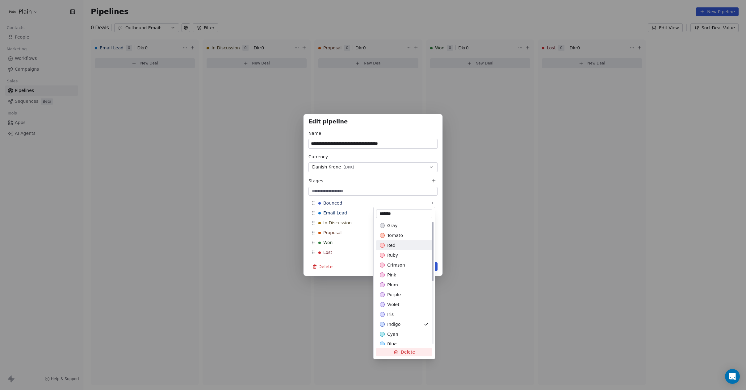
click at [400, 245] on div "red" at bounding box center [404, 245] width 49 height 6
click at [362, 269] on div "**********" at bounding box center [373, 195] width 746 height 162
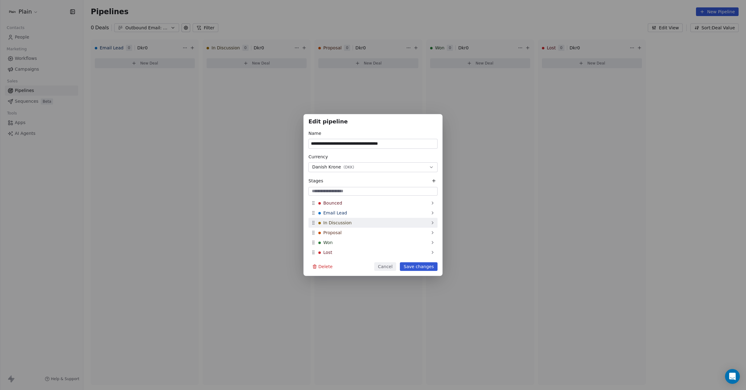
click at [338, 224] on span "In Discussion" at bounding box center [337, 223] width 28 height 6
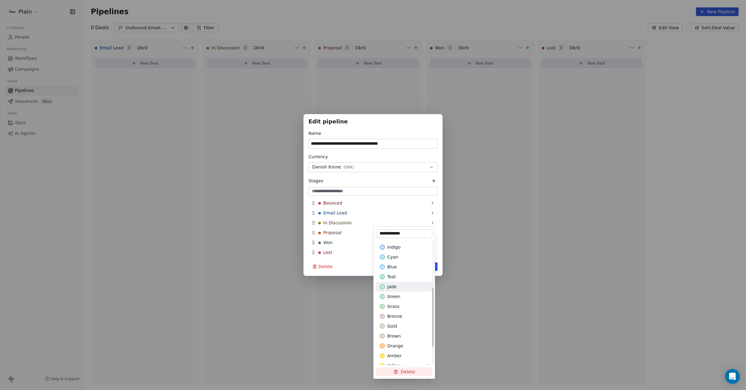
scroll to position [97, 0]
drag, startPoint x: 404, startPoint y: 269, endPoint x: 402, endPoint y: 275, distance: 6.8
click at [402, 275] on div "blue" at bounding box center [404, 274] width 49 height 6
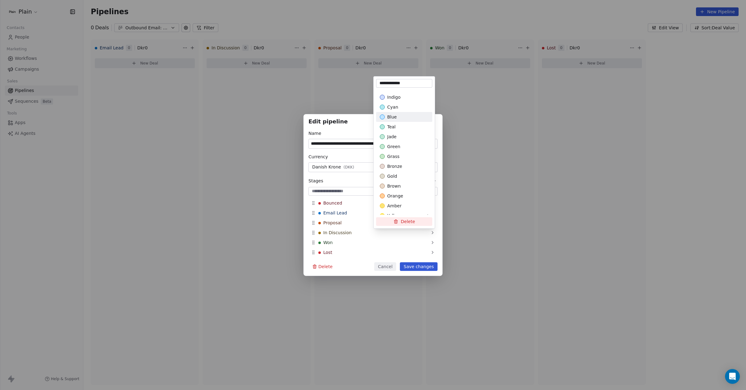
click at [312, 226] on div "**********" at bounding box center [373, 195] width 746 height 162
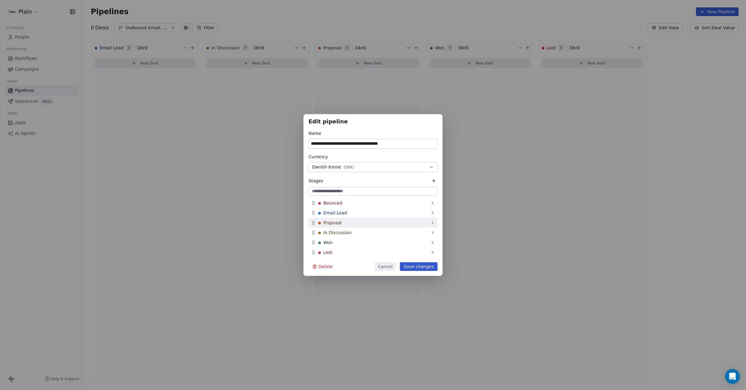
click at [341, 223] on div "Proposal" at bounding box center [372, 223] width 129 height 10
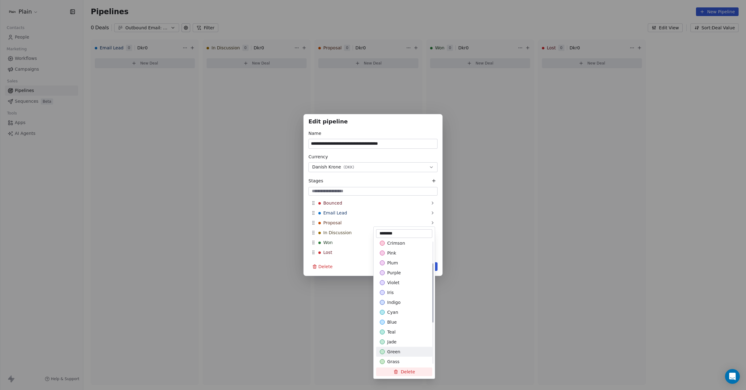
scroll to position [46, 0]
click at [395, 329] on span "teal" at bounding box center [391, 328] width 8 height 6
click at [335, 236] on div "**********" at bounding box center [373, 195] width 746 height 162
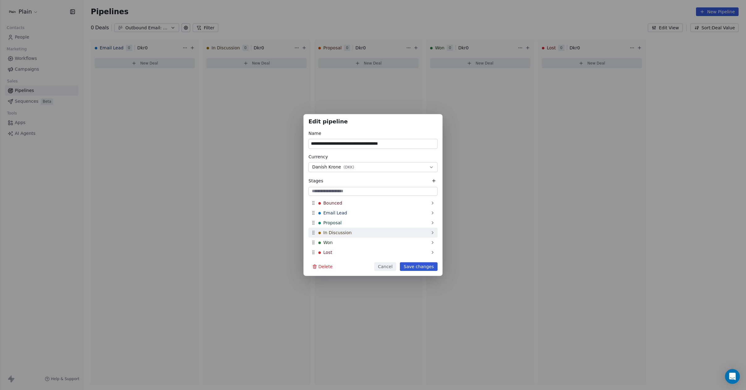
click at [336, 232] on span "In Discussion" at bounding box center [337, 233] width 28 height 6
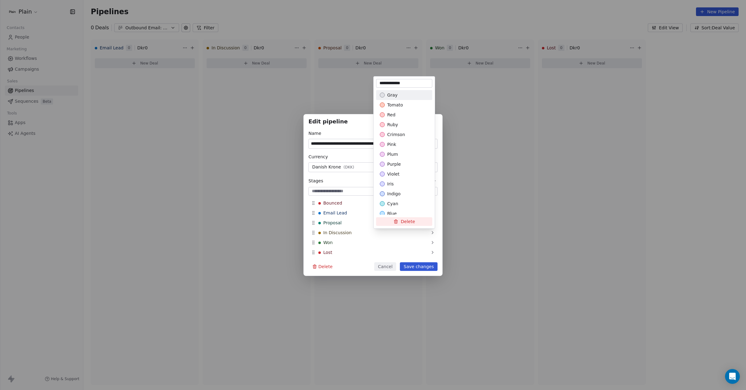
click at [329, 228] on div "**********" at bounding box center [373, 195] width 746 height 162
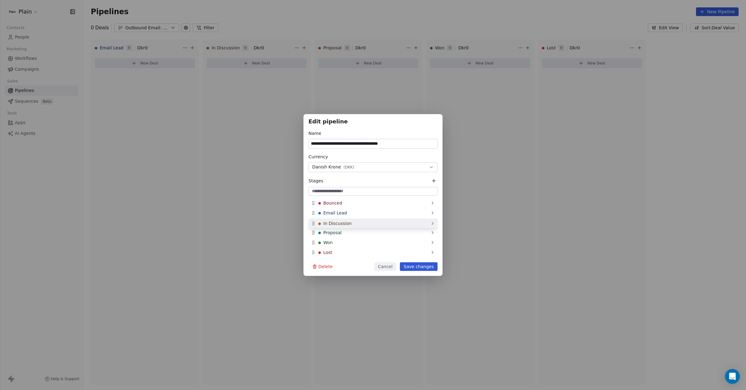
drag, startPoint x: 314, startPoint y: 233, endPoint x: 314, endPoint y: 224, distance: 9.0
click at [314, 224] on icon at bounding box center [313, 223] width 5 height 5
click at [339, 224] on span "In Discussion" at bounding box center [337, 223] width 28 height 6
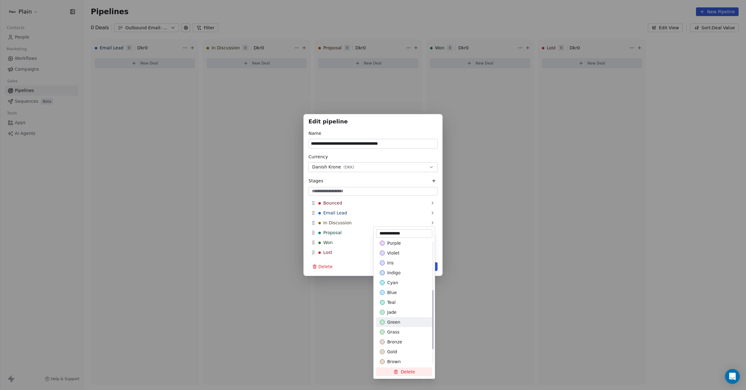
scroll to position [64, 0]
click at [307, 222] on div "**********" at bounding box center [373, 195] width 746 height 162
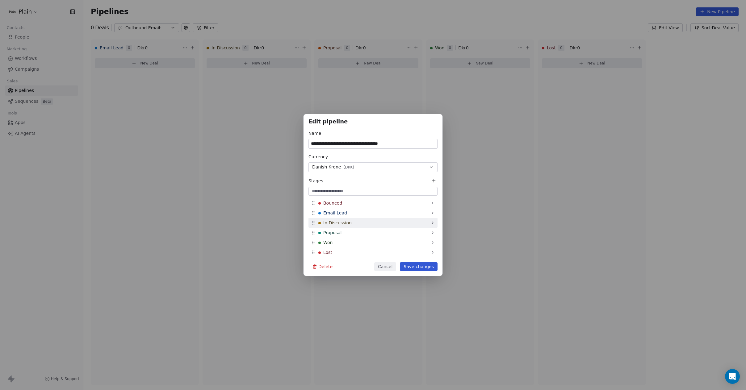
click at [343, 222] on span "In Discussion" at bounding box center [337, 223] width 28 height 6
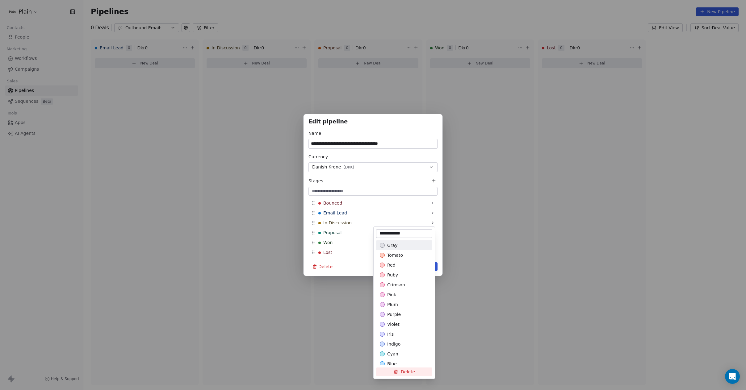
click at [406, 234] on input "**********" at bounding box center [404, 234] width 54 height 6
click at [404, 234] on input "**********" at bounding box center [404, 234] width 54 height 6
click at [404, 233] on input "**********" at bounding box center [404, 234] width 54 height 6
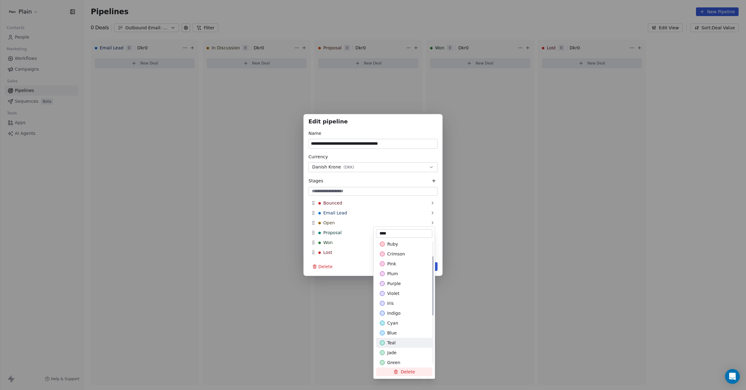
type input "****"
click at [383, 342] on div "Suggestions" at bounding box center [382, 343] width 5 height 5
click at [332, 217] on div "**********" at bounding box center [373, 195] width 746 height 162
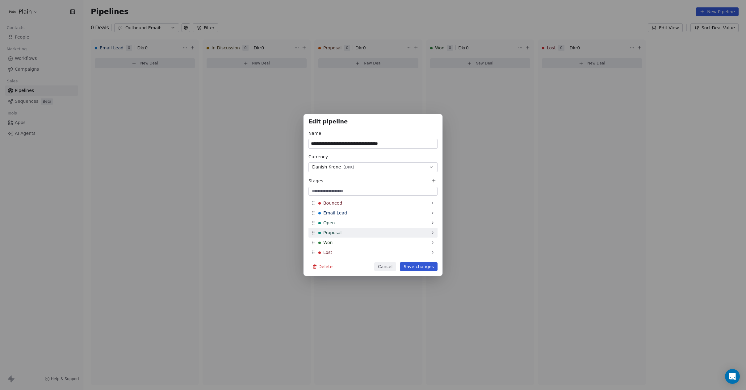
click at [331, 232] on span "Proposal" at bounding box center [332, 233] width 18 height 6
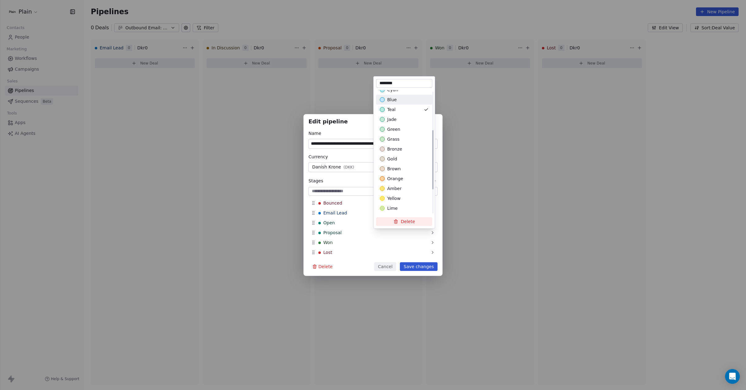
scroll to position [78, 0]
click at [395, 157] on span "jade" at bounding box center [391, 155] width 9 height 6
click at [330, 233] on div "**********" at bounding box center [373, 195] width 746 height 162
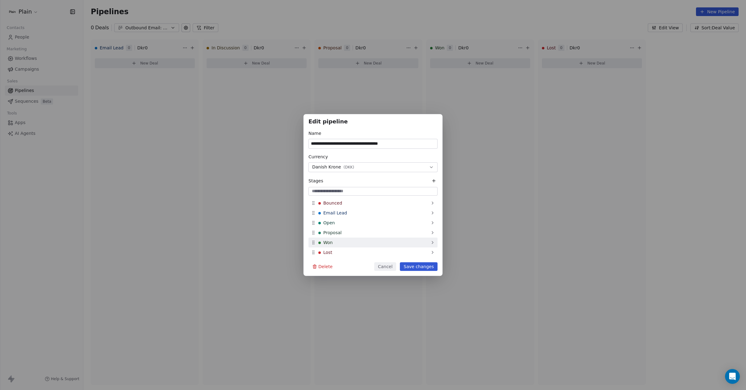
click at [330, 241] on span "Won" at bounding box center [327, 243] width 9 height 6
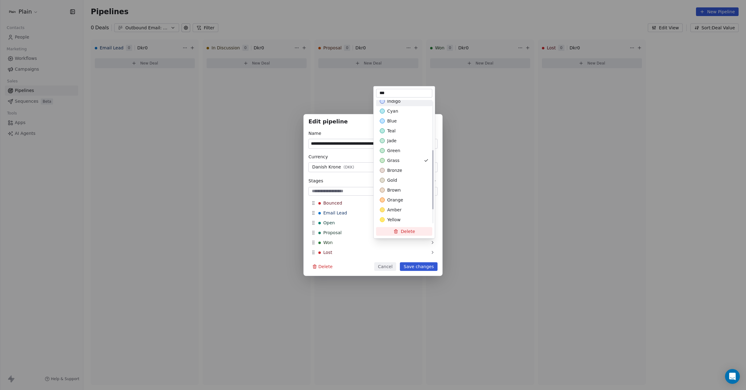
scroll to position [103, 0]
click at [337, 224] on div "**********" at bounding box center [373, 195] width 746 height 162
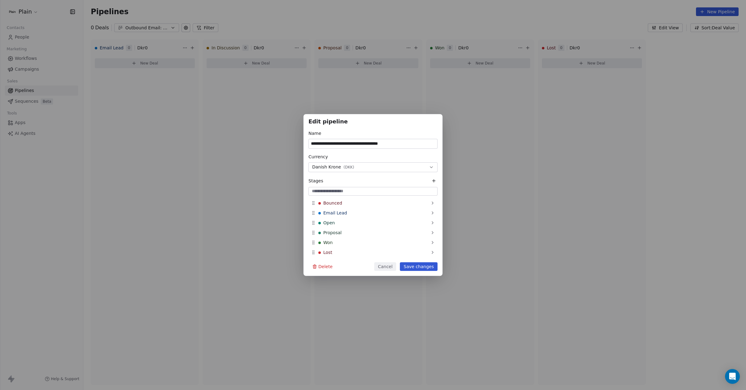
click at [424, 266] on button "Save changes" at bounding box center [419, 266] width 38 height 9
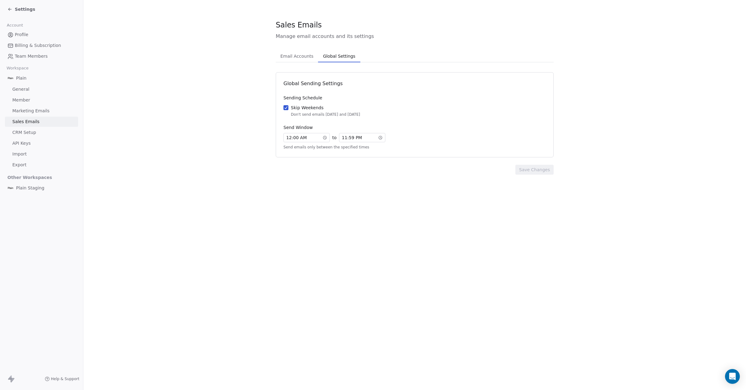
click at [336, 55] on span "Global Settings" at bounding box center [338, 56] width 37 height 9
click at [292, 55] on span "Email Accounts" at bounding box center [297, 56] width 38 height 9
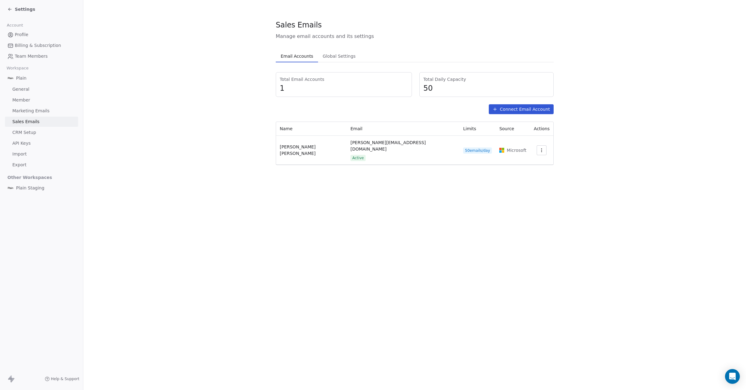
click at [540, 148] on icon "button" at bounding box center [541, 150] width 5 height 5
click at [426, 176] on html "Settings Account Profile Billing & Subscription Team Members Workspace Plain Ge…" at bounding box center [373, 195] width 746 height 390
click at [518, 106] on button "Connect Email Account" at bounding box center [521, 109] width 65 height 10
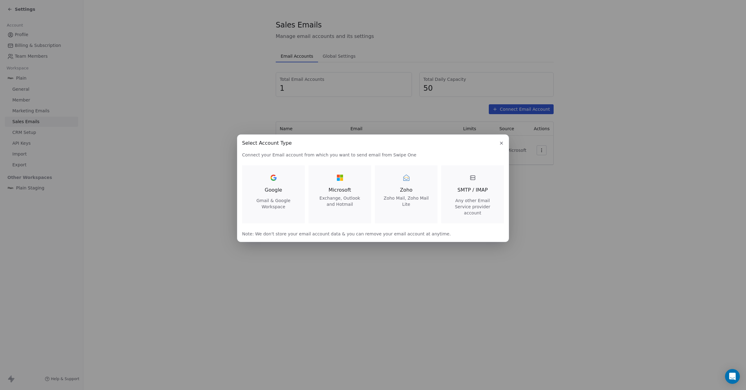
click at [326, 200] on span "Exchange, Outlook and Hotmail" at bounding box center [340, 201] width 48 height 12
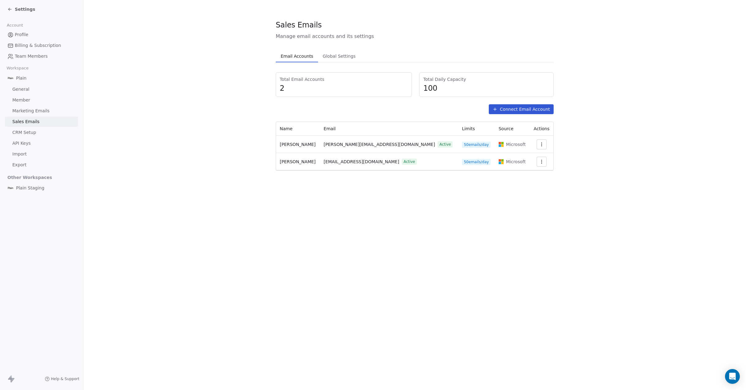
click at [539, 161] on icon "button" at bounding box center [541, 161] width 5 height 5
click at [527, 174] on span "Settings" at bounding box center [530, 176] width 18 height 6
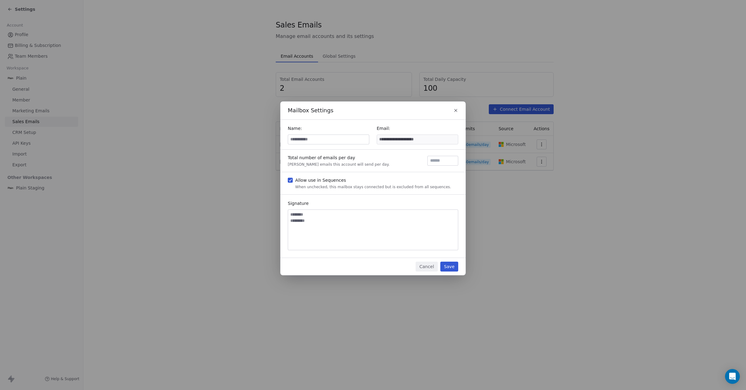
click at [328, 140] on input at bounding box center [328, 139] width 81 height 9
type input "**********"
click at [310, 218] on textarea at bounding box center [373, 230] width 170 height 40
click at [309, 220] on textarea "**********" at bounding box center [373, 230] width 170 height 40
click at [329, 221] on textarea "**********" at bounding box center [373, 230] width 170 height 40
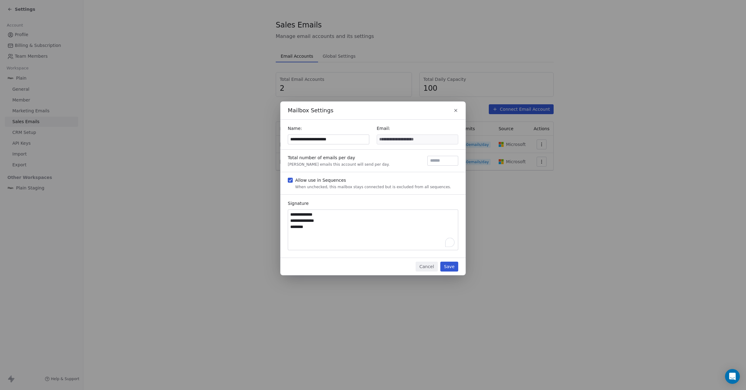
drag, startPoint x: 320, startPoint y: 231, endPoint x: 289, endPoint y: 220, distance: 33.1
click at [289, 220] on textarea "**********" at bounding box center [373, 230] width 170 height 40
type textarea "**********"
click at [448, 267] on button "Save" at bounding box center [449, 267] width 18 height 10
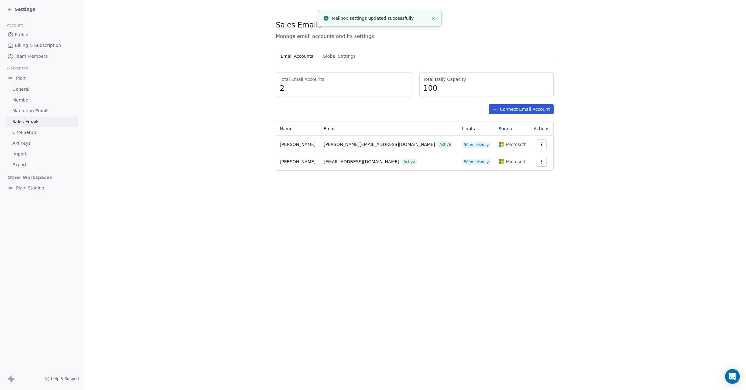
click at [237, 225] on div "Sales Emails Manage email accounts and its settings Email Accounts Email Accoun…" at bounding box center [414, 195] width 663 height 390
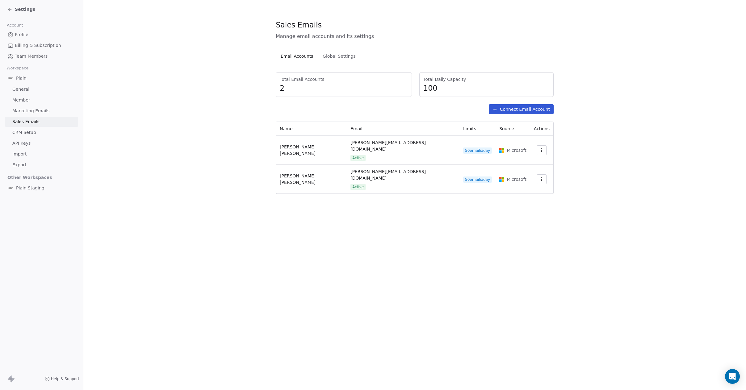
click at [537, 174] on button "button" at bounding box center [542, 179] width 10 height 10
click at [522, 176] on span "Settings" at bounding box center [530, 176] width 18 height 6
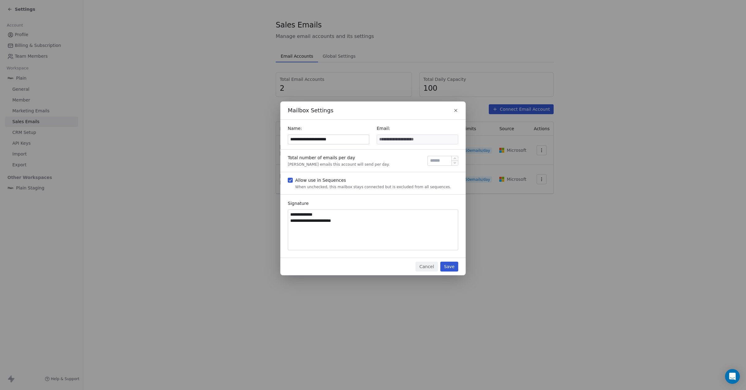
click at [436, 160] on input "**" at bounding box center [443, 160] width 28 height 5
drag, startPoint x: 436, startPoint y: 160, endPoint x: 418, endPoint y: 160, distance: 18.5
click at [418, 160] on div "Total number of emails per day [PERSON_NAME] emails this account will send per …" at bounding box center [372, 161] width 185 height 22
type input "***"
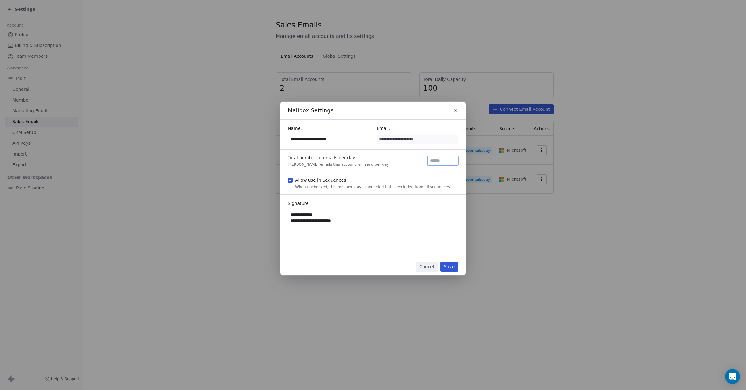
click at [451, 263] on button "Save" at bounding box center [449, 267] width 18 height 10
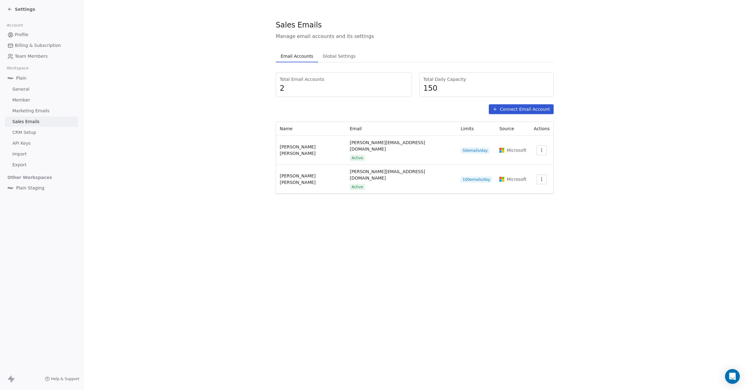
click at [542, 174] on button "button" at bounding box center [542, 179] width 10 height 10
click at [524, 176] on span "Settings" at bounding box center [530, 176] width 18 height 6
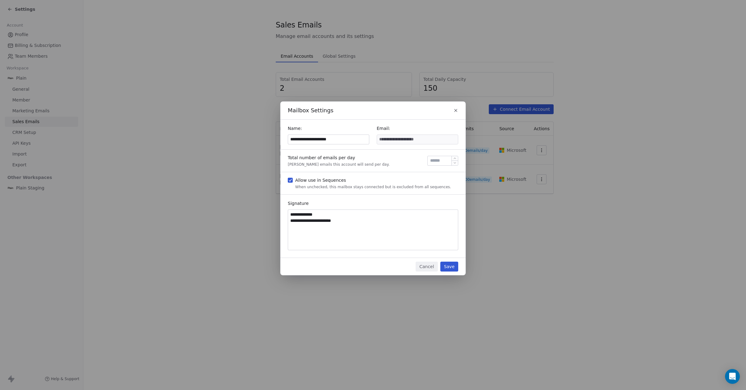
drag, startPoint x: 442, startPoint y: 160, endPoint x: 395, endPoint y: 156, distance: 47.7
click at [395, 156] on div "Total number of emails per day [PERSON_NAME] emails this account will send per …" at bounding box center [372, 161] width 185 height 22
type input "***"
click at [452, 267] on button "Save" at bounding box center [449, 267] width 18 height 10
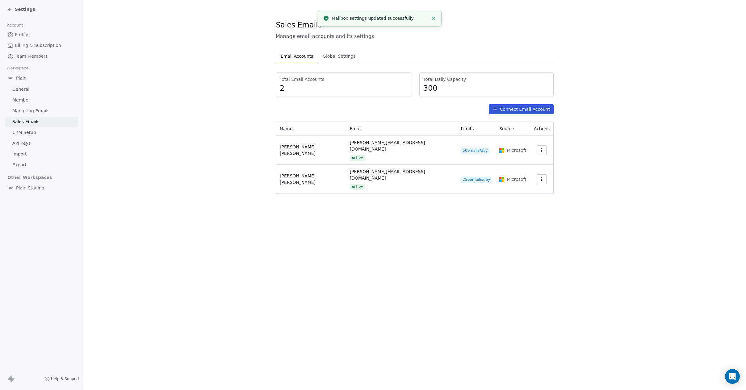
click at [537, 174] on button "button" at bounding box center [542, 179] width 10 height 10
drag, startPoint x: 462, startPoint y: 166, endPoint x: 488, endPoint y: 160, distance: 27.1
click at [462, 166] on html "Settings Account Profile Billing & Subscription Team Members Workspace Plain Ge…" at bounding box center [373, 195] width 746 height 390
click at [507, 176] on span "Microsoft" at bounding box center [517, 179] width 20 height 6
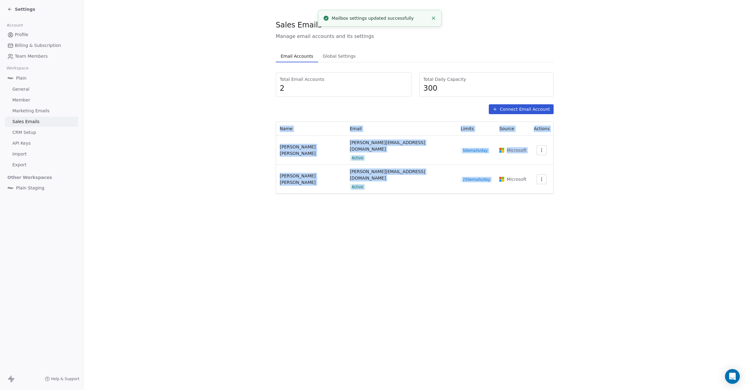
click at [507, 176] on span "Microsoft" at bounding box center [517, 179] width 20 height 6
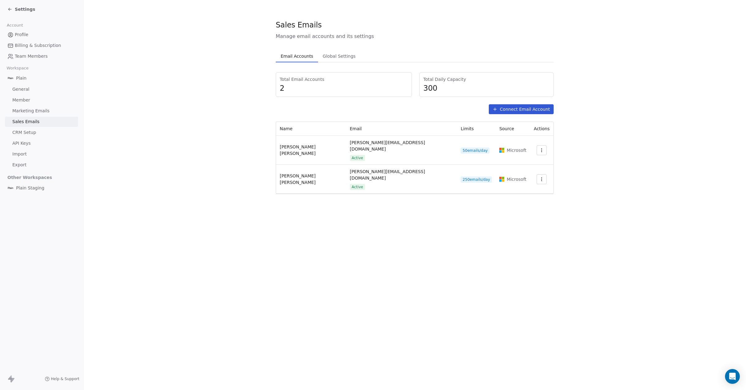
click at [335, 203] on div "Sales Emails Manage email accounts and its settings Email Accounts Email Accoun…" at bounding box center [414, 195] width 663 height 390
click at [22, 111] on span "Marketing Emails" at bounding box center [30, 111] width 37 height 6
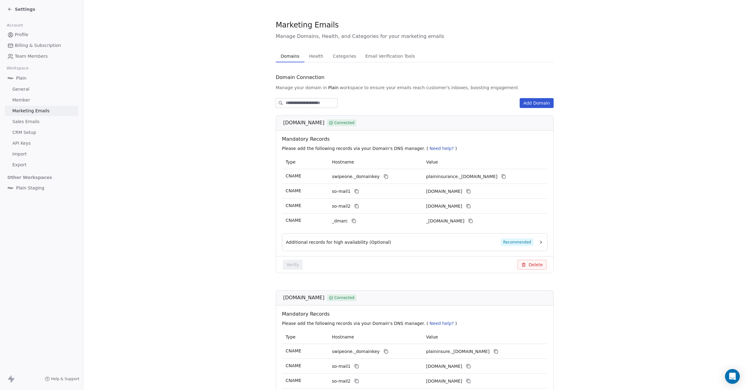
click at [19, 122] on span "Sales Emails" at bounding box center [25, 122] width 27 height 6
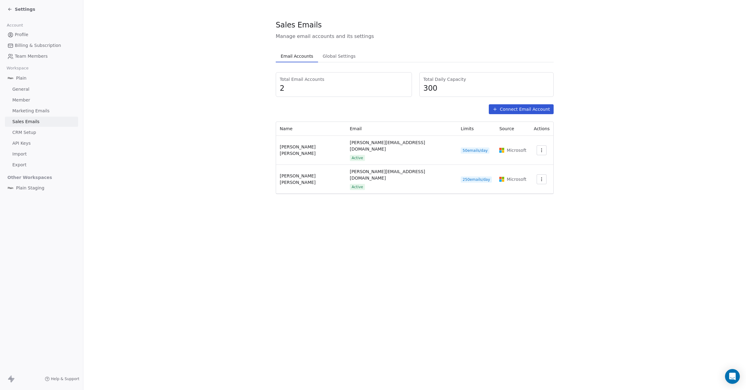
drag, startPoint x: 374, startPoint y: 160, endPoint x: 454, endPoint y: 162, distance: 80.0
click at [375, 169] on span "[PERSON_NAME][EMAIL_ADDRESS][DOMAIN_NAME]" at bounding box center [402, 175] width 104 height 13
click at [539, 177] on icon "button" at bounding box center [541, 179] width 5 height 5
click at [521, 174] on span "Settings" at bounding box center [530, 176] width 18 height 6
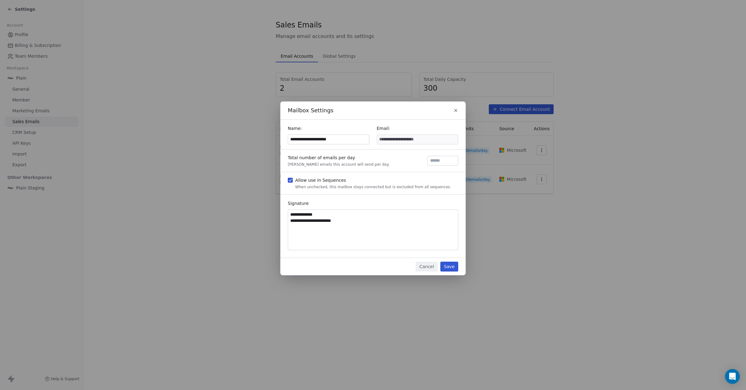
click at [305, 135] on input "**********" at bounding box center [328, 139] width 81 height 9
drag, startPoint x: 446, startPoint y: 264, endPoint x: 453, endPoint y: 255, distance: 11.4
click at [446, 265] on button "Save" at bounding box center [449, 267] width 18 height 10
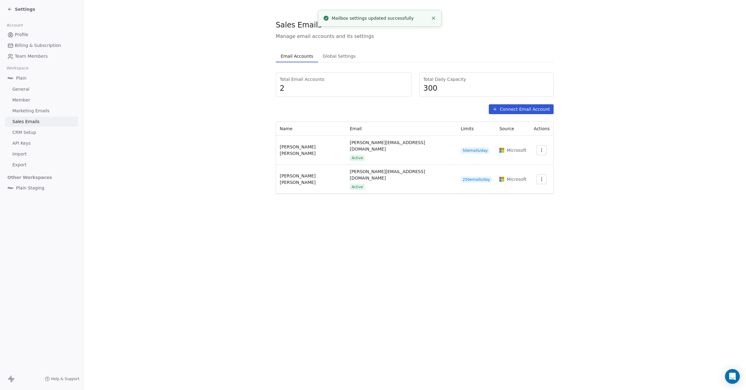
click at [539, 148] on icon "button" at bounding box center [541, 150] width 5 height 5
click at [523, 157] on span "Settings" at bounding box center [530, 158] width 18 height 6
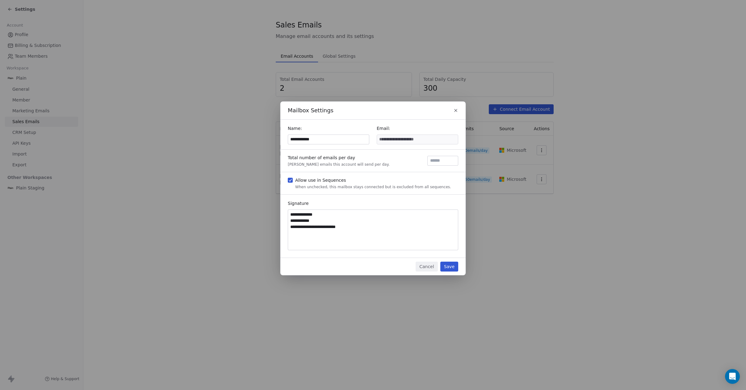
click at [458, 109] on icon "button" at bounding box center [455, 110] width 5 height 5
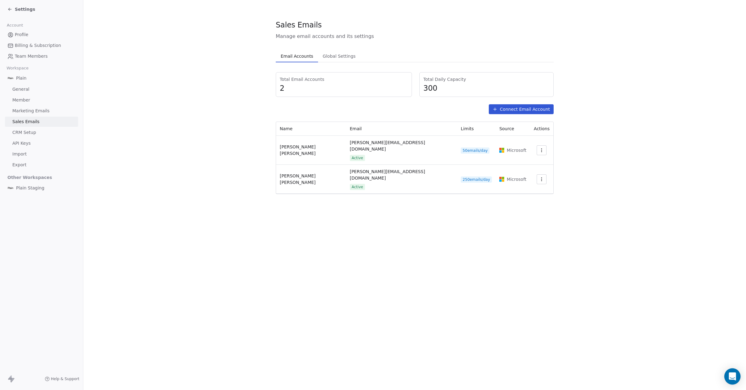
click at [731, 377] on icon "Open Intercom Messenger" at bounding box center [732, 377] width 7 height 8
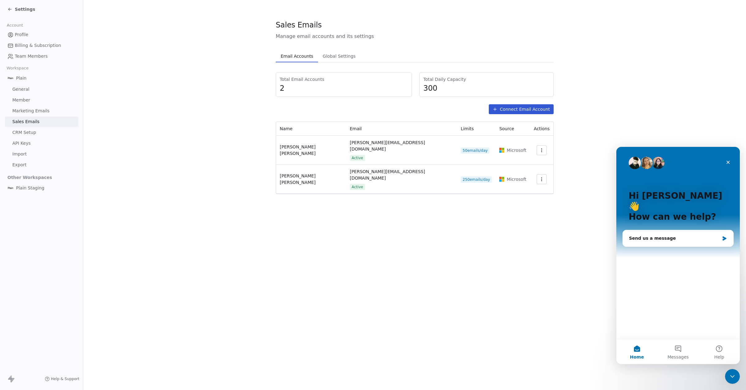
click at [654, 217] on div "Hi Daniel 👋 How can we help?" at bounding box center [677, 208] width 111 height 122
click at [655, 235] on div "Send us a message" at bounding box center [674, 238] width 90 height 6
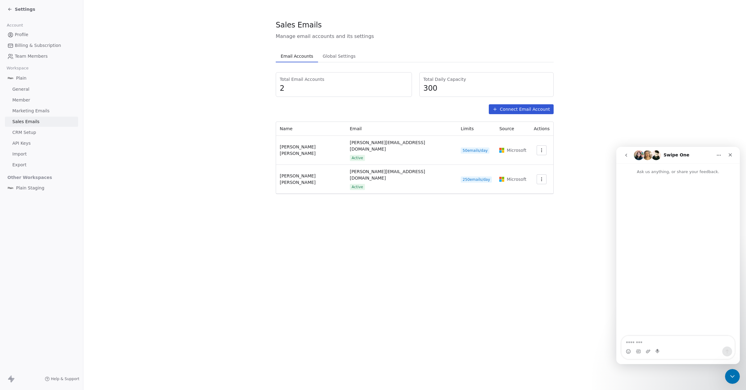
drag, startPoint x: 663, startPoint y: 34, endPoint x: 657, endPoint y: 36, distance: 6.3
click at [662, 34] on section "Sales Emails Manage email accounts and its settings Email Accounts Email Accoun…" at bounding box center [414, 107] width 663 height 214
click at [56, 378] on span "Help & Support" at bounding box center [65, 379] width 28 height 5
click at [62, 379] on span "Help & Support" at bounding box center [65, 379] width 28 height 5
click at [196, 253] on div "Sales Emails Manage email accounts and its settings Email Accounts Email Accoun…" at bounding box center [414, 195] width 663 height 390
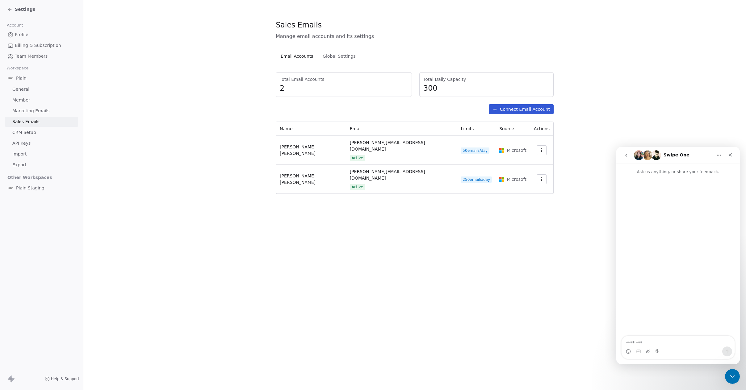
click at [64, 379] on span "Help & Support" at bounding box center [65, 379] width 28 height 5
click at [48, 380] on icon at bounding box center [47, 379] width 4 height 4
click at [50, 378] on rect at bounding box center [47, 379] width 5 height 5
click at [731, 373] on icon "Close Intercom Messenger" at bounding box center [731, 375] width 7 height 7
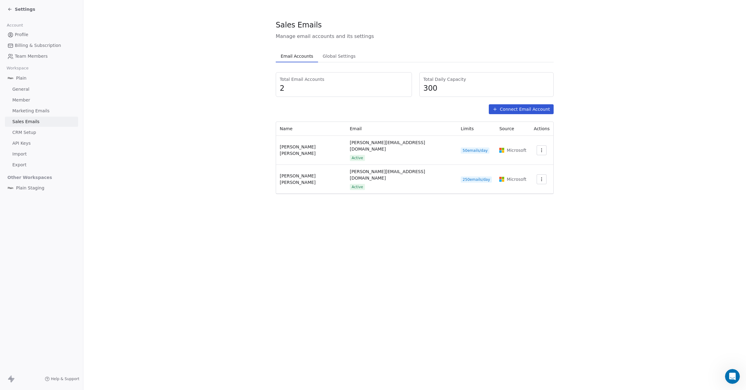
click at [69, 380] on span "Help & Support" at bounding box center [65, 379] width 28 height 5
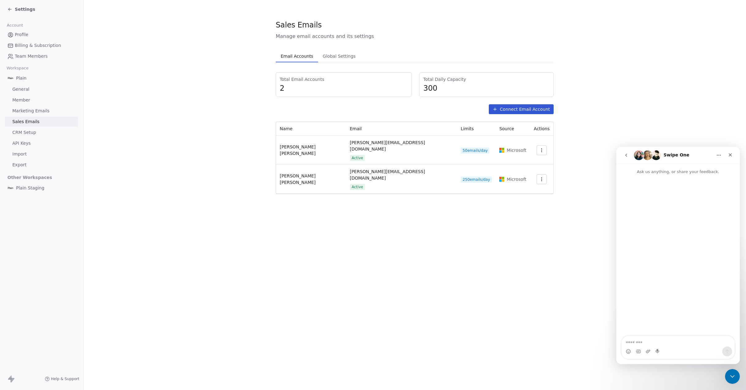
click at [624, 155] on icon "go back" at bounding box center [626, 155] width 5 height 5
click at [499, 180] on section "Sales Emails Manage email accounts and its settings Email Accounts Email Accoun…" at bounding box center [414, 107] width 663 height 214
click at [539, 177] on icon "button" at bounding box center [541, 179] width 5 height 5
click at [531, 175] on span "Settings" at bounding box center [530, 176] width 18 height 6
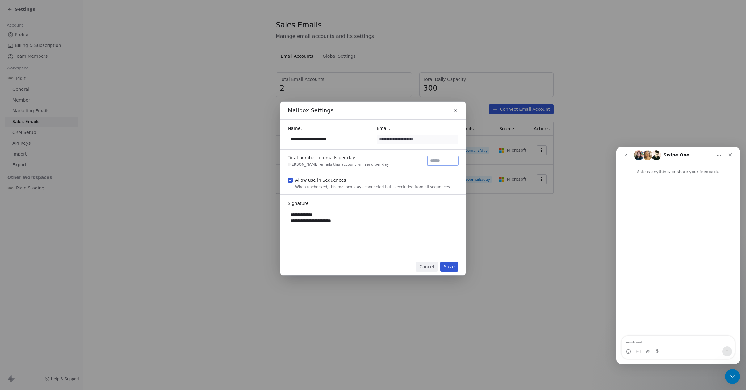
drag, startPoint x: 446, startPoint y: 162, endPoint x: 412, endPoint y: 160, distance: 34.0
click at [412, 160] on div "Total number of emails per day [PERSON_NAME] emails this account will send per …" at bounding box center [372, 161] width 185 height 22
type input "**"
click at [451, 270] on button "Save" at bounding box center [449, 267] width 18 height 10
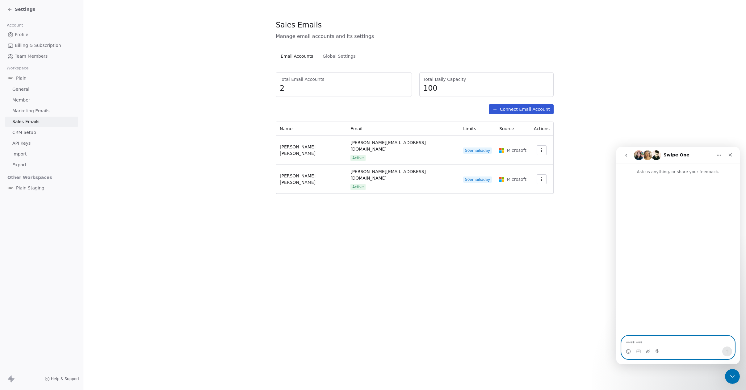
click at [640, 340] on textarea "Message…" at bounding box center [677, 341] width 113 height 10
type textarea "**********"
click at [16, 34] on span "Profile" at bounding box center [22, 34] width 14 height 6
